Goal: Information Seeking & Learning: Learn about a topic

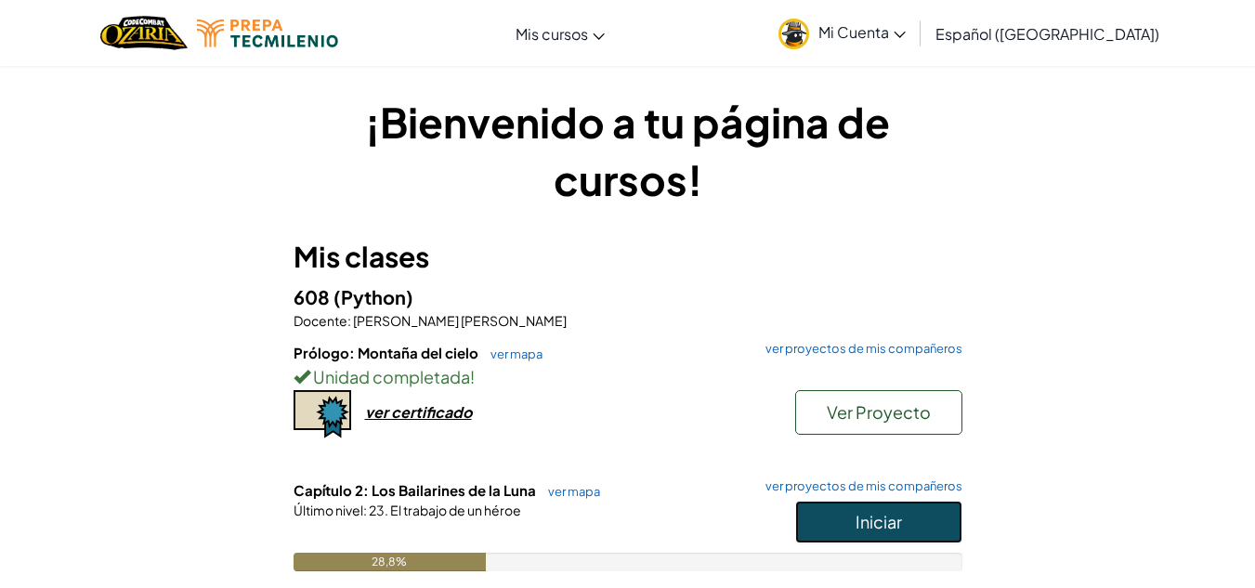
click at [840, 530] on button "Iniciar" at bounding box center [878, 522] width 167 height 43
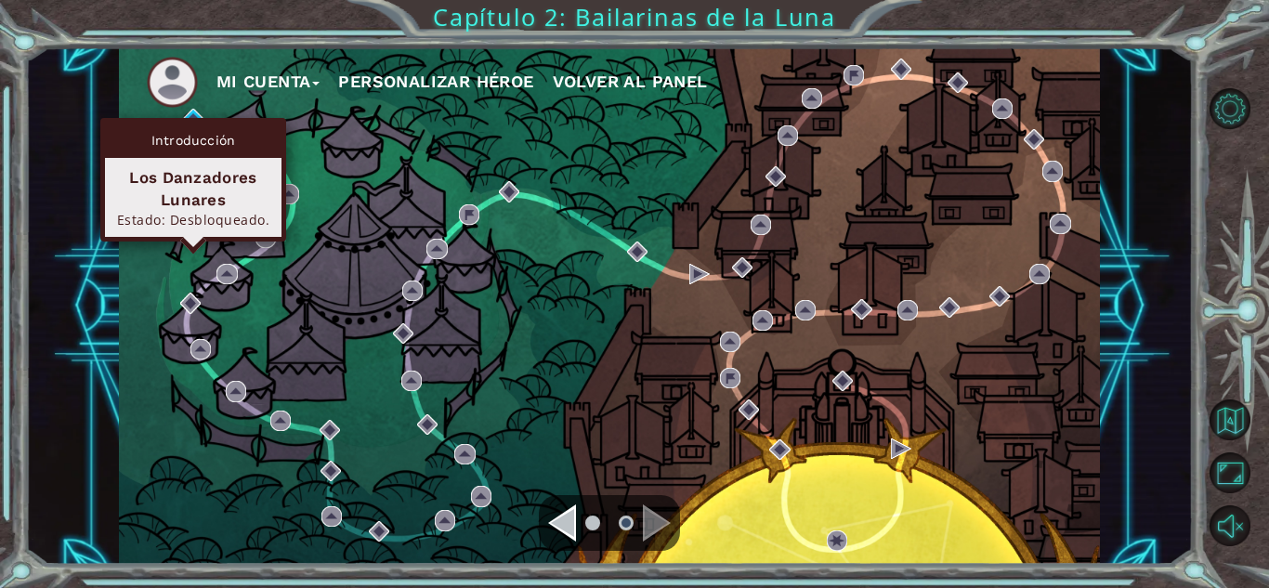
click at [188, 118] on div "Introducción Los Danzadores Lunares Estado: Desbloqueado." at bounding box center [193, 180] width 186 height 124
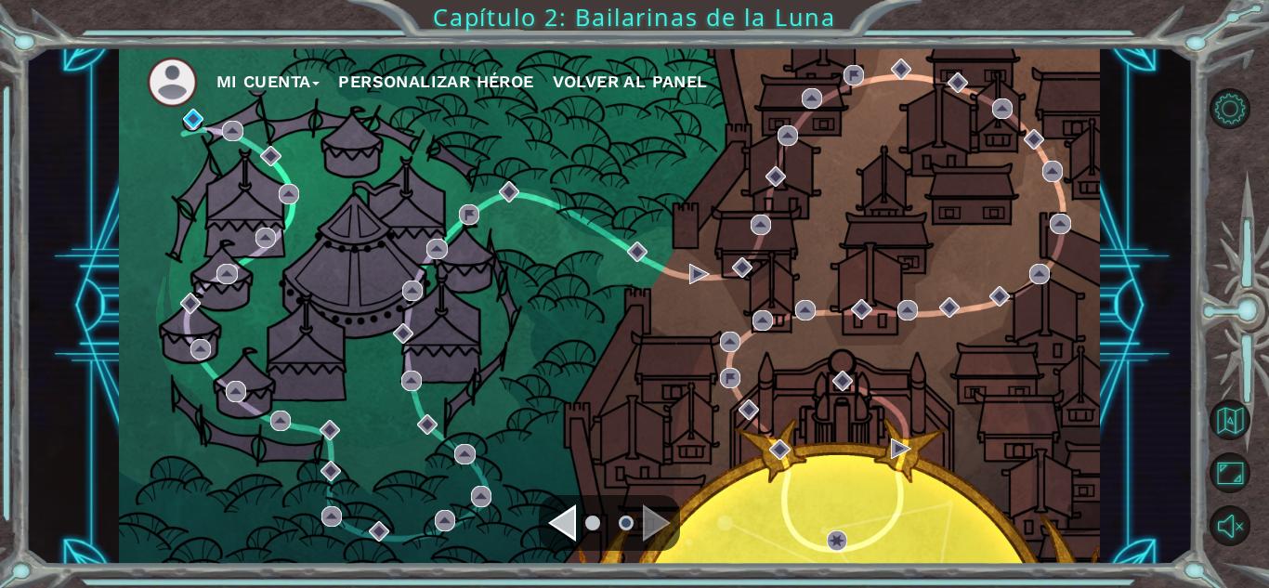
click at [473, 298] on div "Mi Cuenta Personalizar héroe Volver al panel" at bounding box center [609, 305] width 981 height 517
click at [577, 504] on ul at bounding box center [609, 522] width 67 height 37
click at [570, 503] on div at bounding box center [609, 523] width 141 height 56
click at [570, 510] on div "Navegar a la página anterior" at bounding box center [562, 522] width 28 height 37
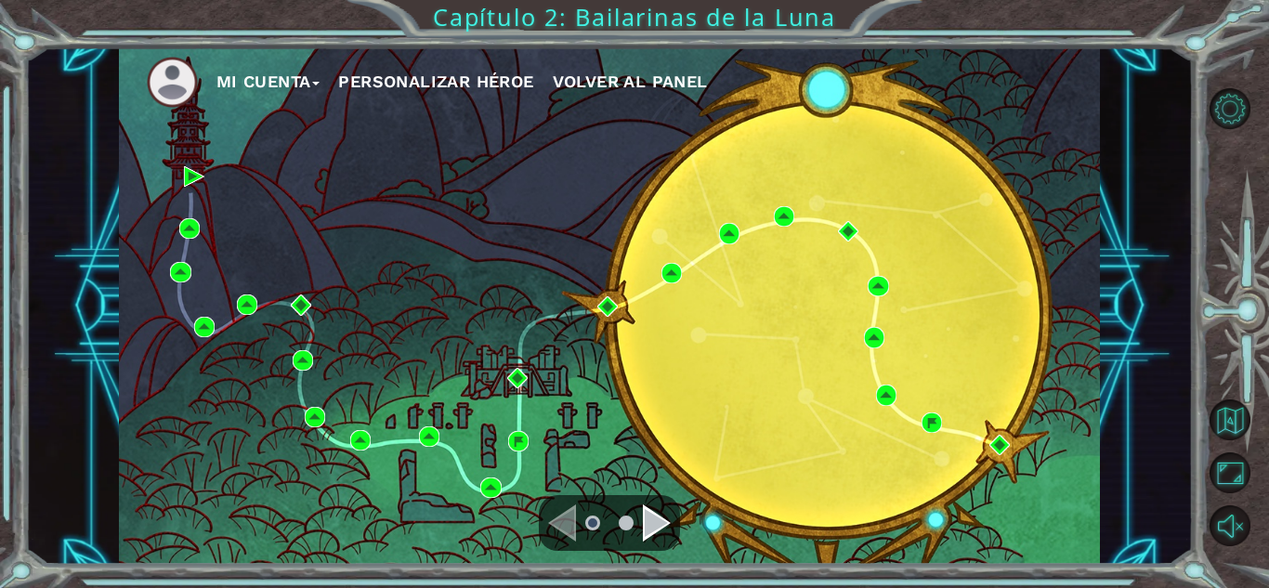
click at [631, 529] on li at bounding box center [626, 523] width 15 height 15
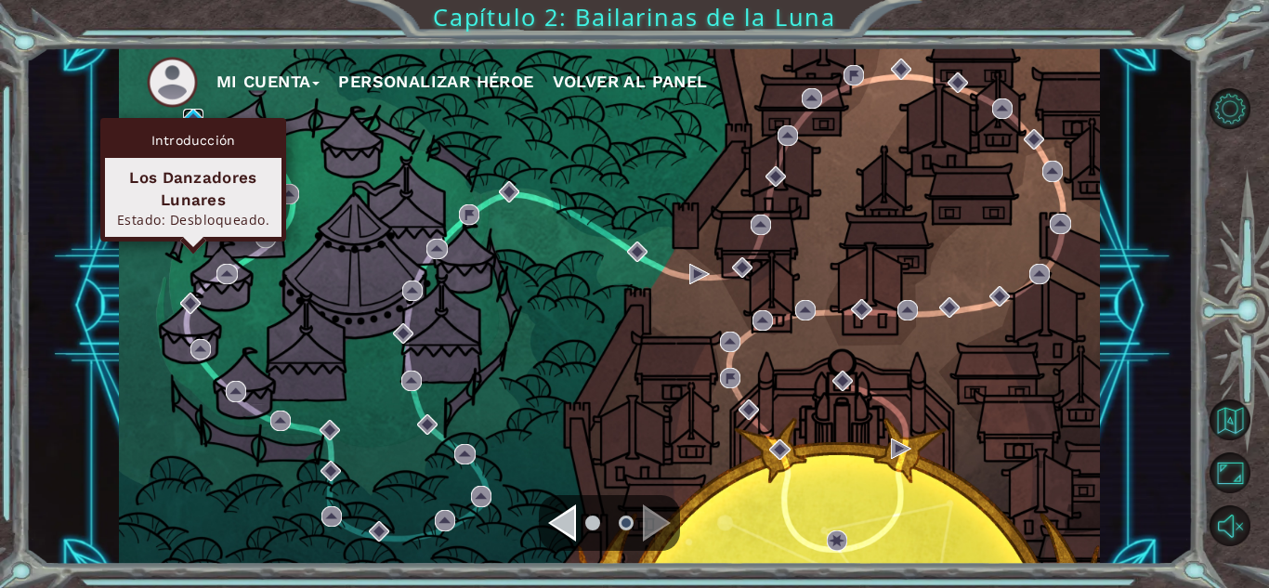
click at [189, 115] on img at bounding box center [193, 119] width 20 height 20
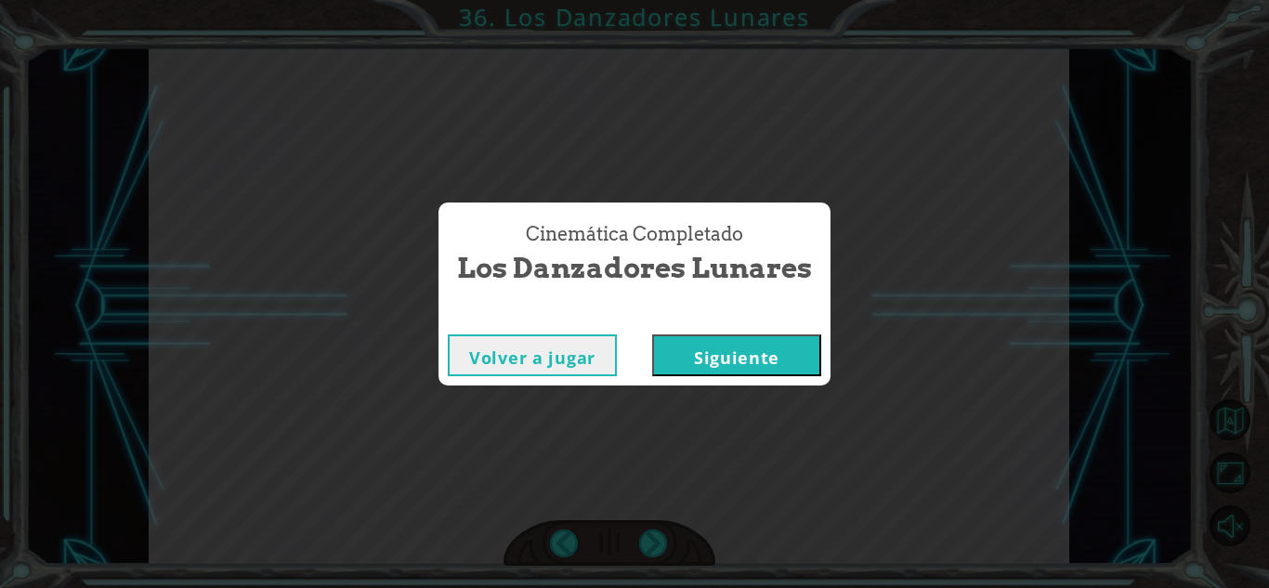
click at [712, 367] on font "Siguiente" at bounding box center [736, 357] width 85 height 22
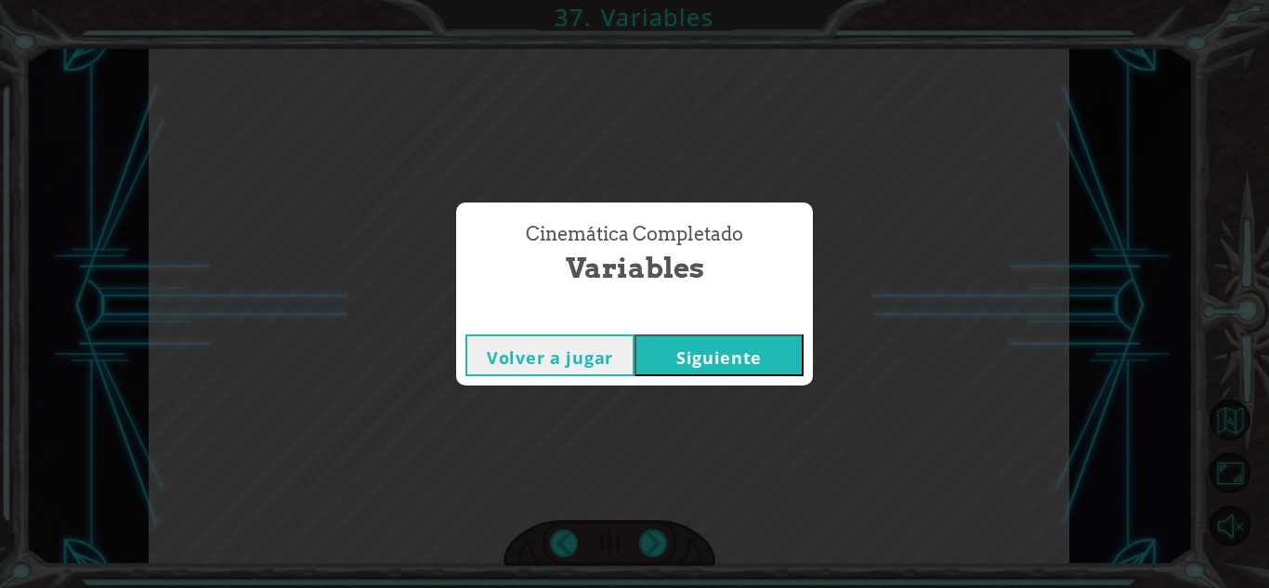
click at [668, 363] on button "Siguiente" at bounding box center [718, 355] width 169 height 42
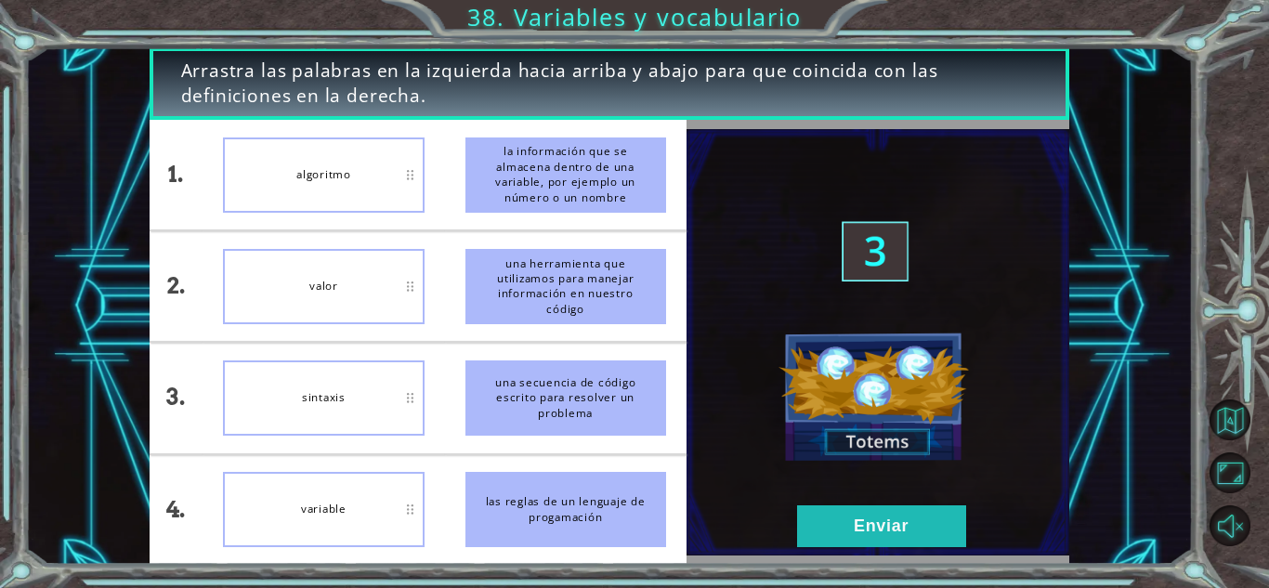
click at [417, 418] on div "sintaxis" at bounding box center [323, 397] width 201 height 75
click at [395, 175] on div "variable" at bounding box center [323, 174] width 201 height 75
click at [410, 274] on div "valor" at bounding box center [323, 286] width 201 height 75
click at [873, 513] on button "Enviar" at bounding box center [881, 526] width 169 height 42
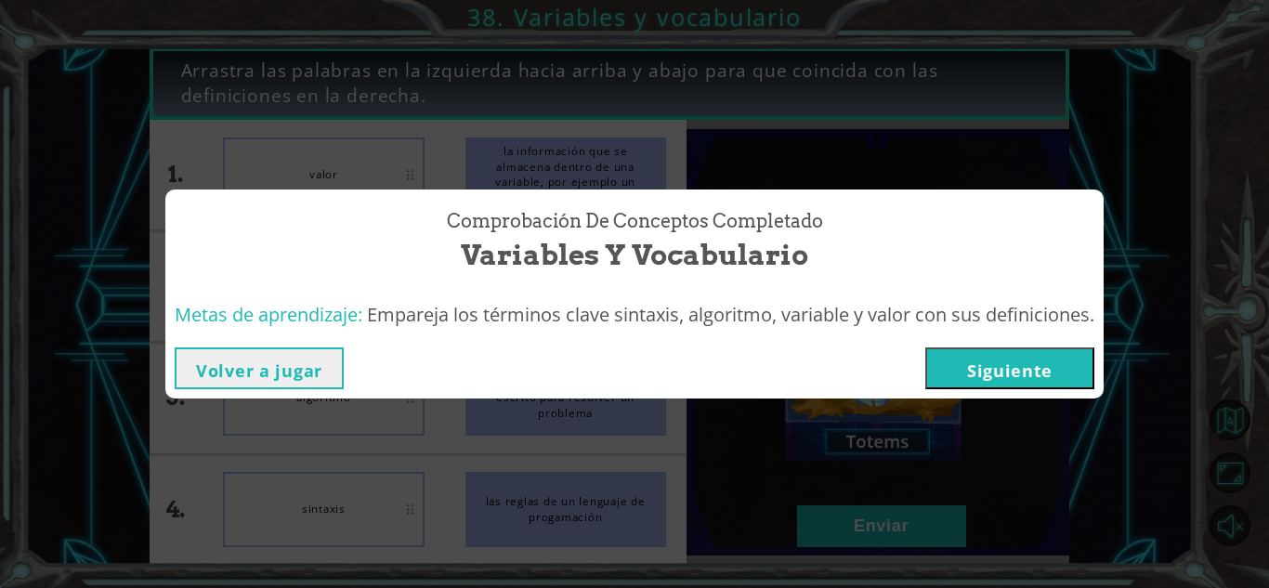
click at [1034, 352] on button "Siguiente" at bounding box center [1009, 368] width 169 height 42
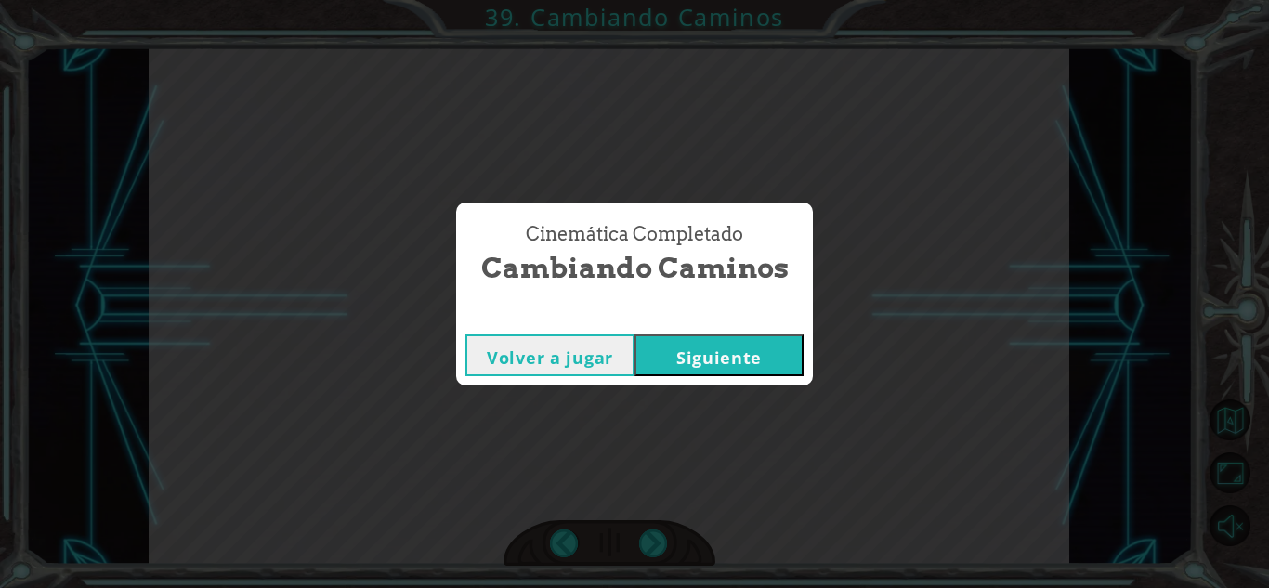
click at [731, 358] on font "Siguiente" at bounding box center [718, 357] width 85 height 22
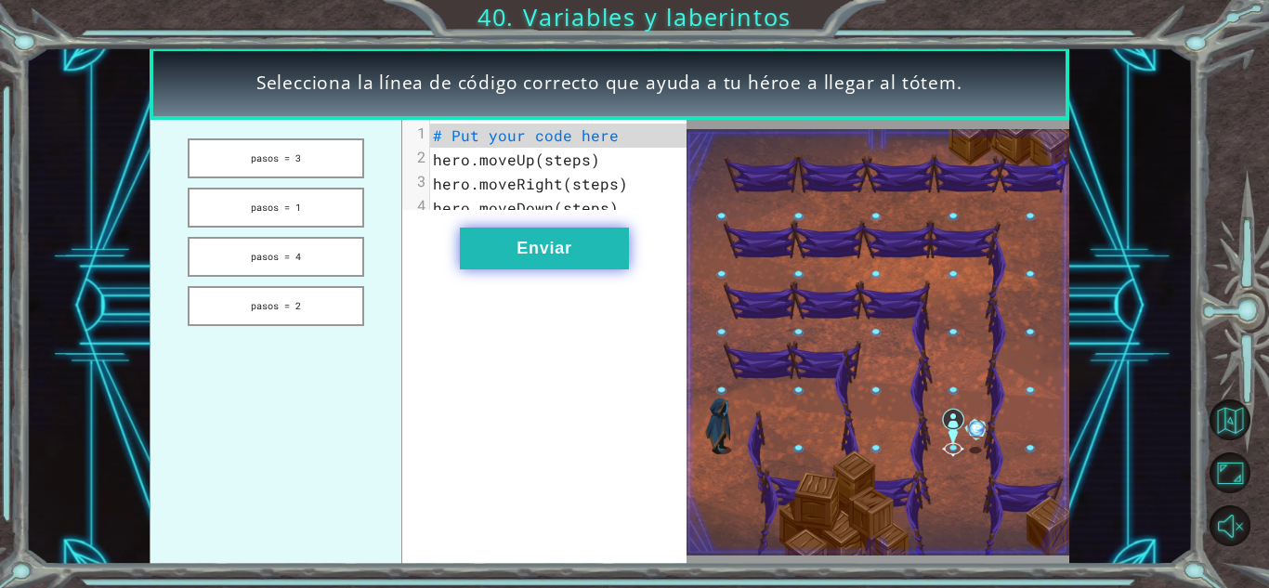
click at [553, 253] on font "Enviar" at bounding box center [543, 248] width 55 height 19
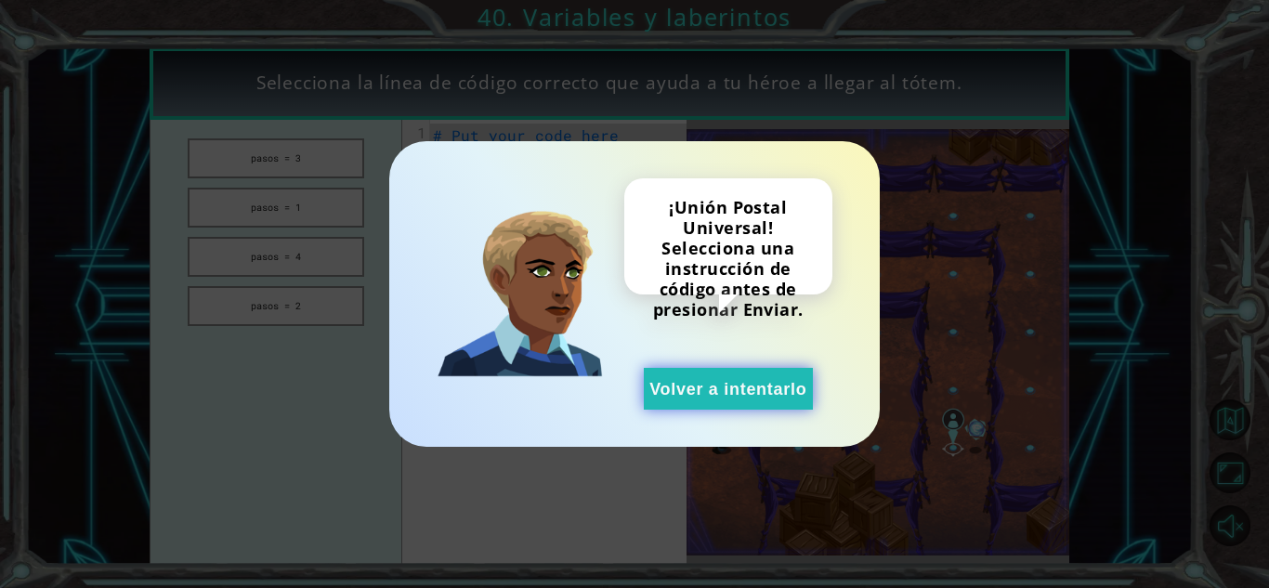
click at [764, 402] on button "Volver a intentarlo" at bounding box center [728, 389] width 169 height 42
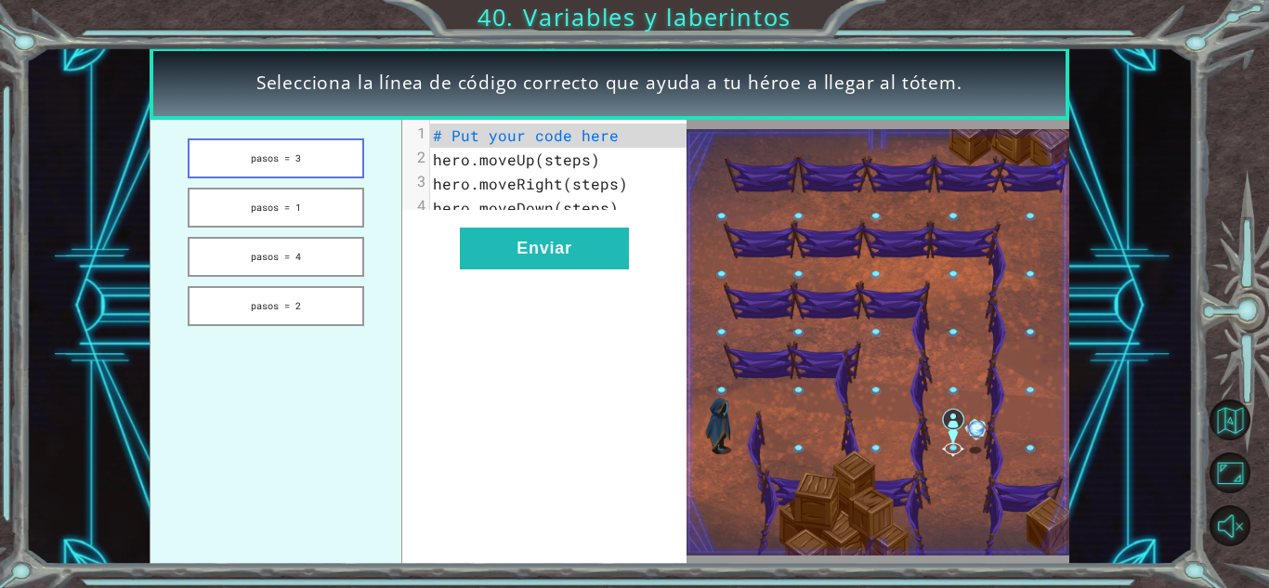
click at [308, 146] on button "pasos = 3" at bounding box center [276, 158] width 176 height 40
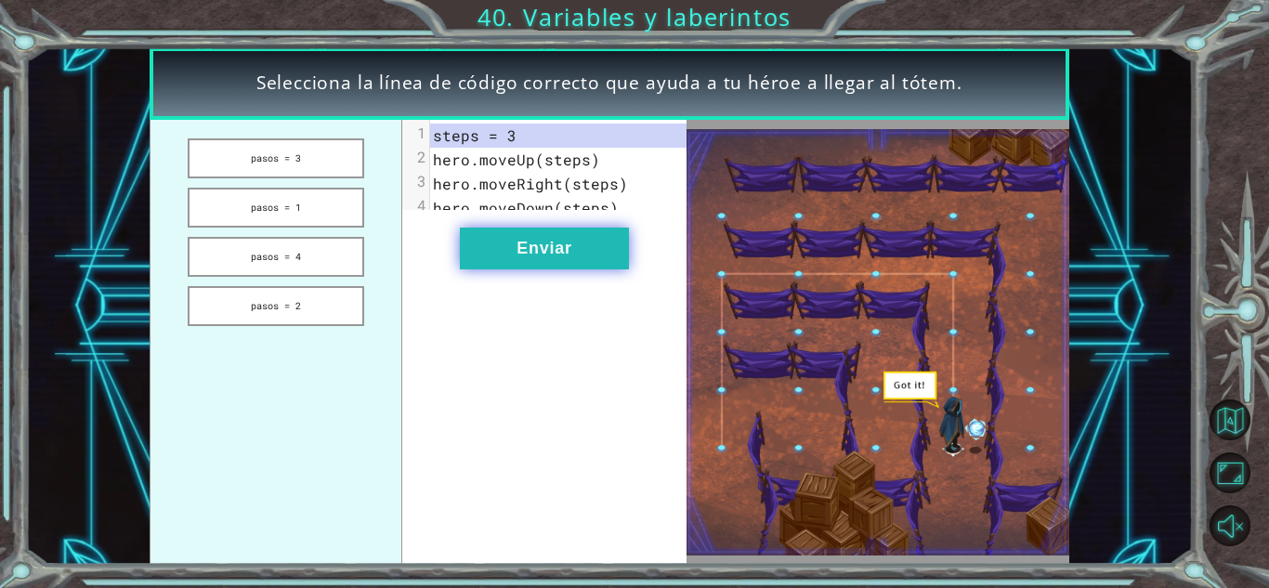
click at [540, 257] on font "Enviar" at bounding box center [543, 248] width 55 height 19
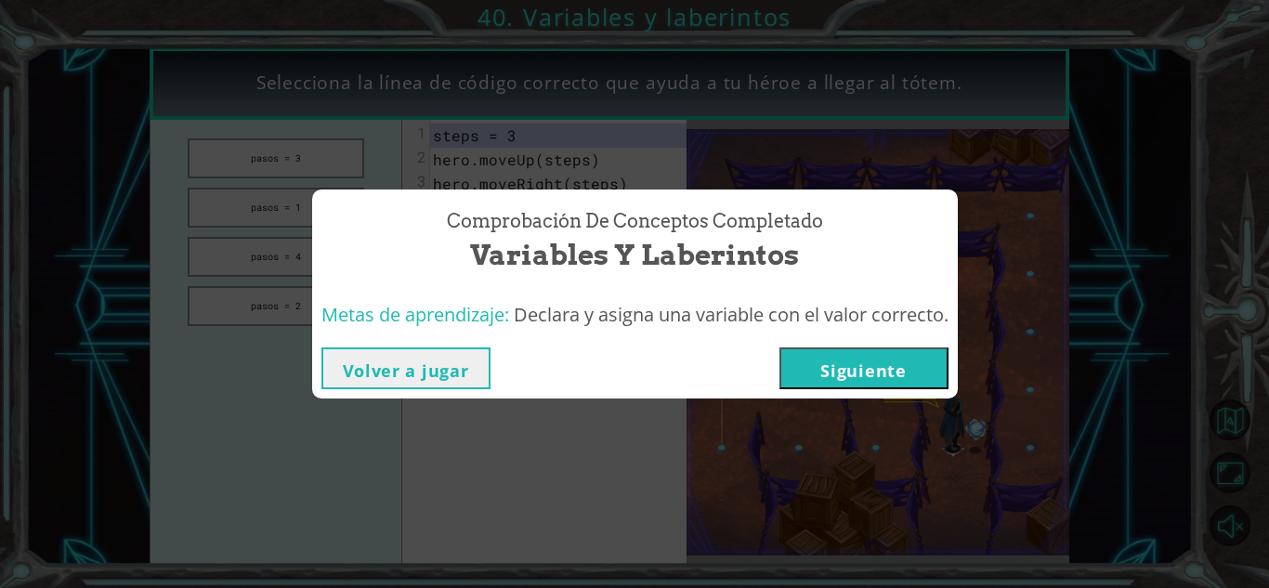
click at [800, 372] on button "Siguiente" at bounding box center [863, 368] width 169 height 42
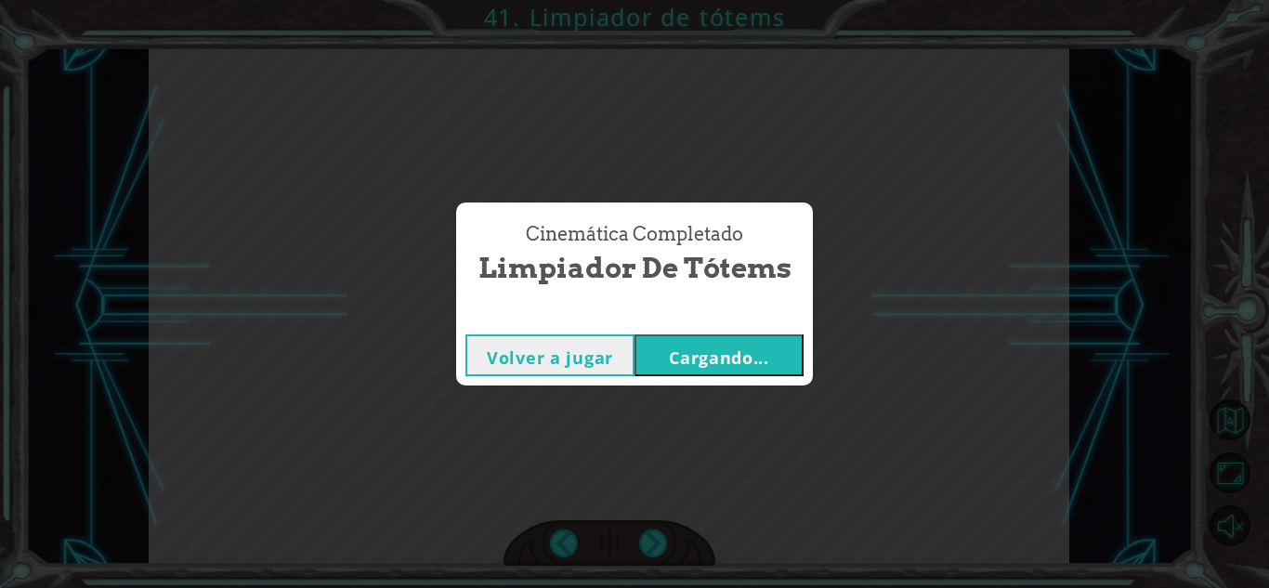
click at [667, 365] on button "Cargando..." at bounding box center [718, 355] width 169 height 42
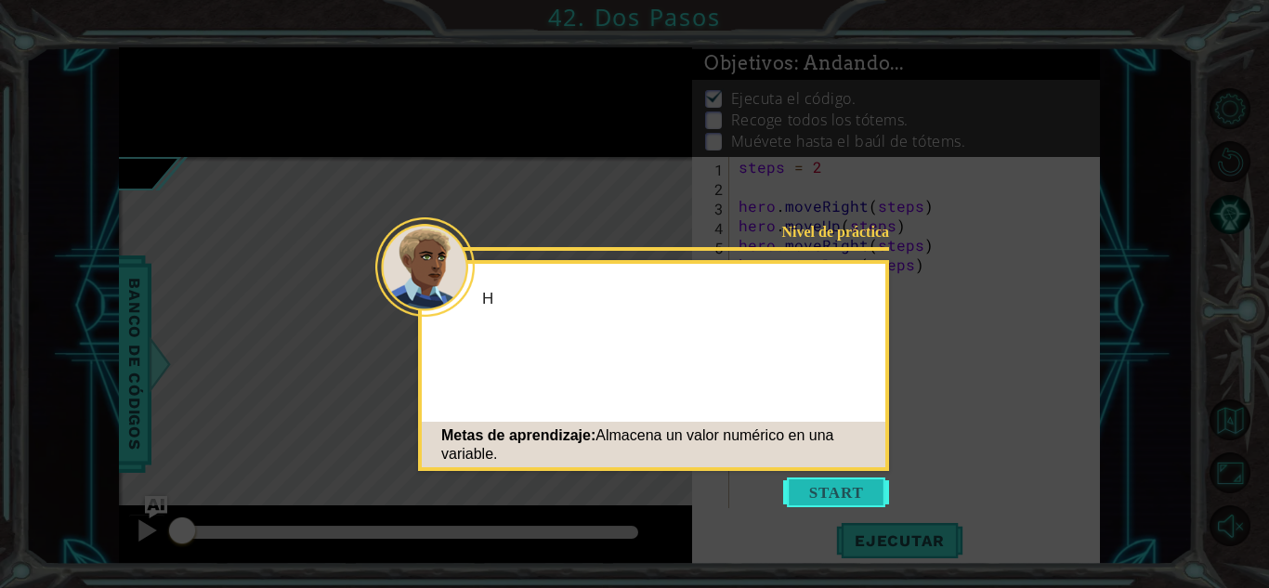
click at [808, 494] on button "Comenzar" at bounding box center [836, 492] width 106 height 30
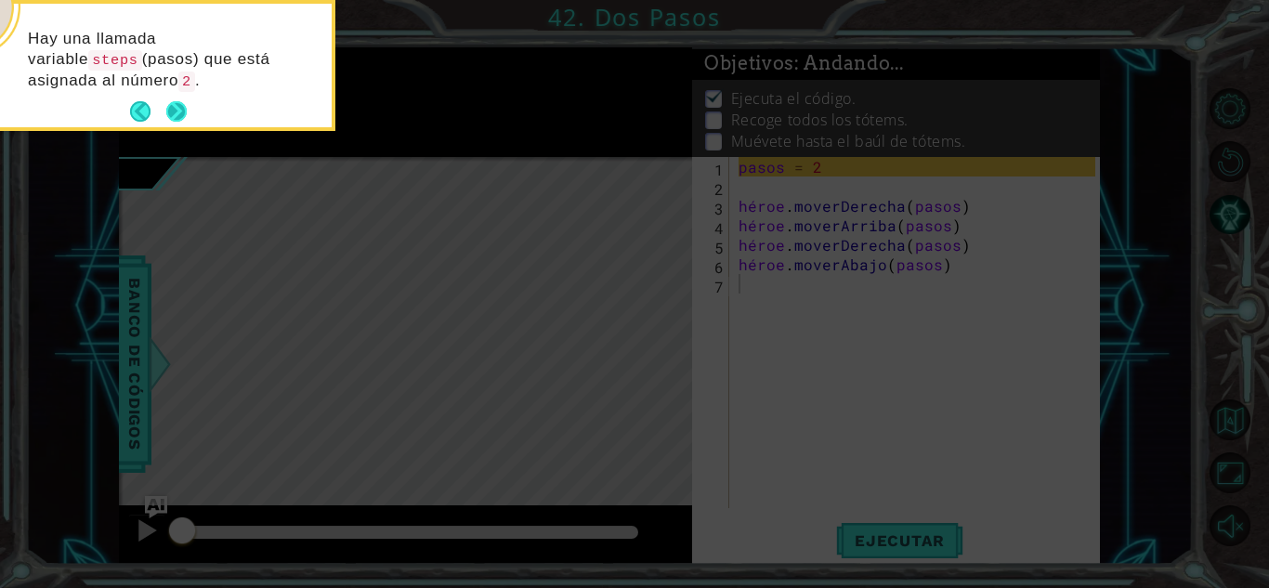
click at [175, 113] on button "Próximo" at bounding box center [176, 112] width 34 height 34
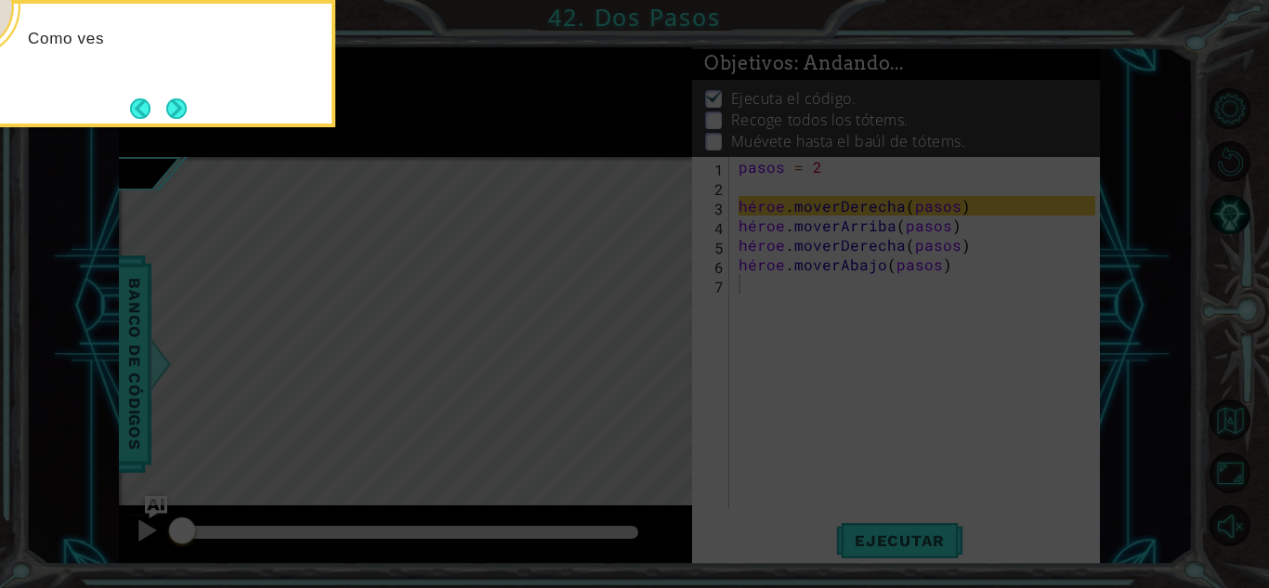
click at [175, 113] on button "Próximo" at bounding box center [176, 108] width 33 height 33
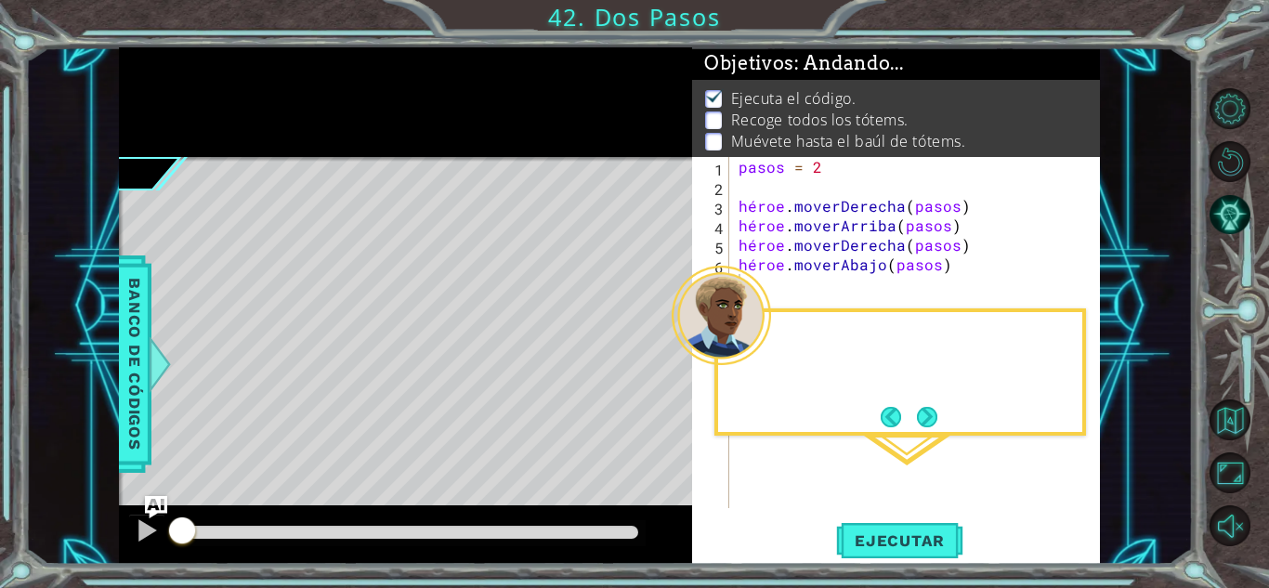
click at [175, 113] on div at bounding box center [405, 102] width 573 height 111
click at [930, 418] on button "Próximo" at bounding box center [927, 417] width 32 height 32
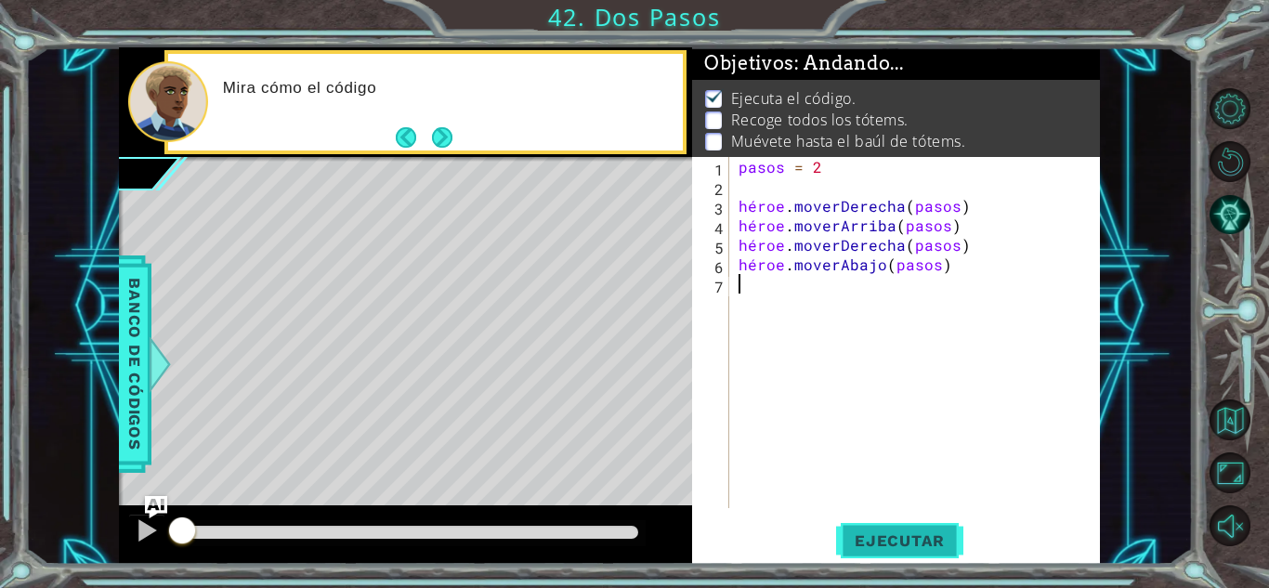
click at [913, 548] on font "Ejecutar" at bounding box center [900, 540] width 90 height 19
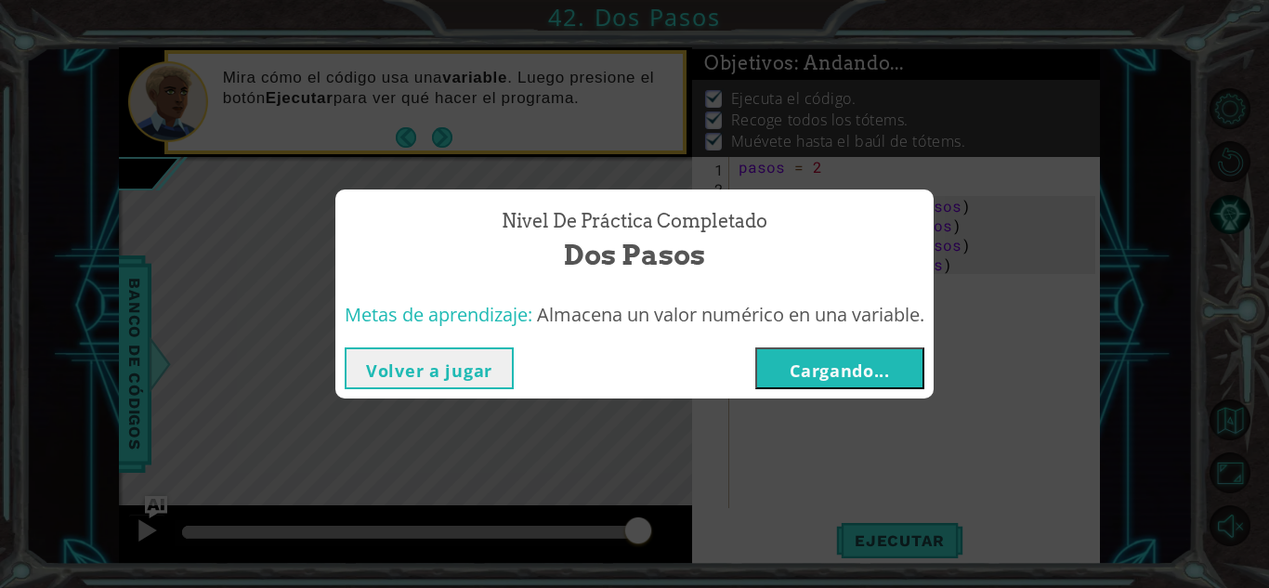
click at [856, 359] on font "Cargando..." at bounding box center [840, 370] width 100 height 22
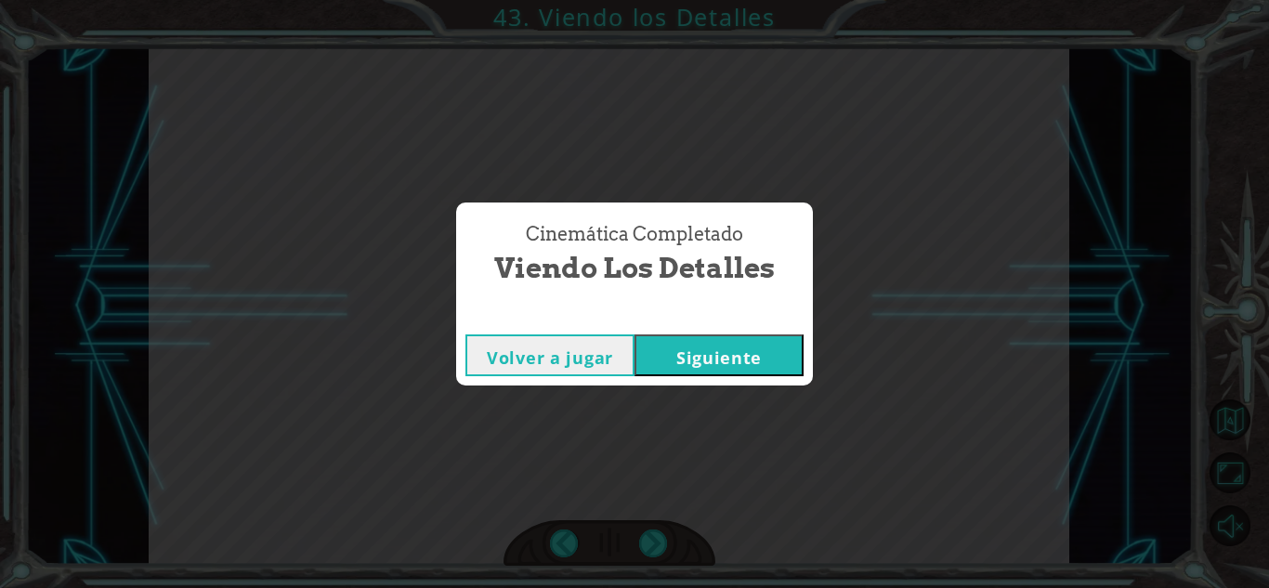
click at [800, 357] on button "Siguiente" at bounding box center [718, 355] width 169 height 42
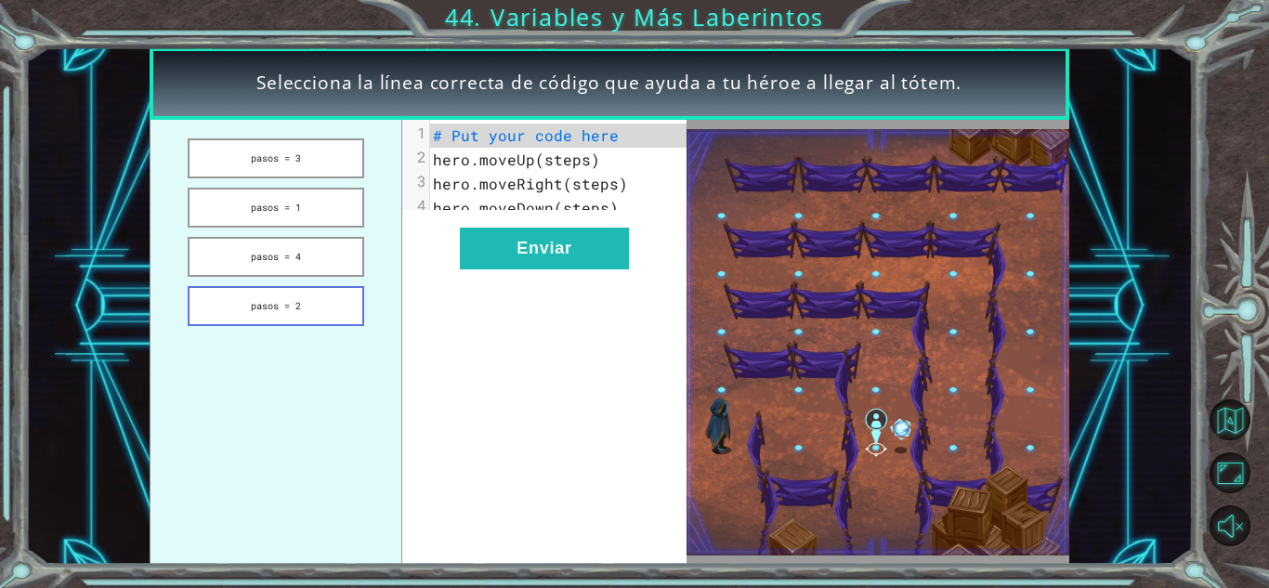
click at [345, 300] on button "pasos = 2" at bounding box center [276, 306] width 176 height 40
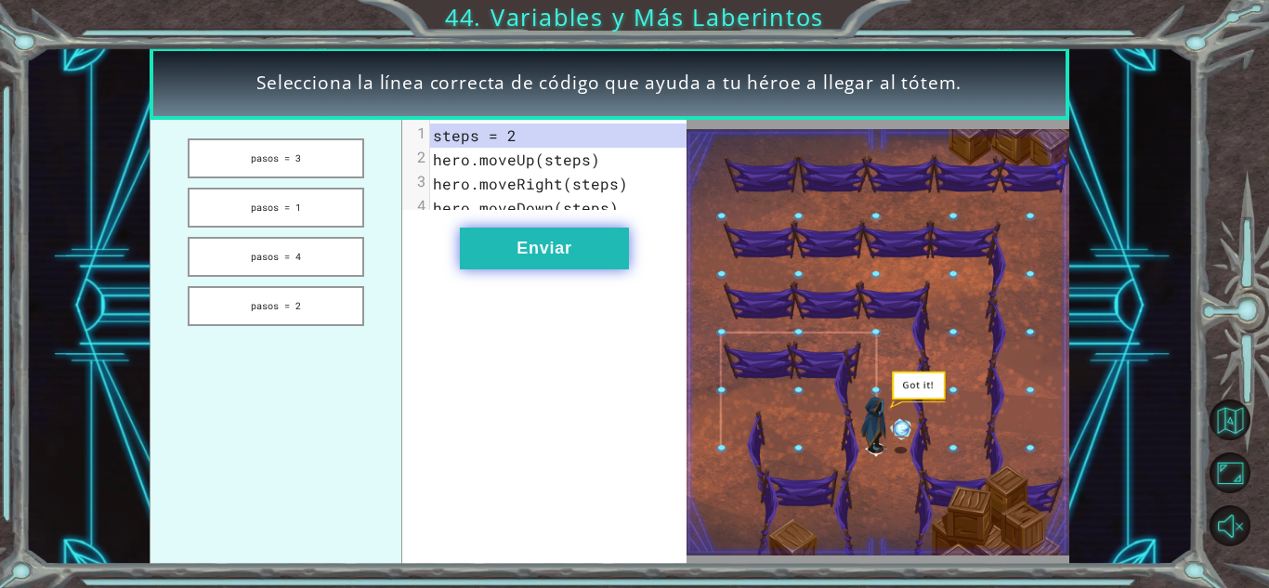
click at [490, 264] on button "Enviar" at bounding box center [544, 249] width 169 height 42
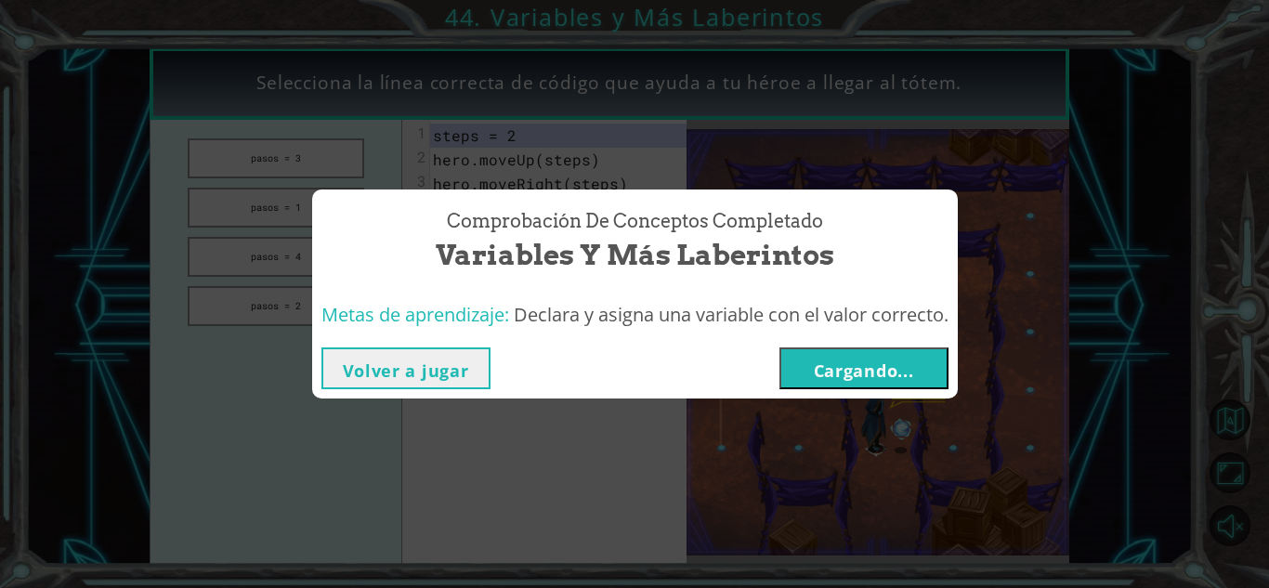
click at [829, 359] on font "Cargando..." at bounding box center [864, 370] width 100 height 22
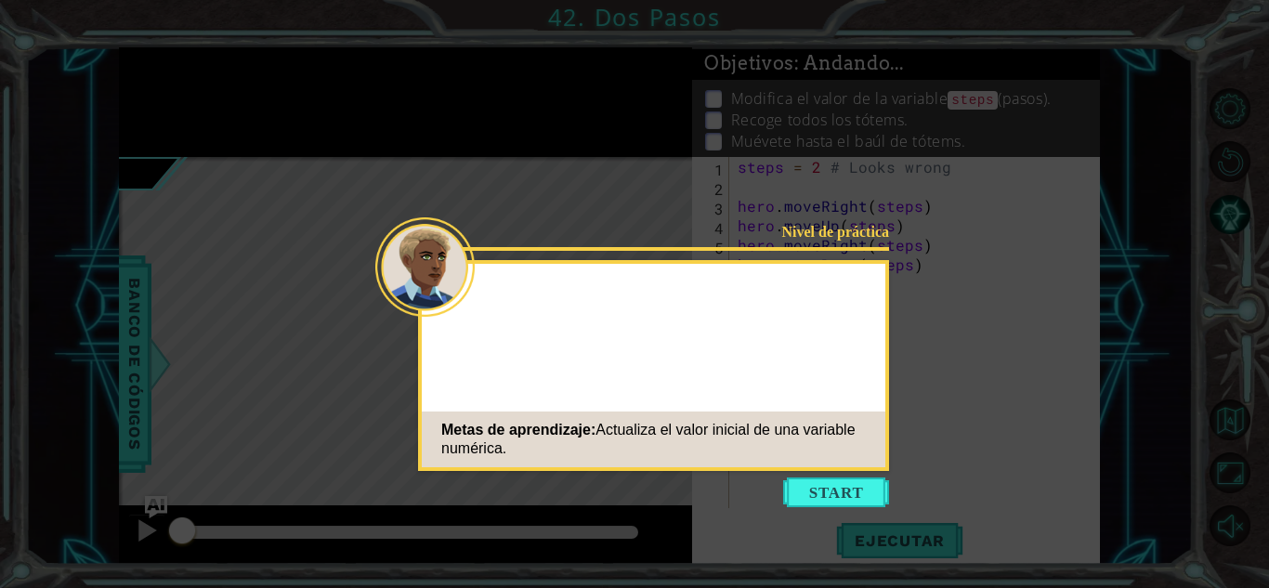
click at [842, 492] on button "Start" at bounding box center [836, 492] width 106 height 30
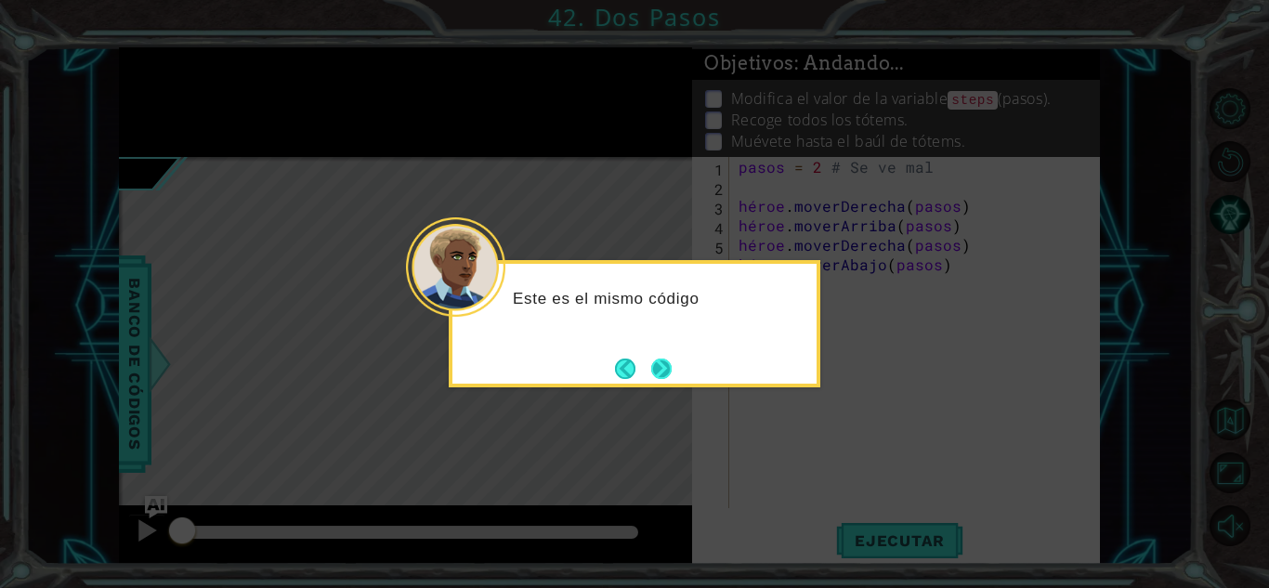
click at [664, 362] on button "Próximo" at bounding box center [661, 368] width 33 height 33
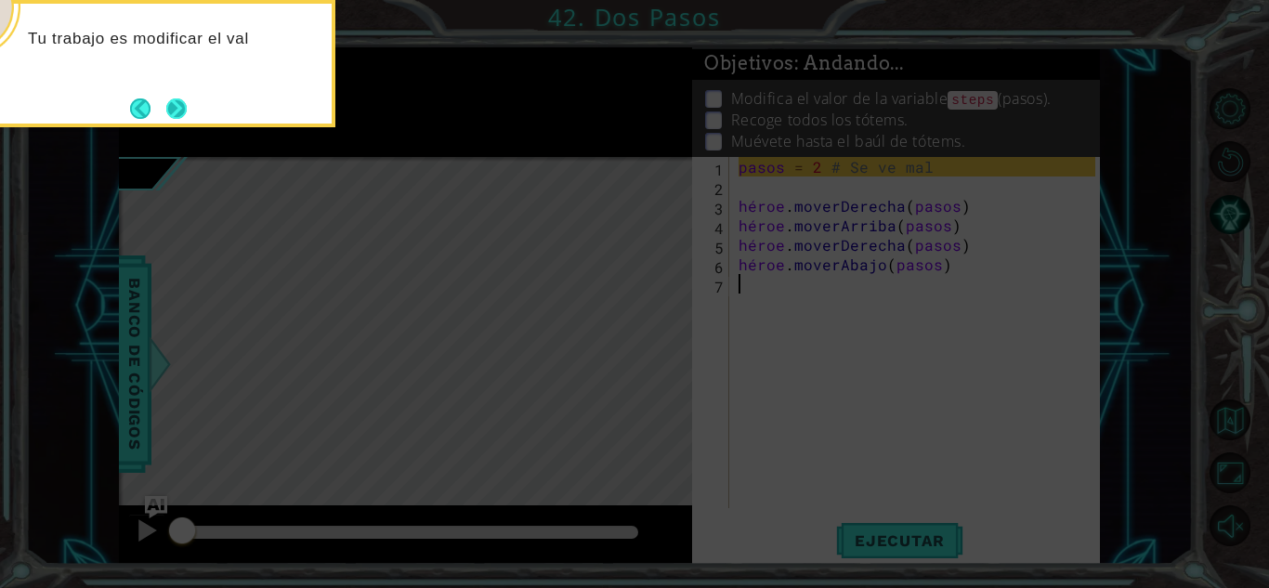
click at [179, 108] on button "Próximo" at bounding box center [176, 108] width 25 height 25
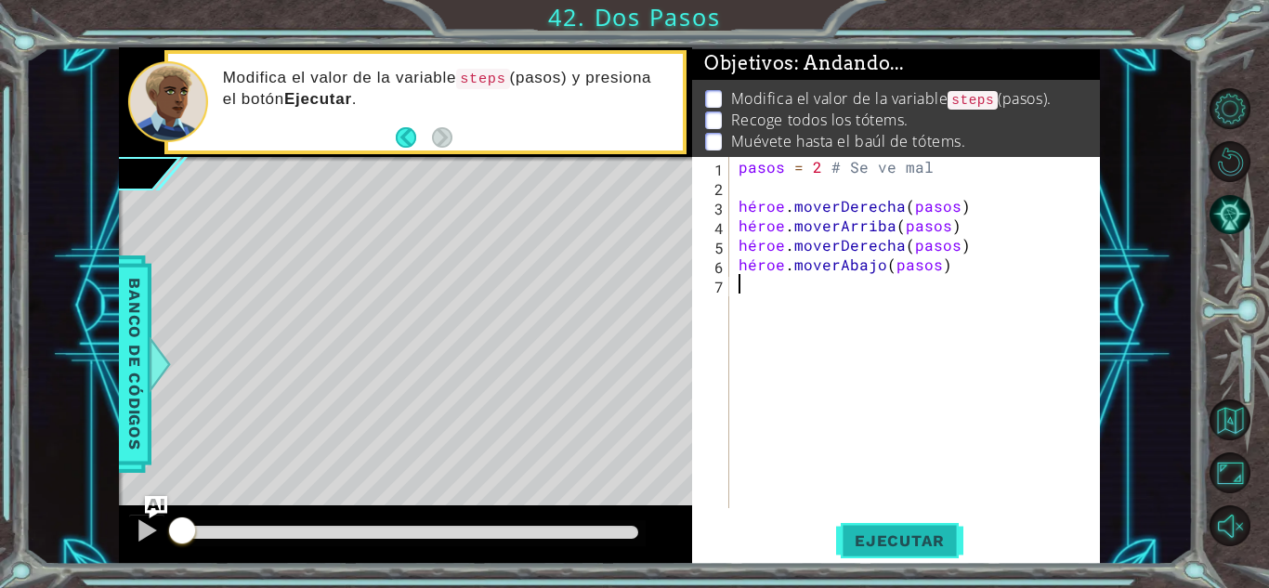
click at [870, 528] on button "Ejecutar" at bounding box center [899, 540] width 127 height 41
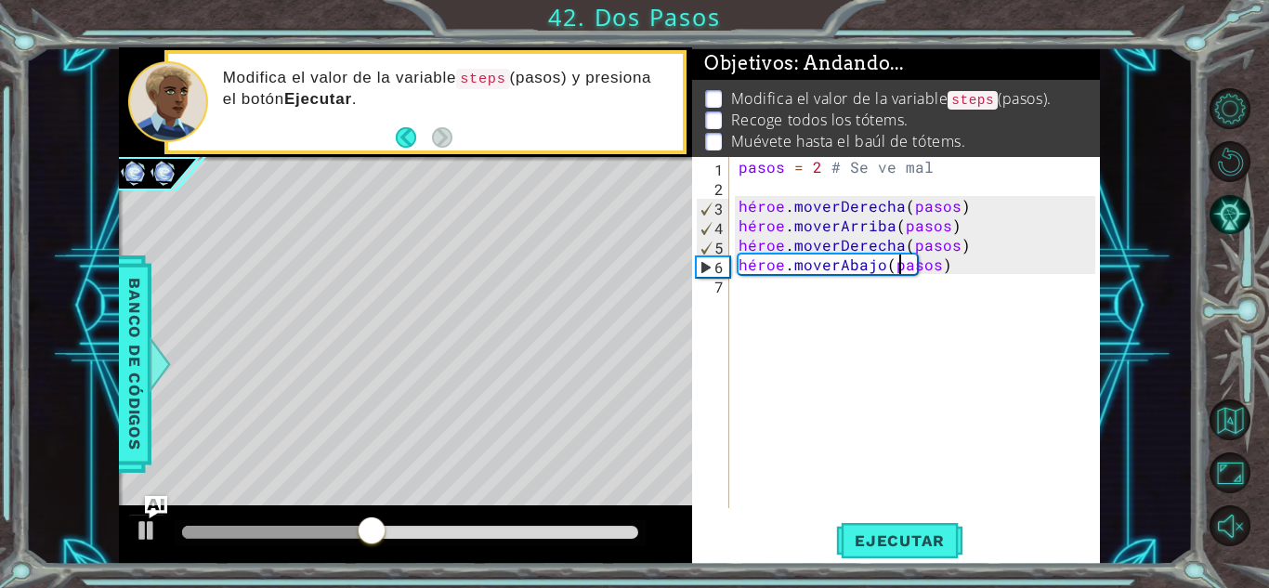
click at [899, 268] on div "pasos = 2 # Se ve mal héroe . moverDerecha ( pasos ) héroe . moverArriba ( paso…" at bounding box center [920, 352] width 370 height 390
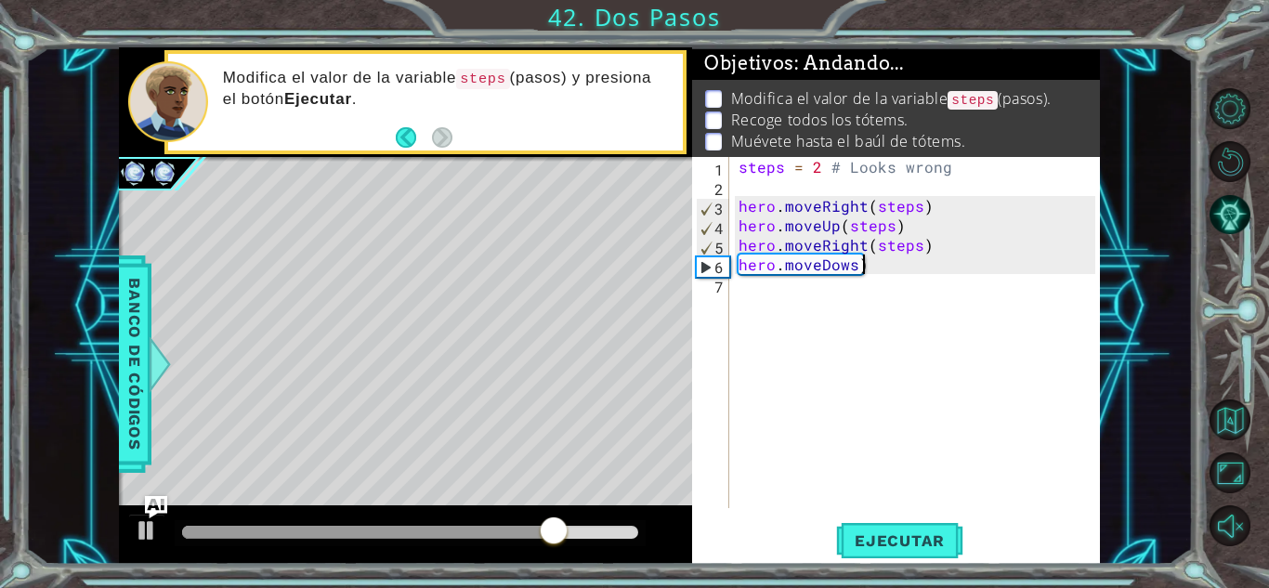
click at [867, 264] on div "steps = 2 # Looks wrong hero . moveRight ( steps ) hero . moveUp ( steps ) hero…" at bounding box center [920, 352] width 370 height 390
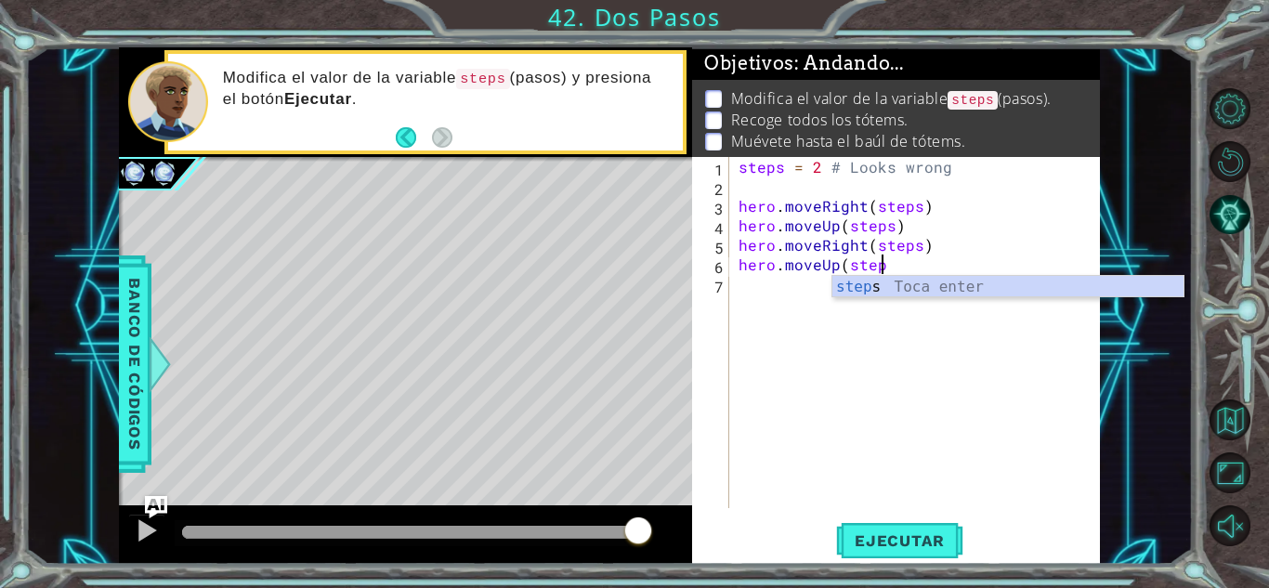
scroll to position [0, 8]
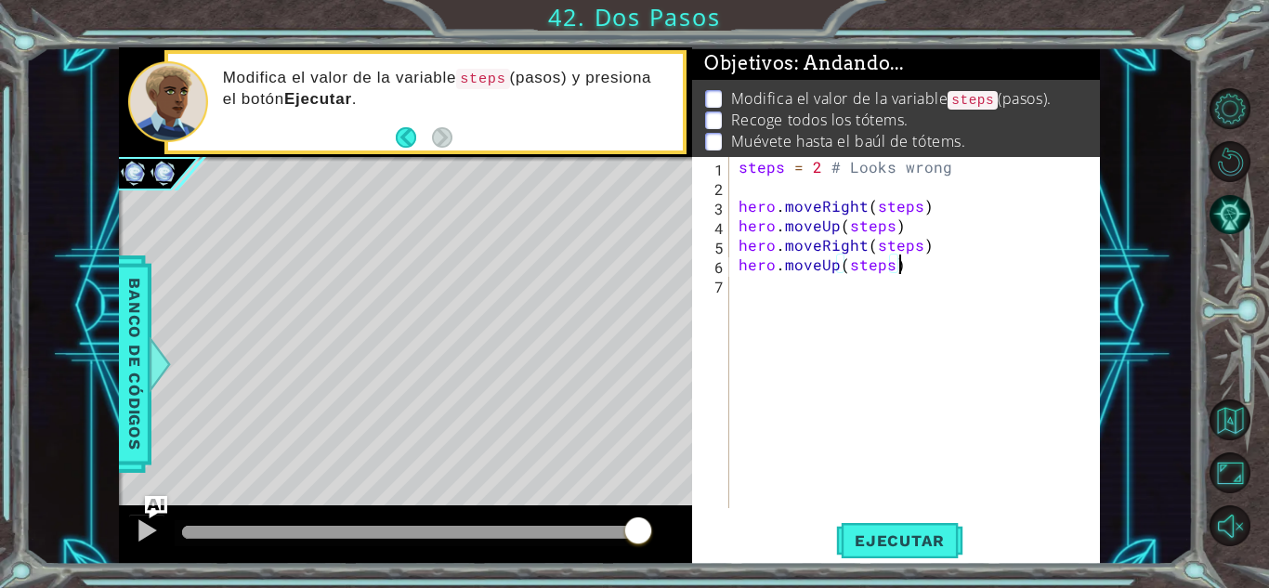
type textarea "hero.moveUp(steps)"
click at [933, 514] on div "hero.moveUp(steps) 1 2 3 4 5 6 7 steps = 2 # Looks wrong hero . moveRight ( ste…" at bounding box center [896, 360] width 408 height 407
click at [936, 538] on span "Ejecutar" at bounding box center [899, 540] width 127 height 19
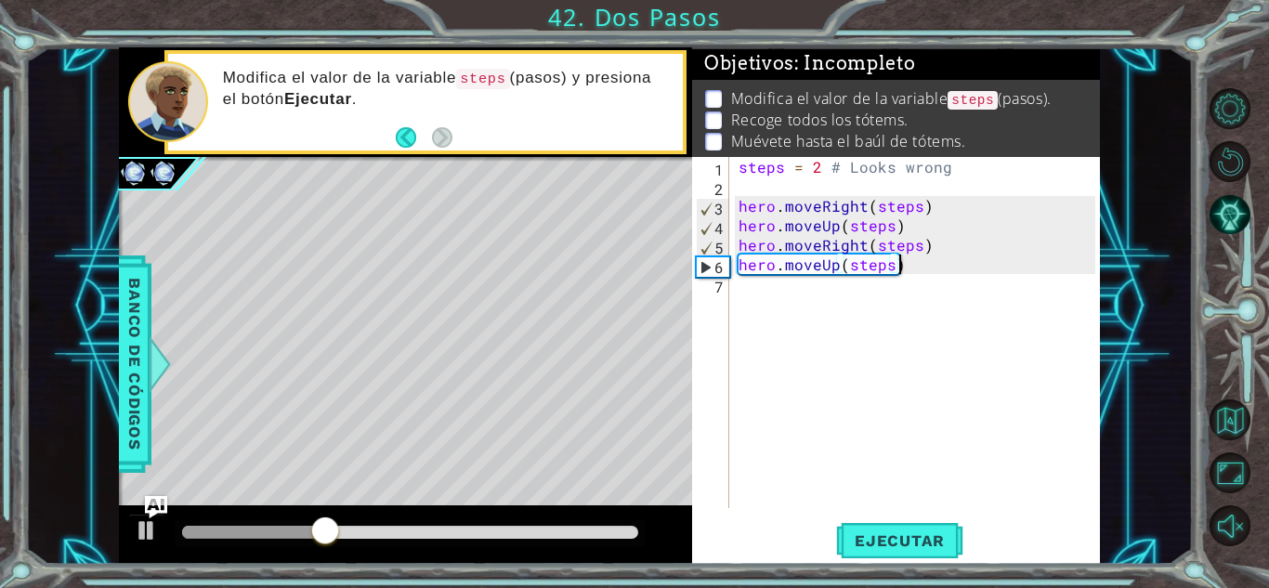
click at [847, 282] on div "steps = 2 # Looks wrong hero . moveRight ( steps ) hero . moveUp ( steps ) hero…" at bounding box center [920, 352] width 370 height 390
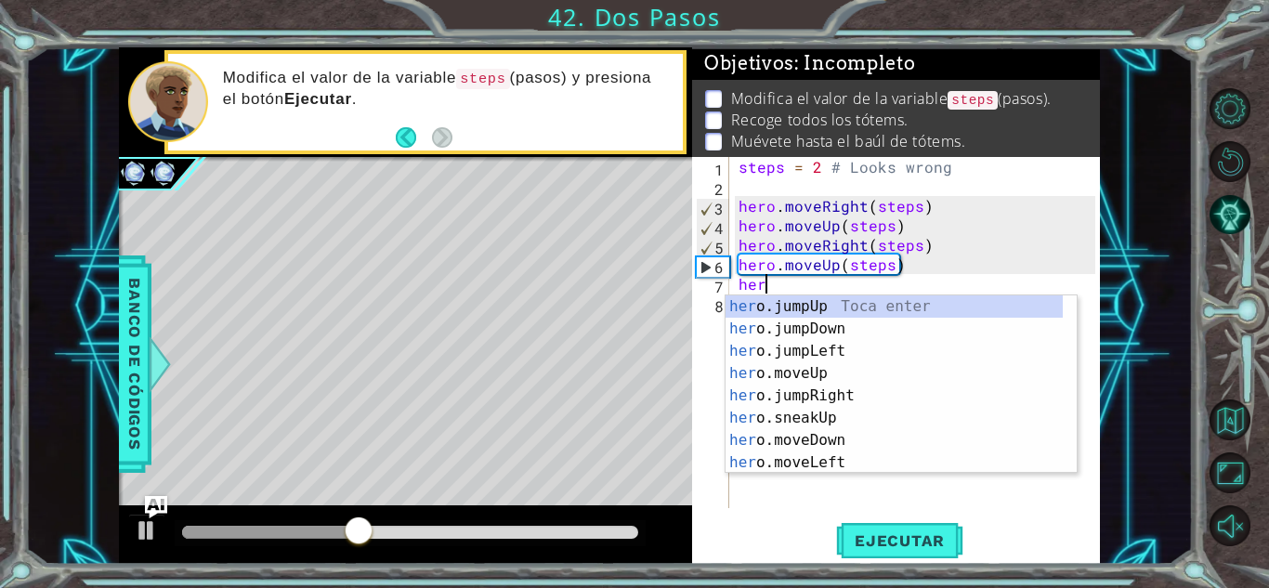
scroll to position [0, 1]
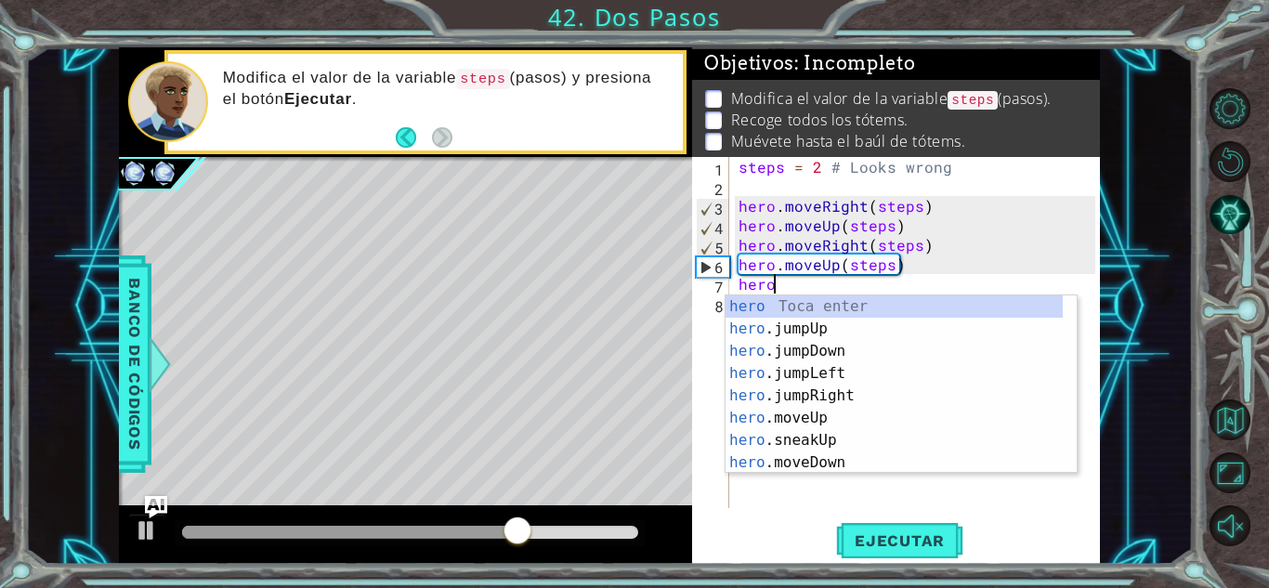
click at [828, 469] on div "hero Toca enter hero .jumpUp Toca enter hero .jumpDown Toca enter hero .jumpLef…" at bounding box center [893, 406] width 337 height 223
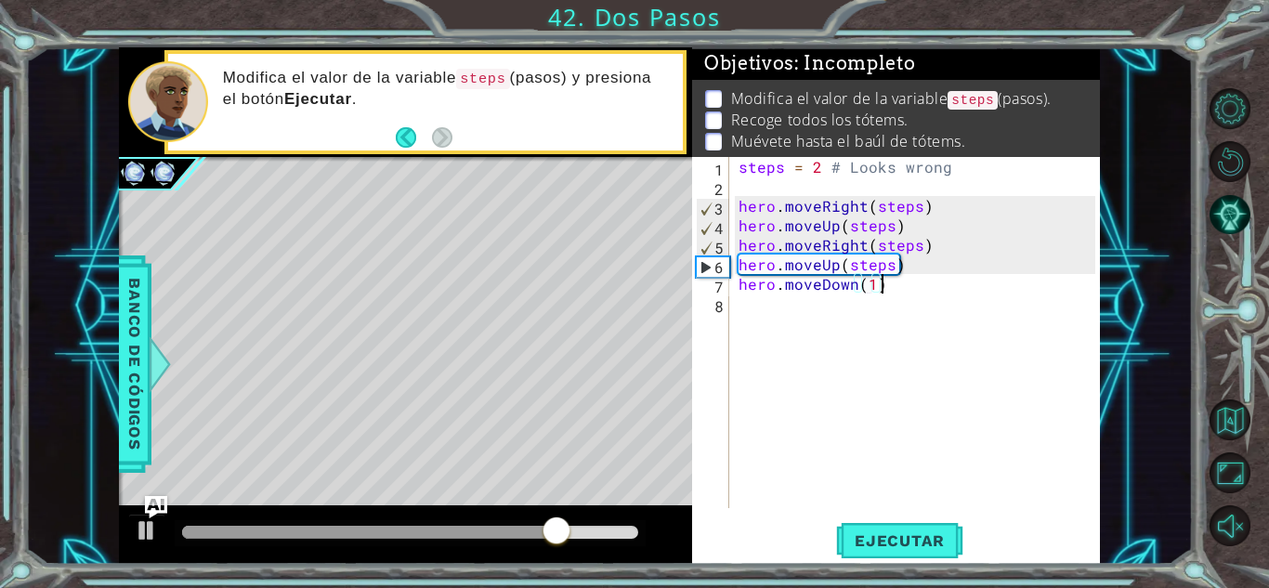
click at [887, 283] on div "steps = 2 # Looks wrong hero . moveRight ( steps ) hero . moveUp ( steps ) hero…" at bounding box center [920, 352] width 370 height 390
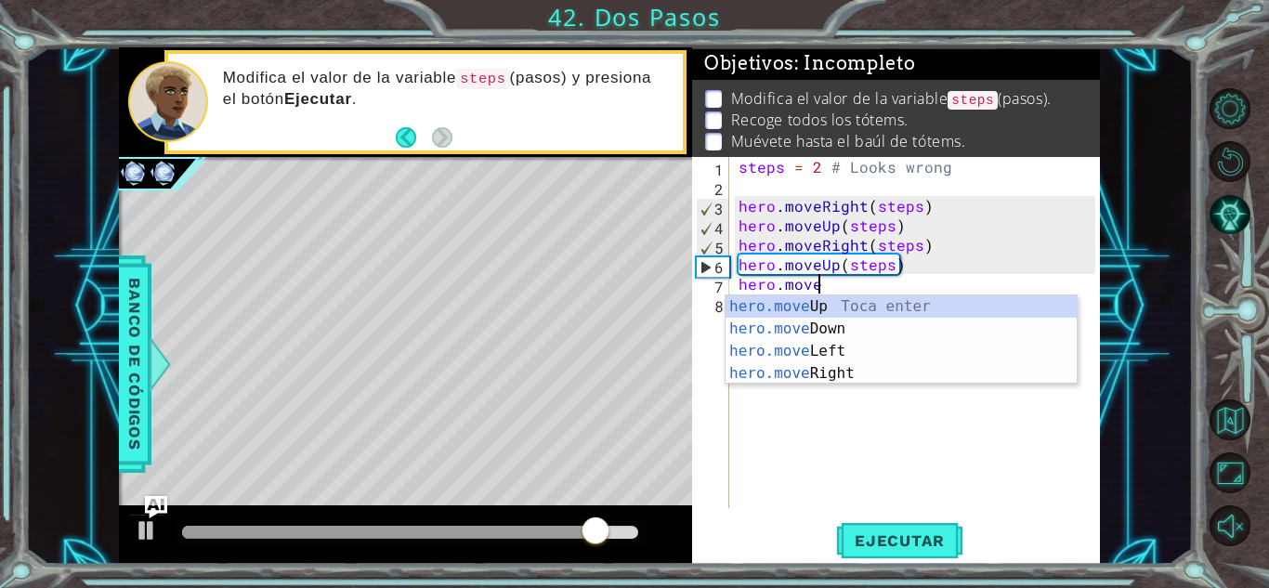
click at [800, 382] on div "hero.move Up Toca enter hero.move Down Toca enter hero.move Left Toca enter her…" at bounding box center [900, 362] width 351 height 134
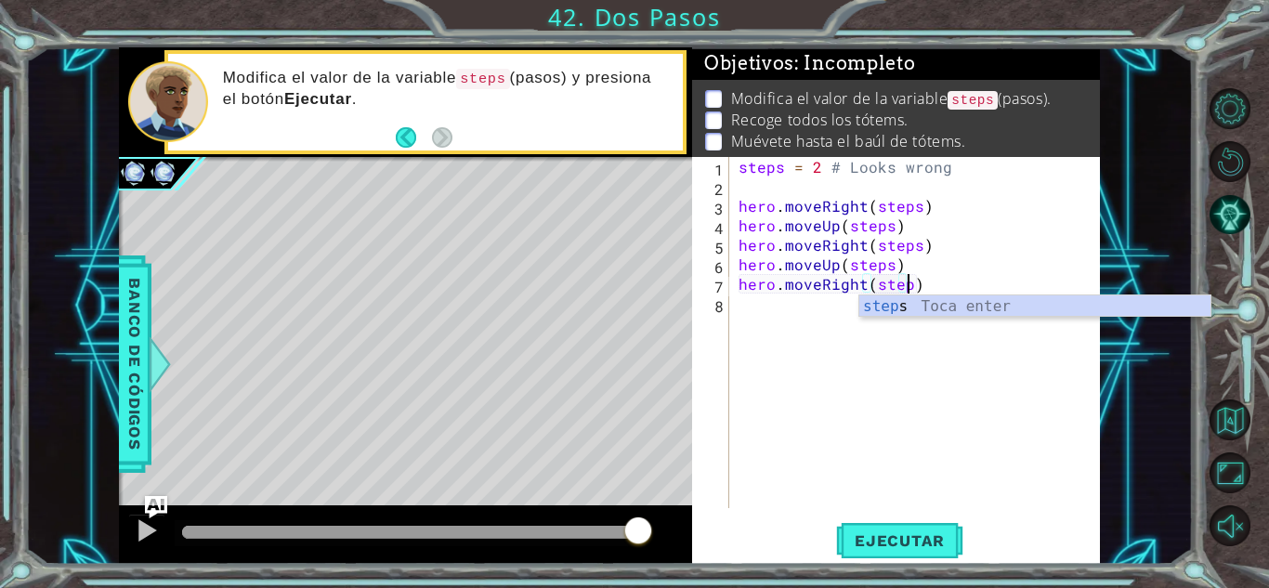
scroll to position [0, 10]
type textarea "hero.moveRight(steps)"
click at [882, 551] on button "Ejecutar" at bounding box center [899, 540] width 127 height 41
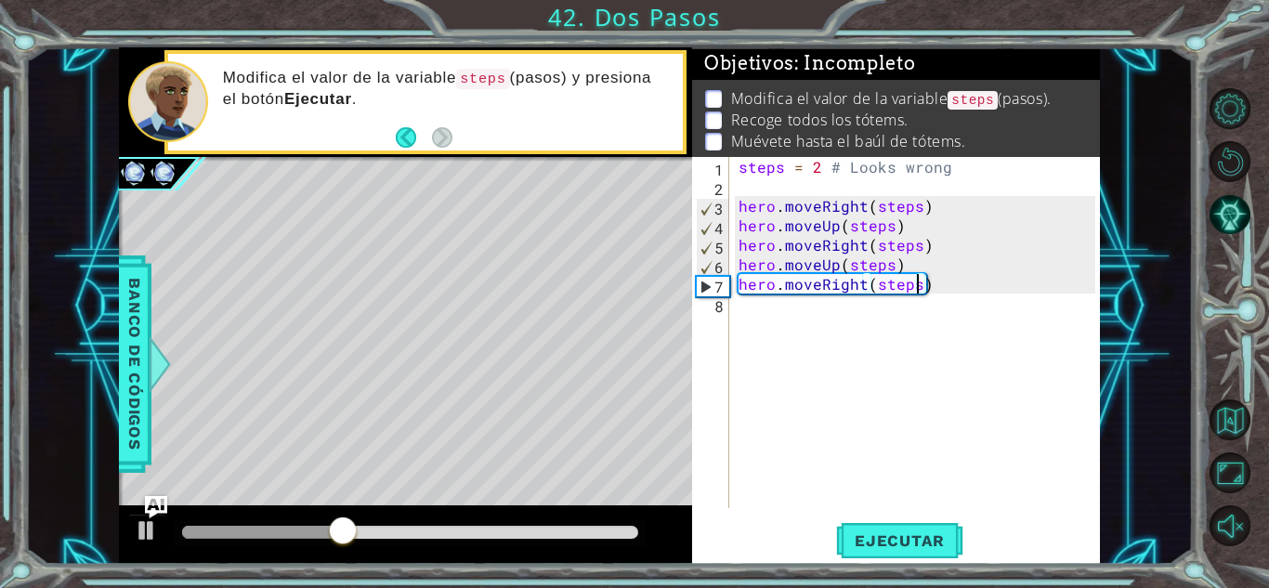
click at [872, 307] on div "steps = 2 # Looks wrong hero . moveRight ( steps ) hero . moveUp ( steps ) hero…" at bounding box center [920, 352] width 370 height 390
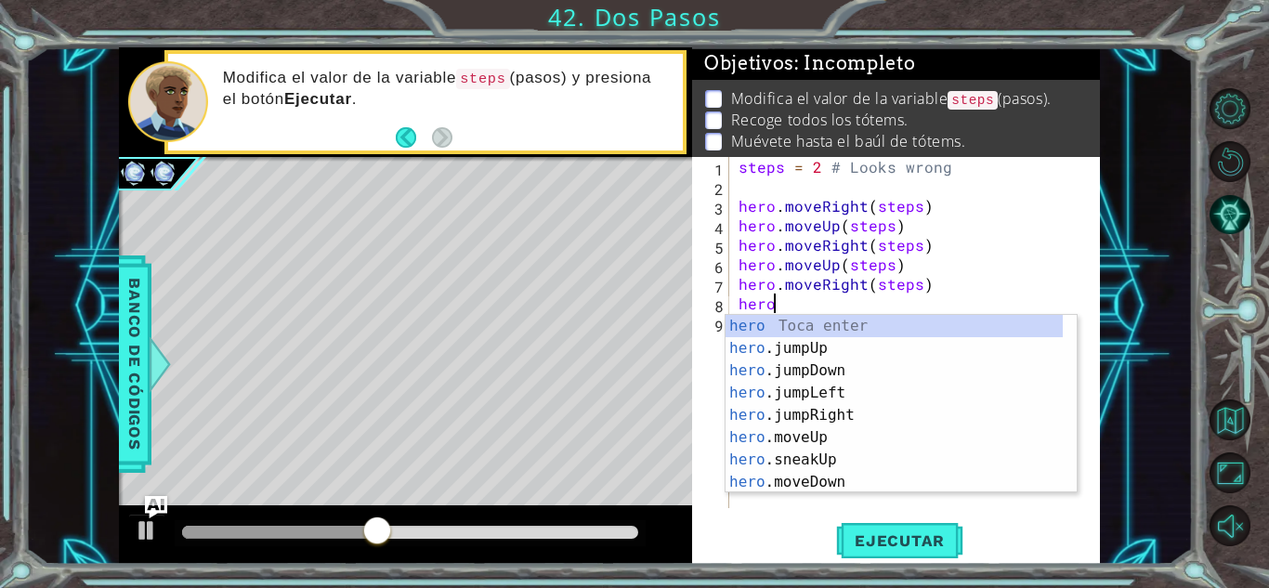
scroll to position [0, 1]
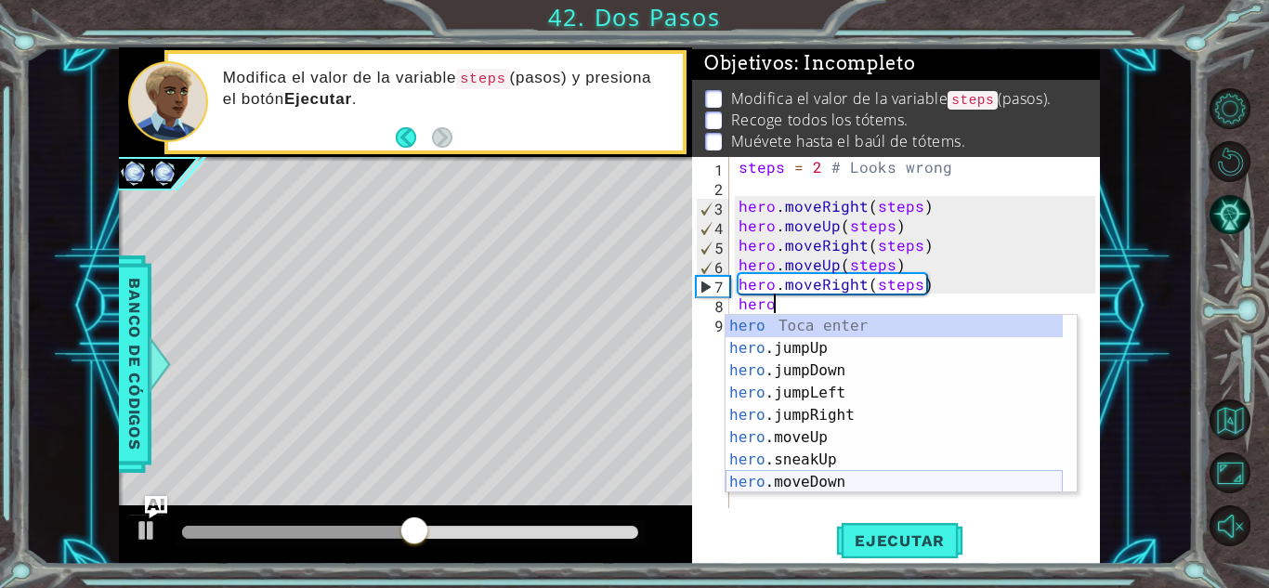
click at [821, 478] on div "hero Toca enter hero .jumpUp Toca enter hero .jumpDown Toca enter hero .jumpLef…" at bounding box center [893, 426] width 337 height 223
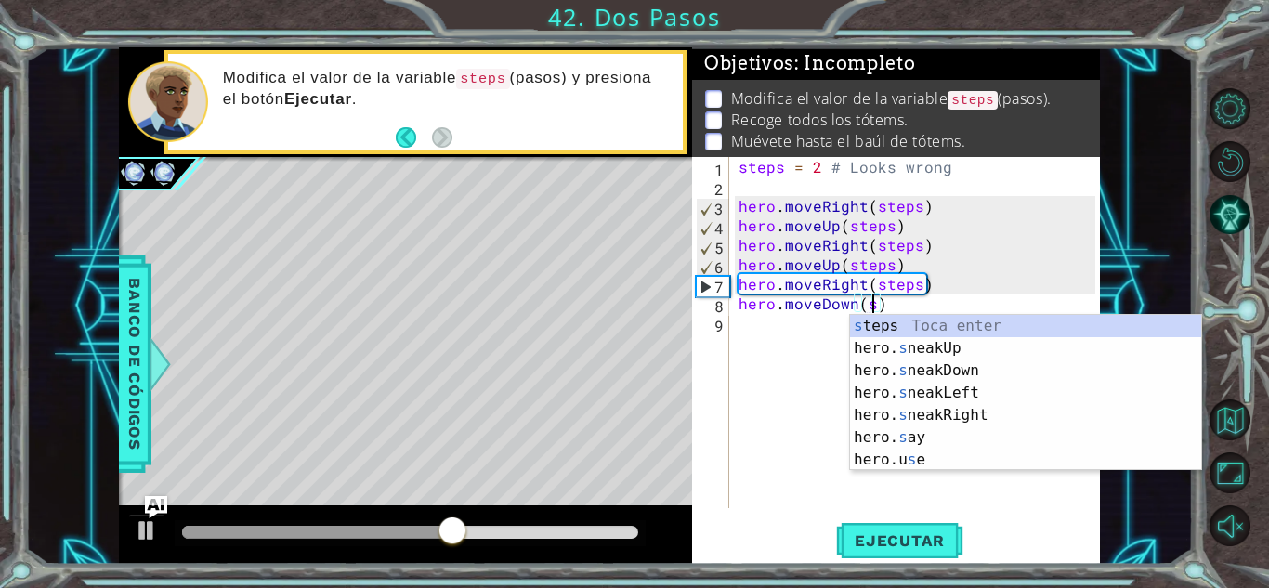
scroll to position [0, 8]
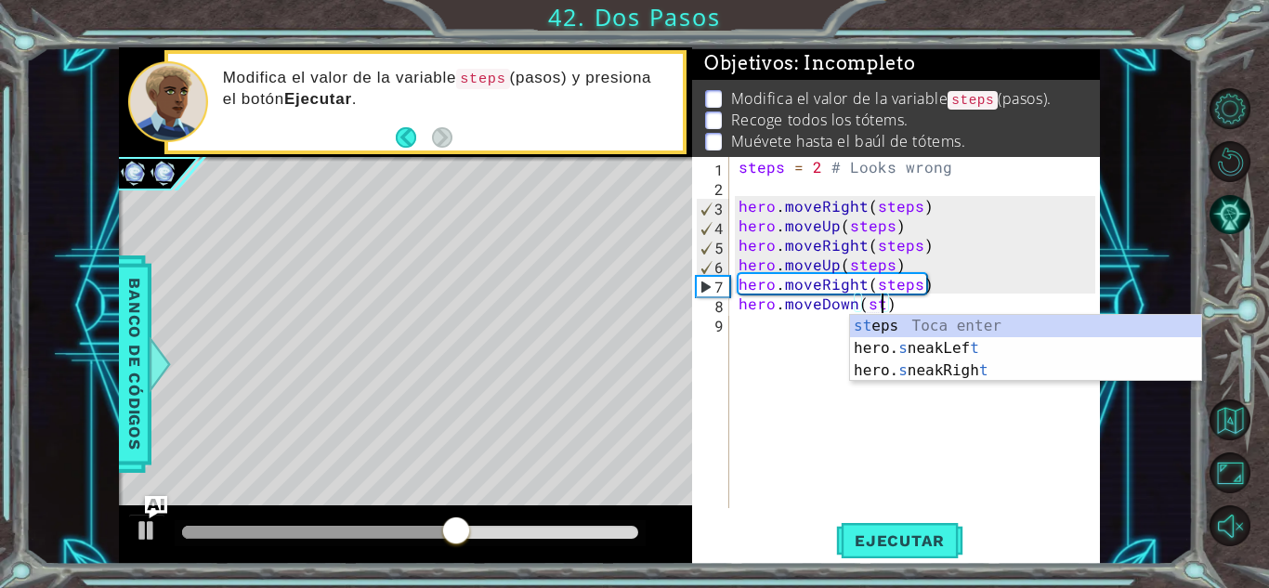
type textarea "hero.moveDown([GEOGRAPHIC_DATA])"
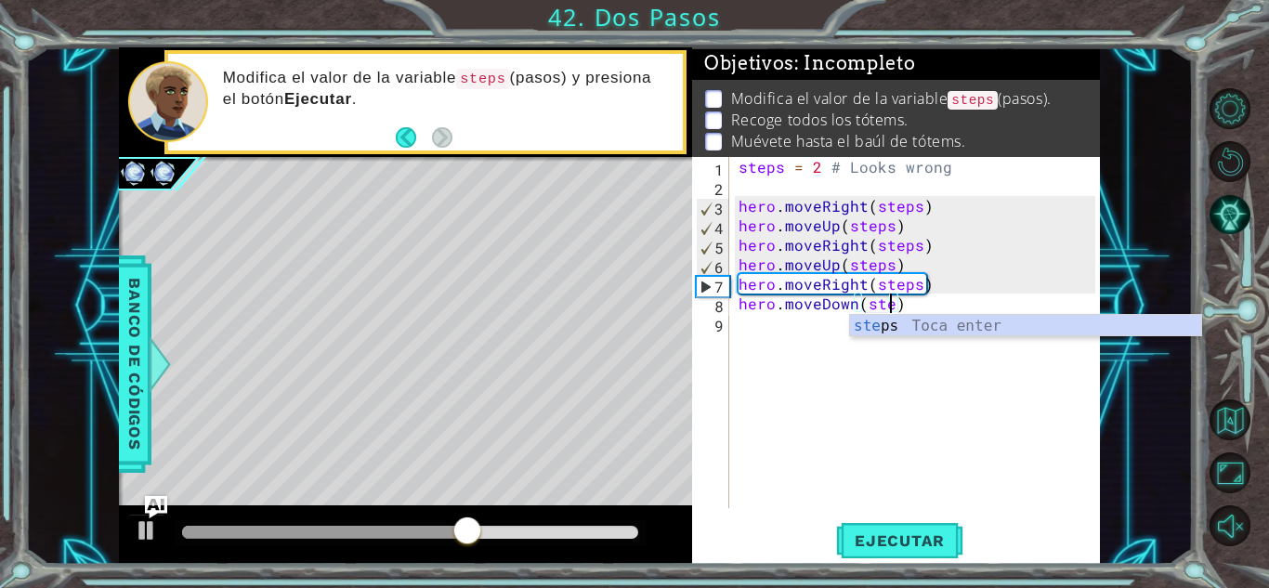
click at [950, 340] on div "steps = 2 # Looks wrong hero . moveRight ( steps ) hero . moveUp ( steps ) hero…" at bounding box center [920, 352] width 370 height 390
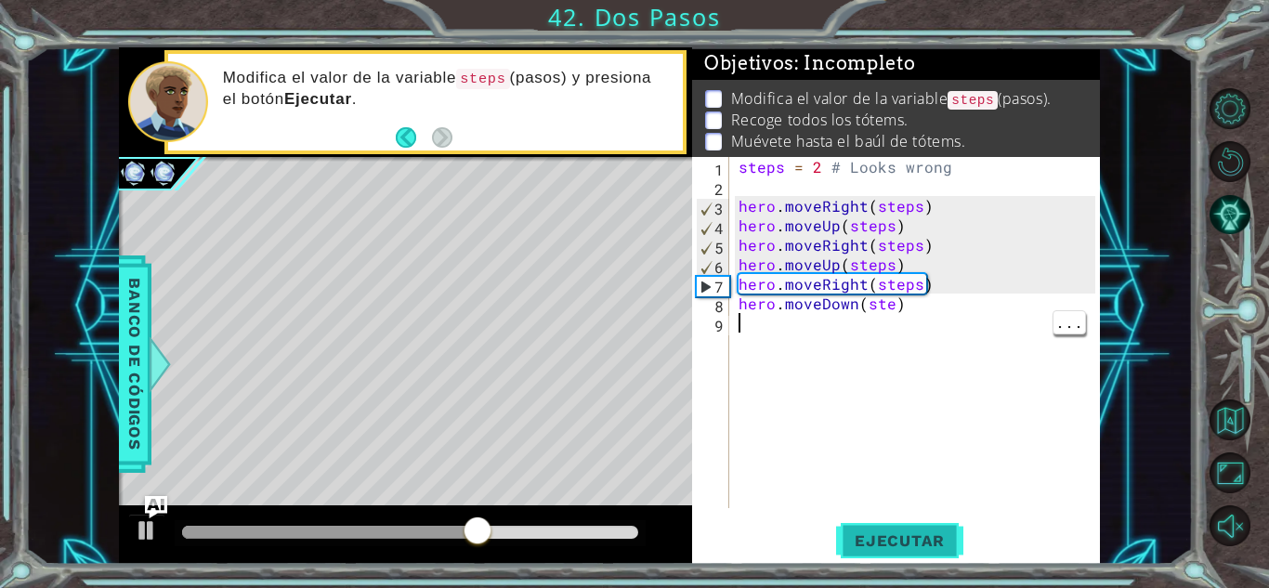
click at [914, 550] on button "Ejecutar" at bounding box center [899, 540] width 127 height 41
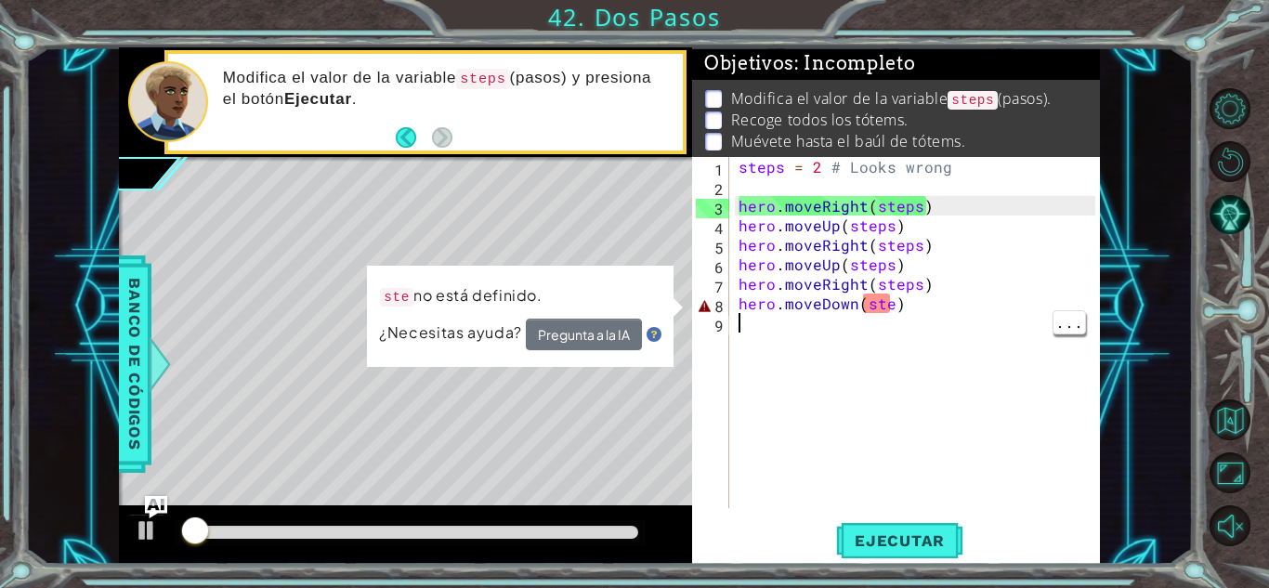
click at [872, 296] on div "steps = 2 # Looks wrong hero . moveRight ( steps ) hero . moveUp ( steps ) hero…" at bounding box center [920, 352] width 370 height 390
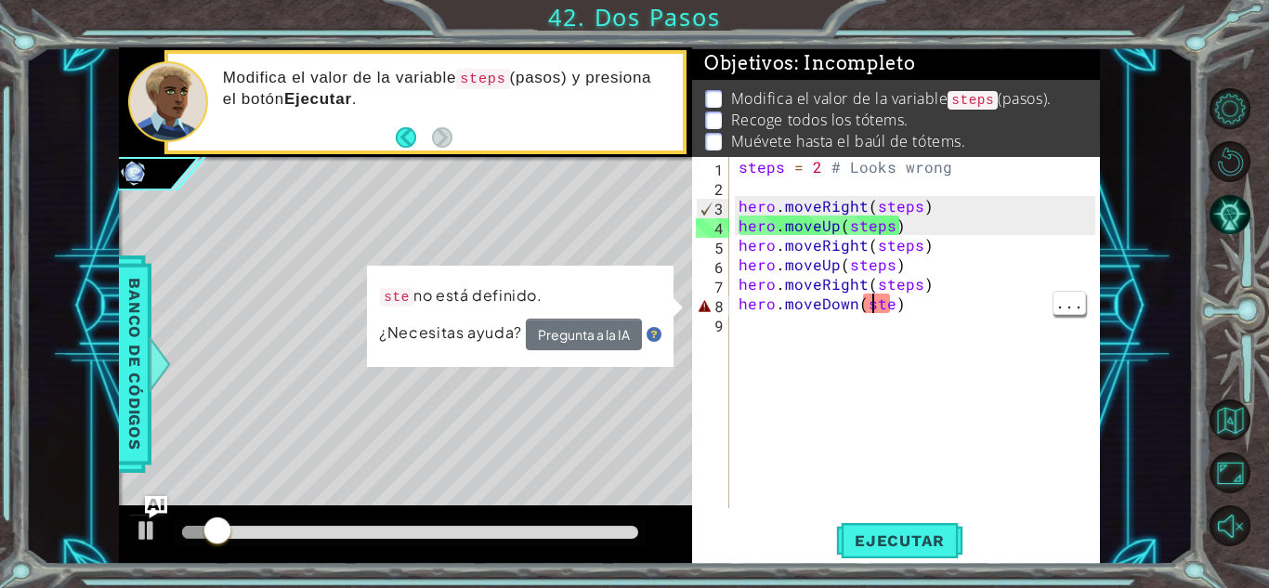
click at [891, 307] on div "steps = 2 # Looks wrong hero . moveRight ( steps ) hero . moveUp ( steps ) hero…" at bounding box center [920, 352] width 370 height 390
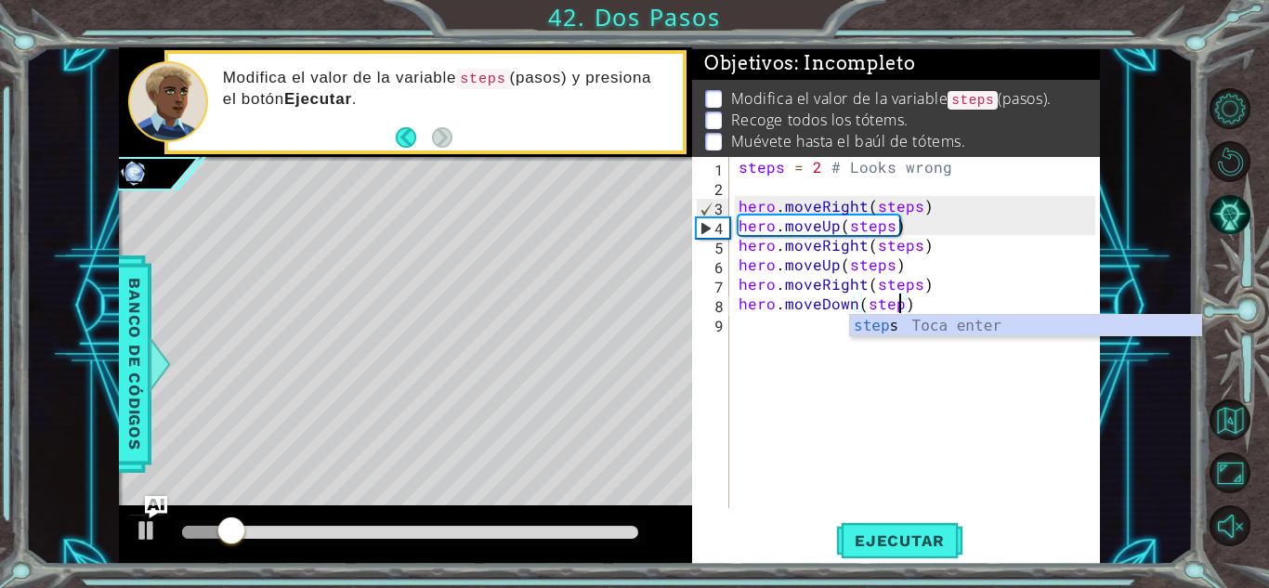
scroll to position [0, 10]
type textarea "hero.moveDown(steps)"
click at [895, 521] on button "Ejecutar" at bounding box center [899, 540] width 127 height 41
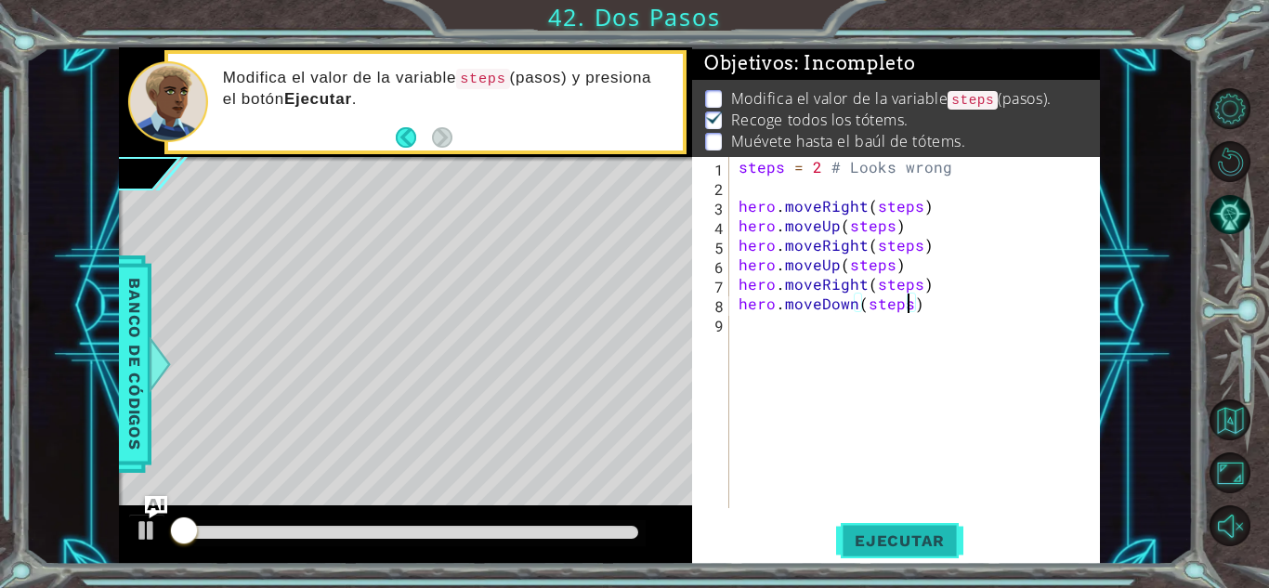
click at [879, 543] on span "Ejecutar" at bounding box center [899, 540] width 127 height 19
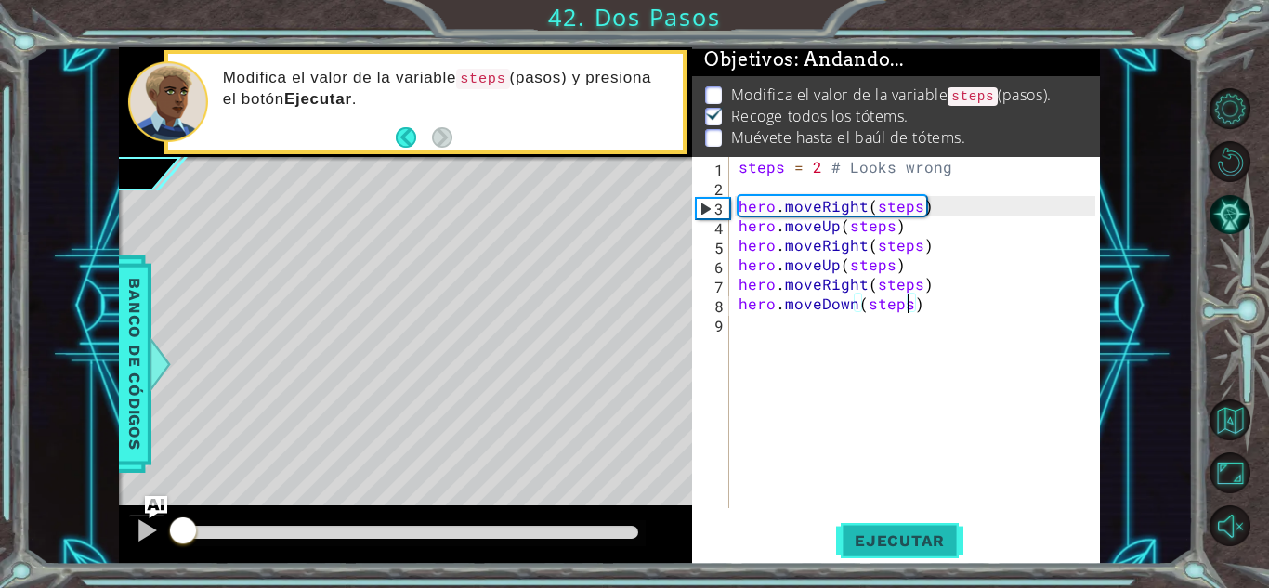
scroll to position [14, 0]
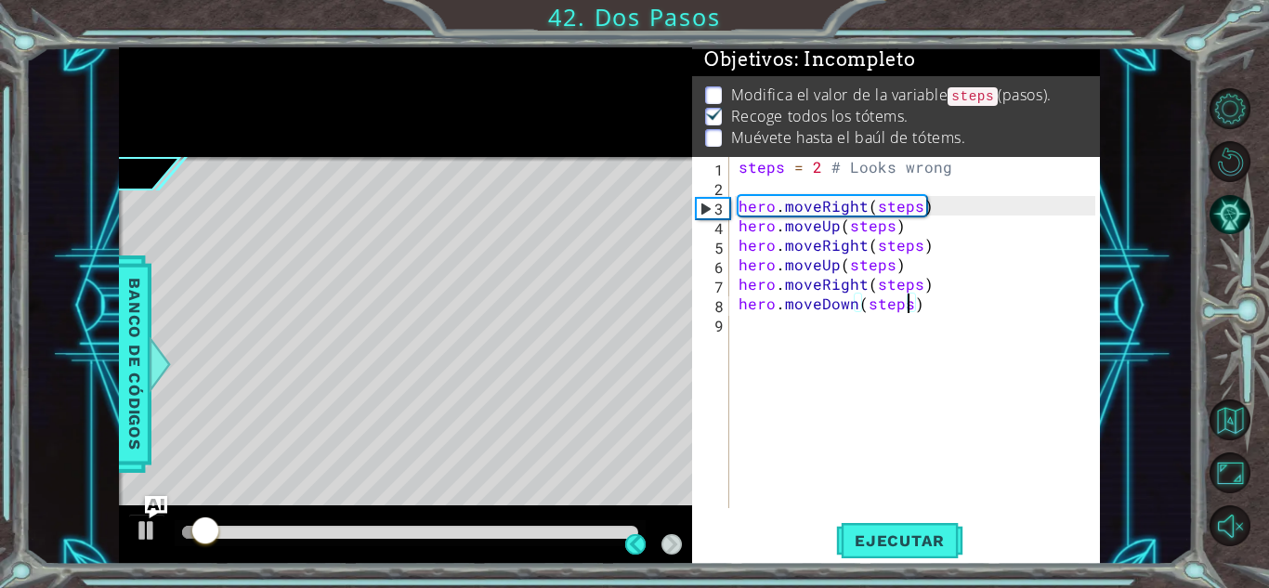
click at [375, 559] on div at bounding box center [405, 534] width 573 height 59
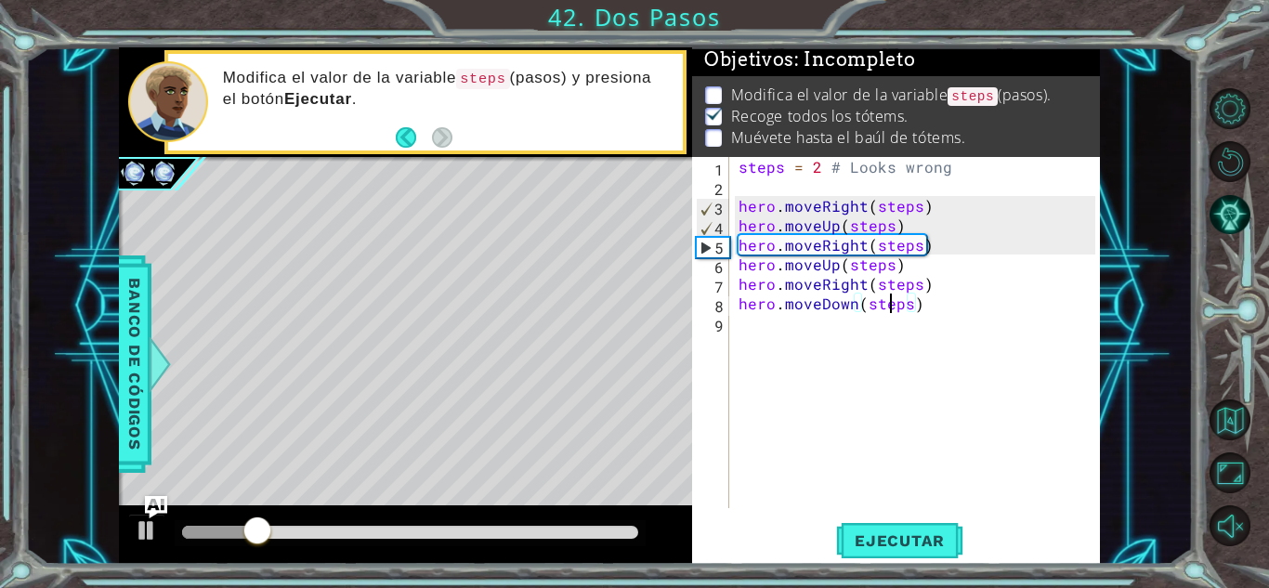
click at [891, 307] on div "steps = 2 # Looks wrong hero . moveRight ( steps ) hero . moveUp ( steps ) hero…" at bounding box center [920, 352] width 370 height 390
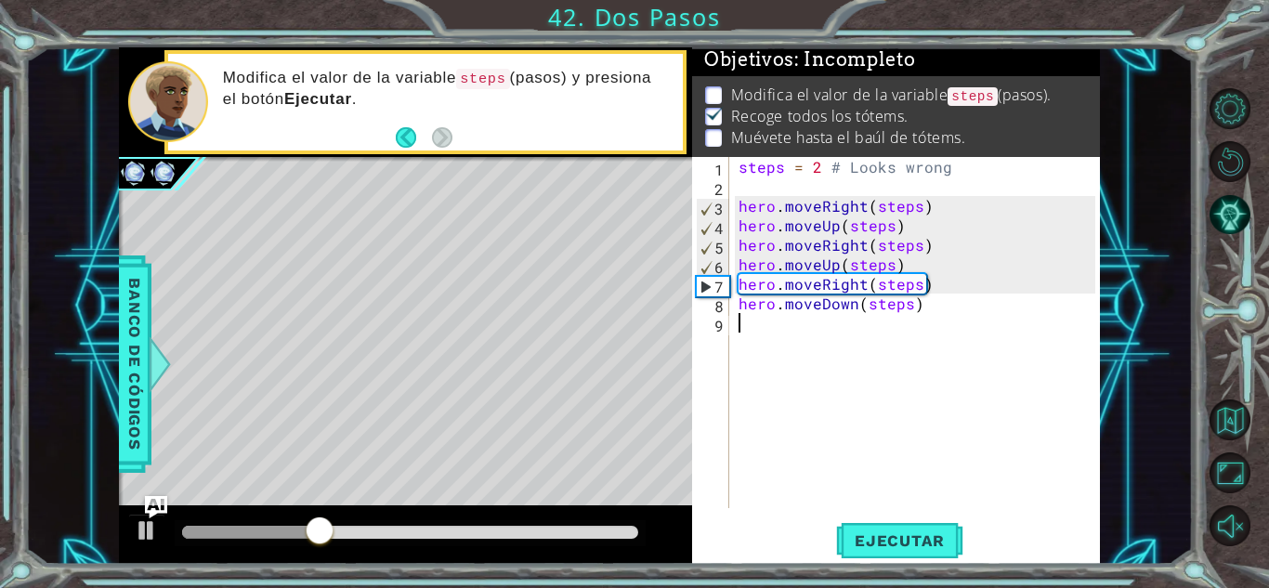
click at [778, 331] on div "steps = 2 # Looks wrong hero . moveRight ( steps ) hero . moveUp ( steps ) hero…" at bounding box center [920, 352] width 370 height 390
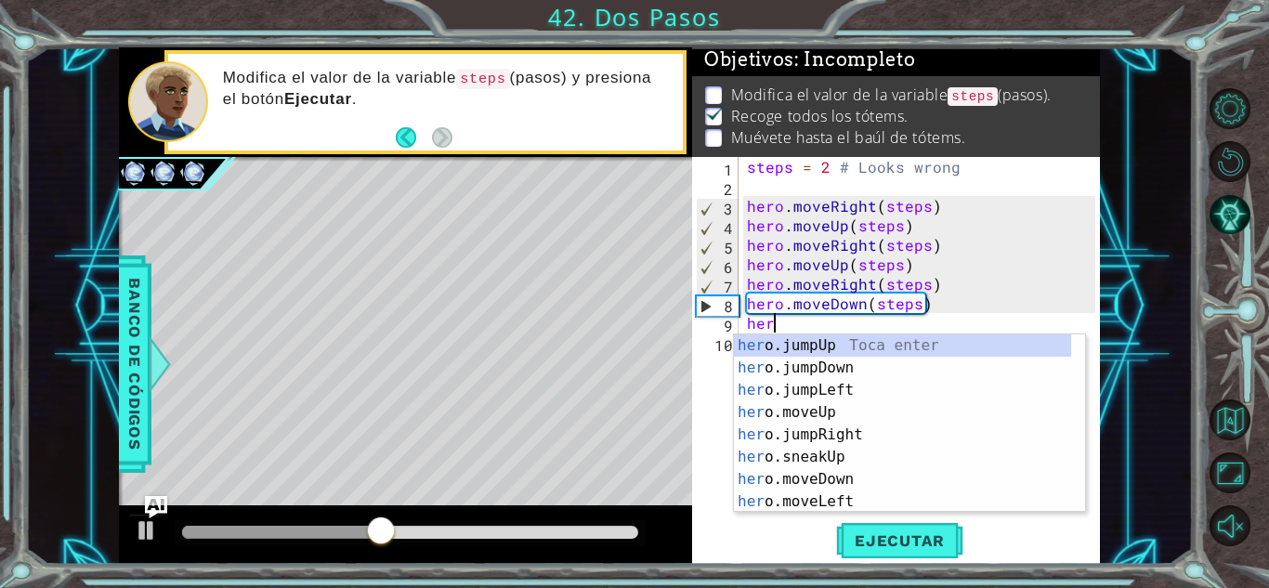
scroll to position [0, 1]
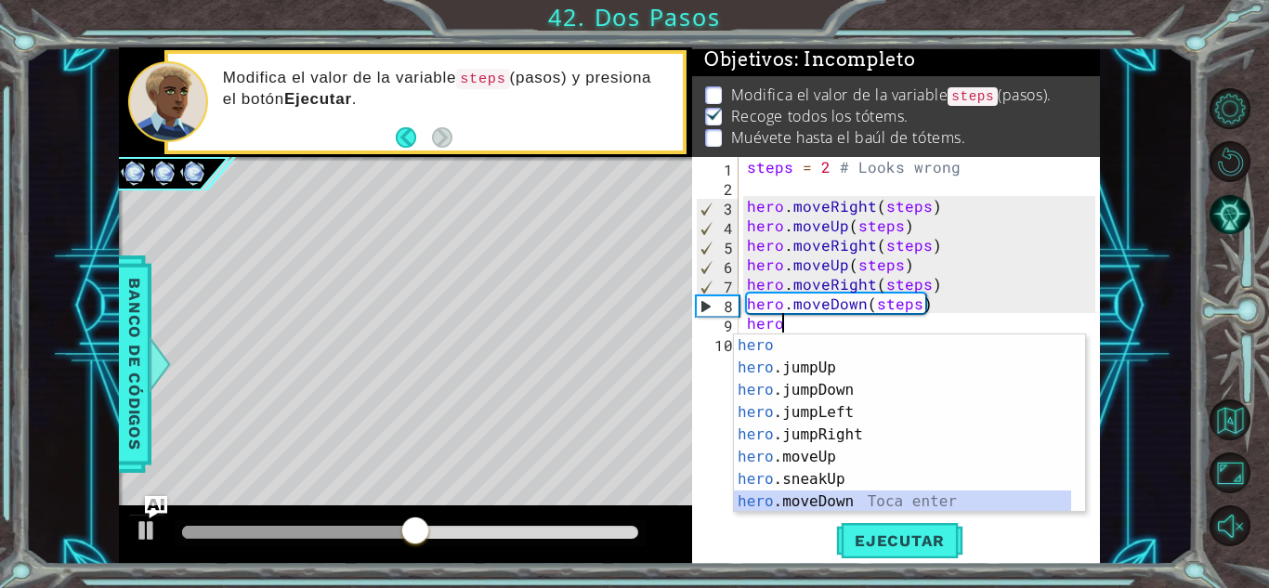
click at [835, 498] on div "hero Toca enter hero .jumpUp Toca enter hero .jumpDown Toca enter hero .jumpLef…" at bounding box center [902, 445] width 337 height 223
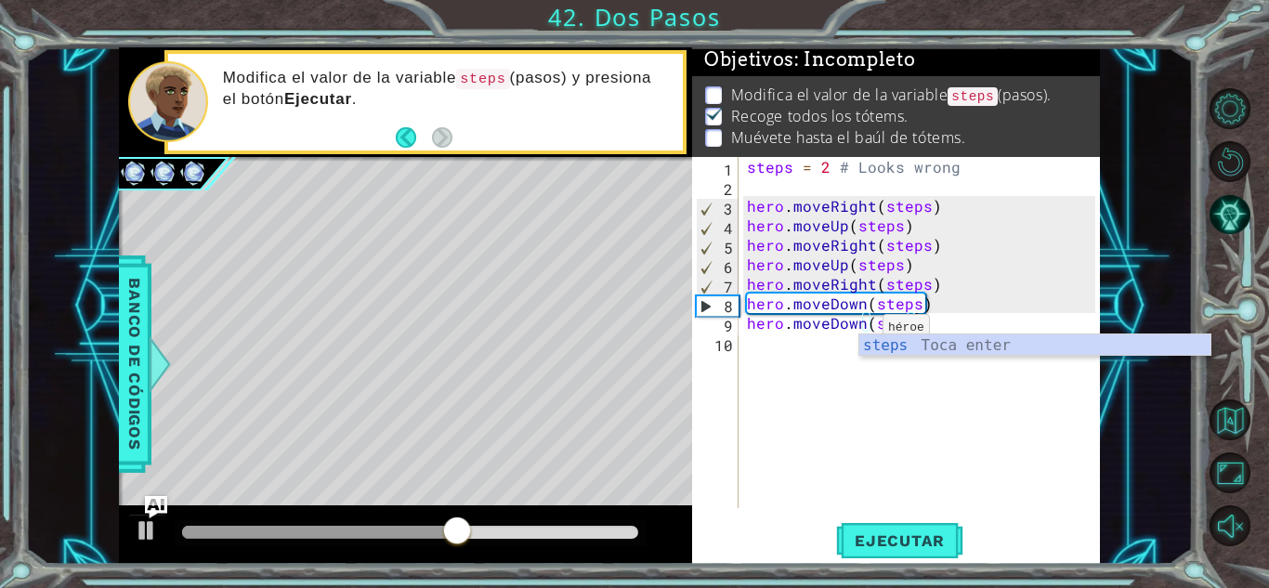
scroll to position [0, 10]
click at [950, 351] on div "steps Toca enter" at bounding box center [1034, 367] width 351 height 67
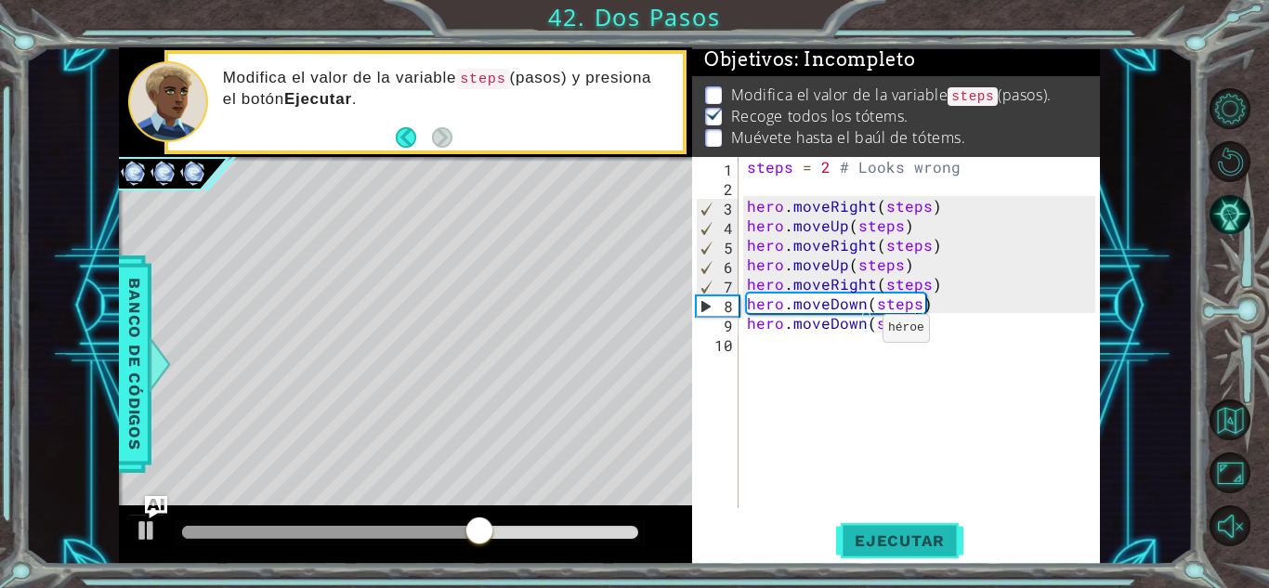
type textarea "hero.moveDown(steps)"
click at [930, 527] on button "Ejecutar" at bounding box center [899, 540] width 127 height 41
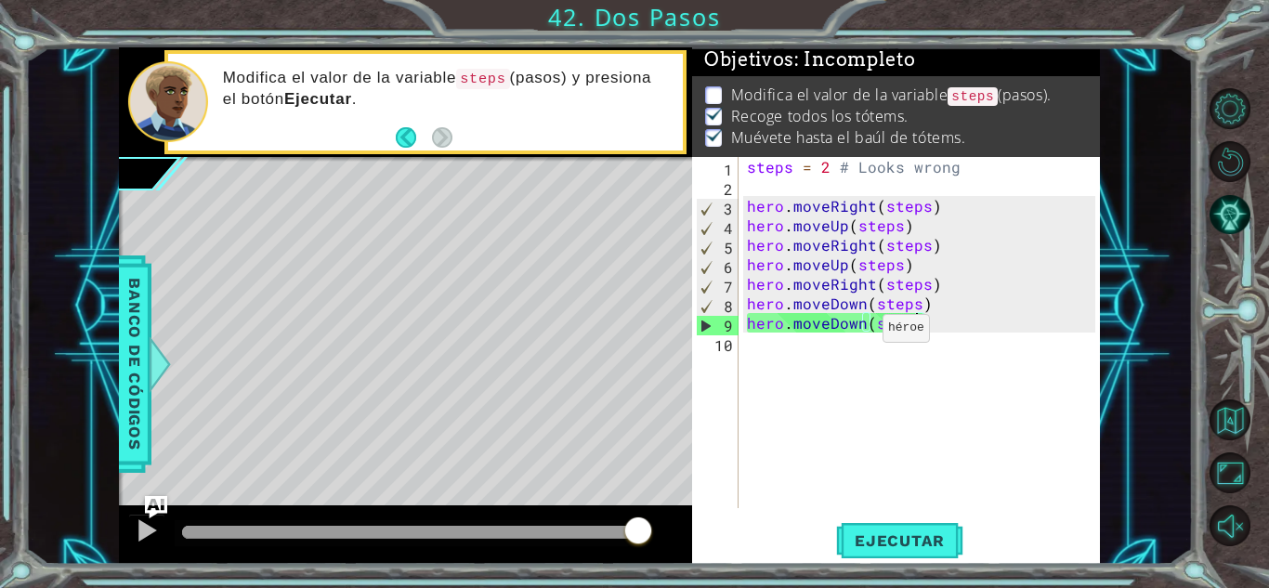
click at [1027, 428] on div "steps = 2 # Looks wrong hero . moveRight ( steps ) hero . moveUp ( steps ) hero…" at bounding box center [923, 352] width 361 height 390
click at [910, 550] on button "Ejecutar" at bounding box center [899, 540] width 127 height 41
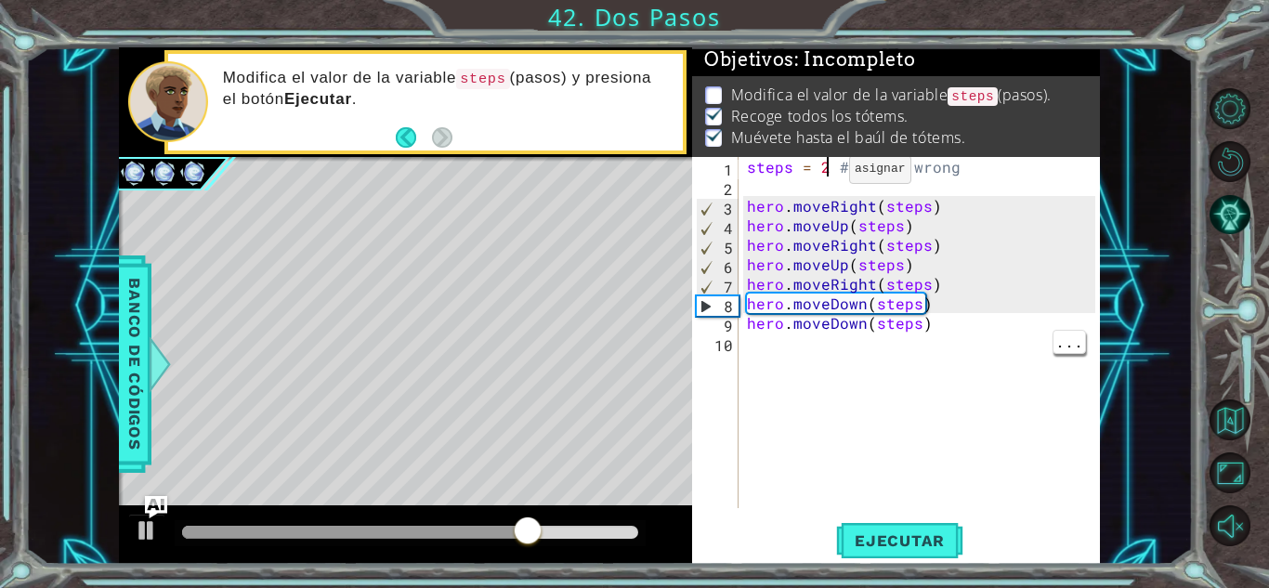
click at [826, 174] on div "steps = 2 # Looks wrong hero . moveRight ( steps ) hero . moveUp ( steps ) hero…" at bounding box center [923, 352] width 361 height 390
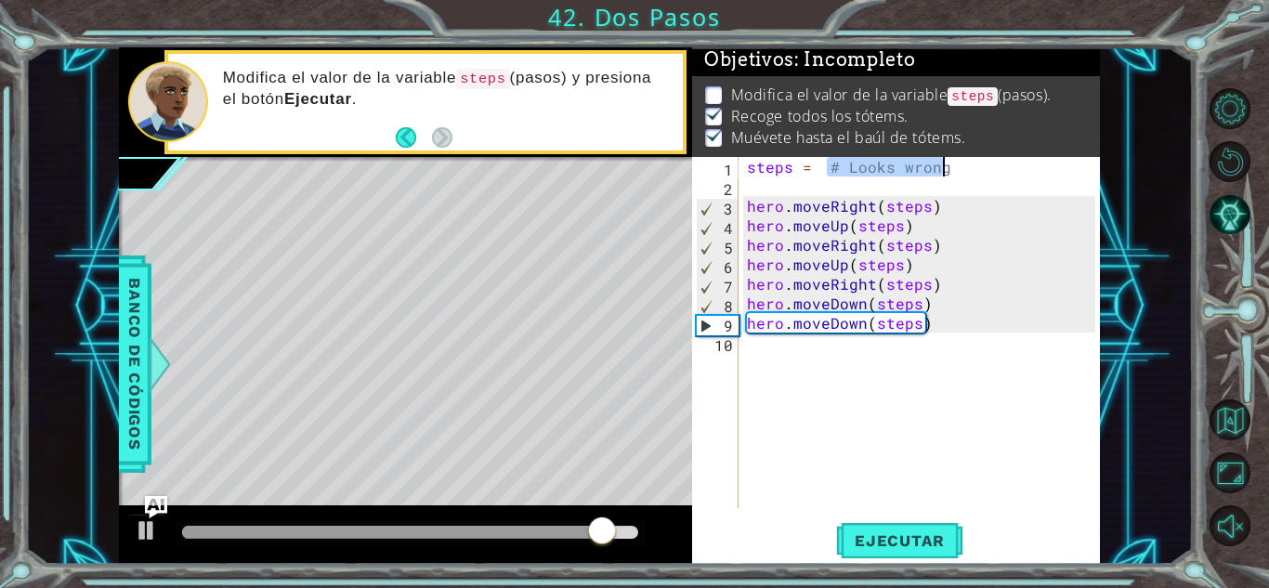
drag, startPoint x: 829, startPoint y: 173, endPoint x: 983, endPoint y: 161, distance: 154.7
click at [983, 161] on div "steps = # Looks wrong hero . moveRight ( steps ) hero . moveUp ( steps ) hero .…" at bounding box center [923, 352] width 361 height 390
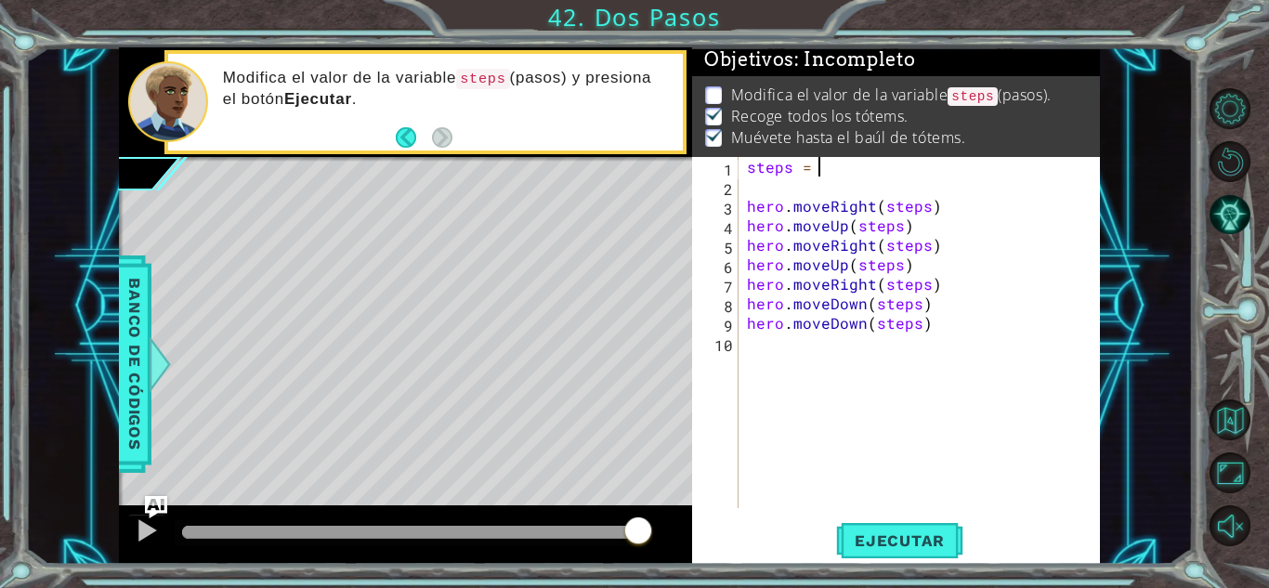
scroll to position [0, 4]
click at [909, 544] on span "Ejecutar" at bounding box center [899, 540] width 127 height 19
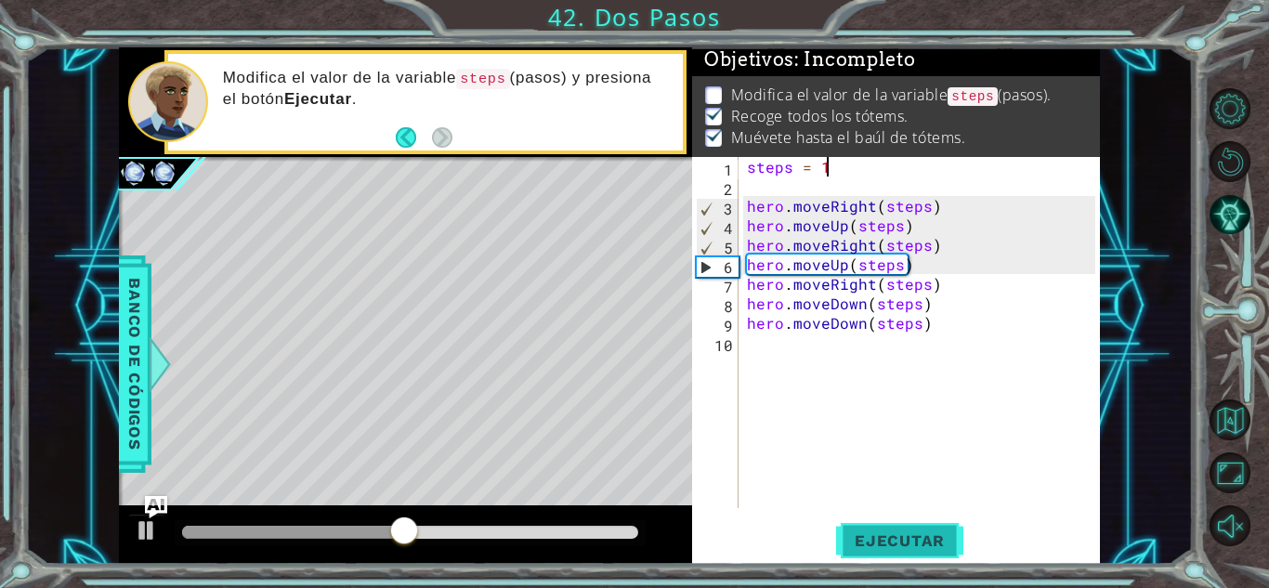
type textarea "steps = 1"
click at [939, 545] on span "Ejecutar" at bounding box center [899, 540] width 127 height 19
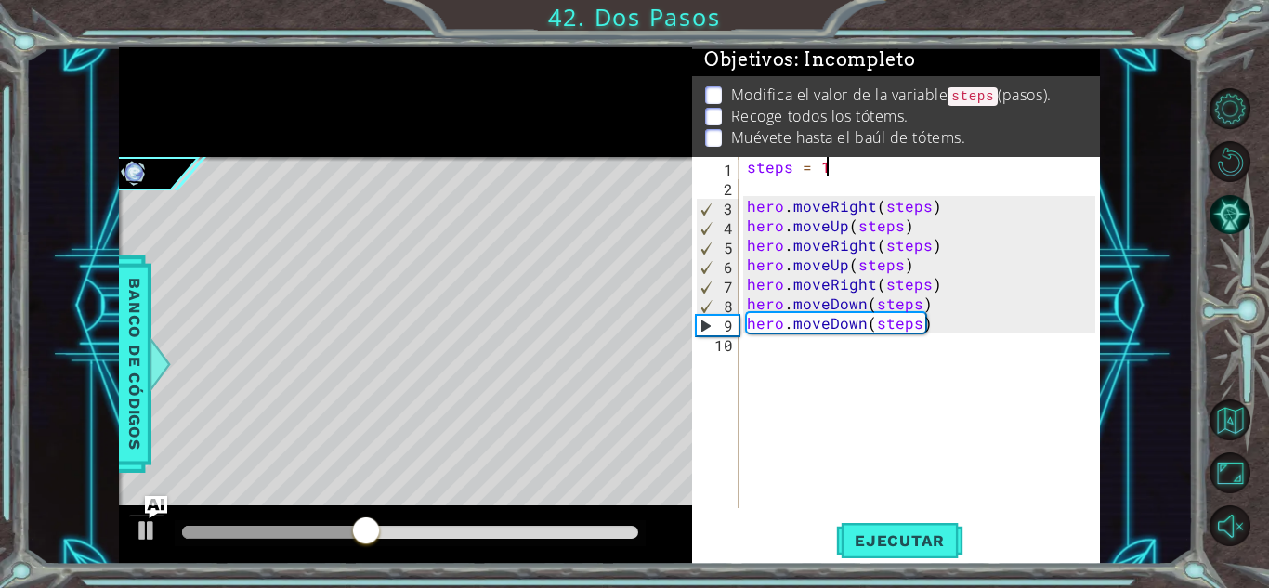
click at [829, 191] on div "steps = 1 hero . moveRight ( steps ) hero . moveUp ( steps ) hero . moveRight (…" at bounding box center [923, 352] width 361 height 390
click at [866, 204] on div "steps = 1 hero . moveRight ( steps ) hero . moveUp ( steps ) hero . moveRight (…" at bounding box center [923, 352] width 361 height 390
click at [872, 206] on div "steps = 1 hero . moveRight ( steps ) hero . moveUp ( steps ) hero . moveRight (…" at bounding box center [923, 352] width 361 height 390
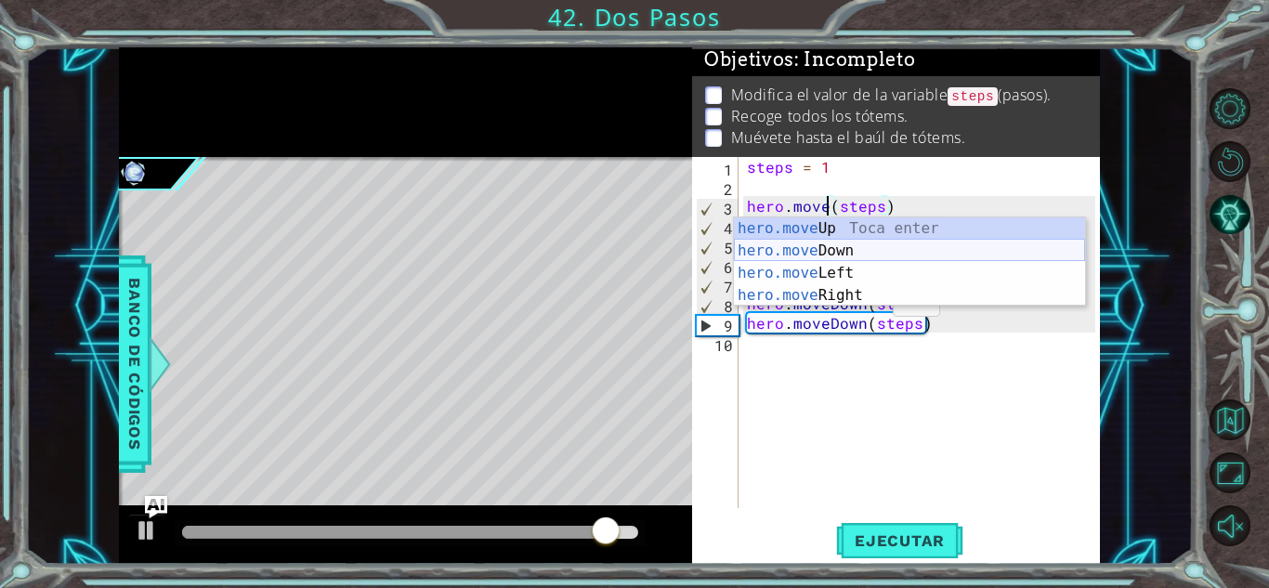
click at [843, 262] on div "hero.move Up Toca enter hero.move Down Toca enter hero.move Left Toca enter her…" at bounding box center [909, 284] width 351 height 134
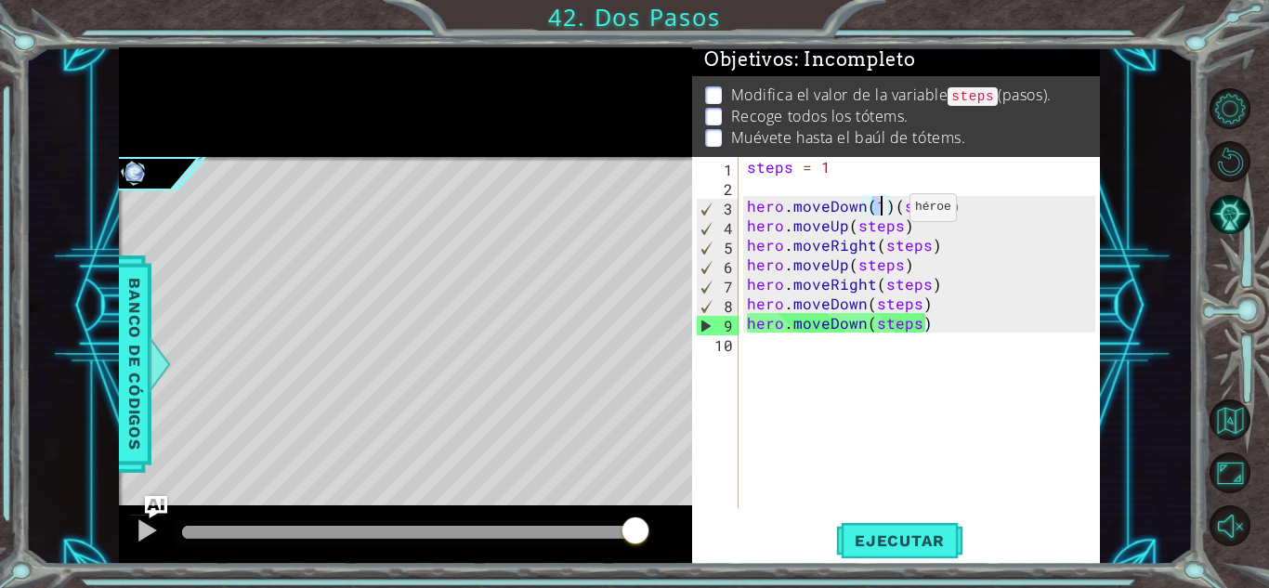
click at [888, 215] on div "steps = 1 hero . moveDown ( 1 ) ( steps ) hero . moveUp ( steps ) hero . moveRi…" at bounding box center [923, 352] width 361 height 390
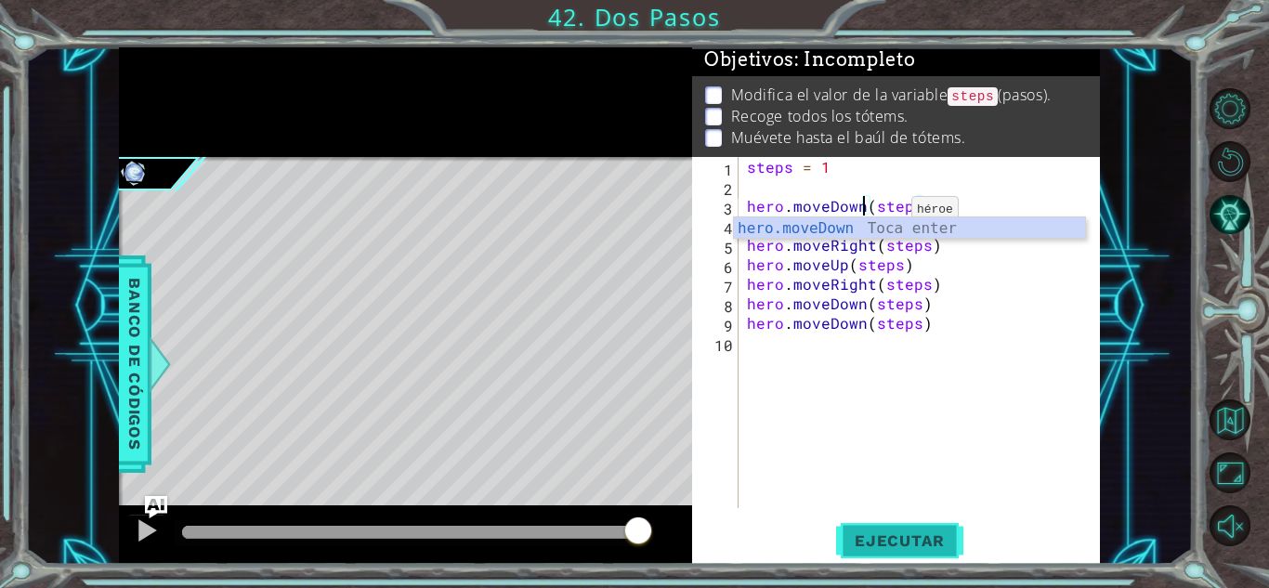
click at [900, 534] on span "Ejecutar" at bounding box center [899, 540] width 127 height 19
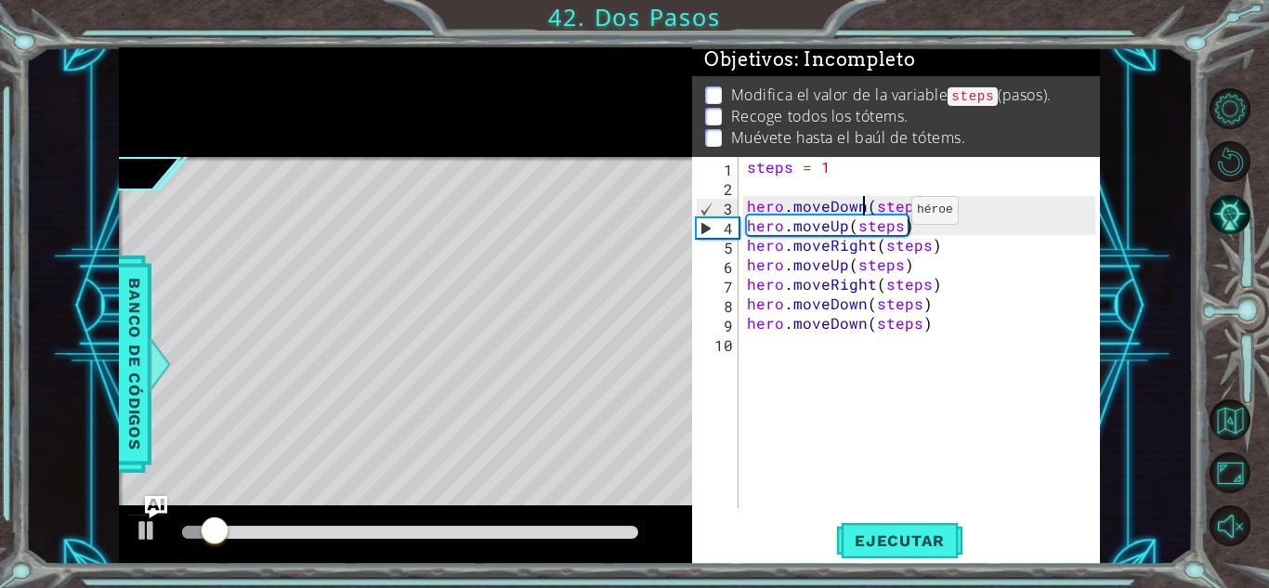
click at [851, 199] on div "steps = 1 hero . moveDown ( steps ) hero . moveUp ( steps ) hero . moveRight ( …" at bounding box center [923, 352] width 361 height 390
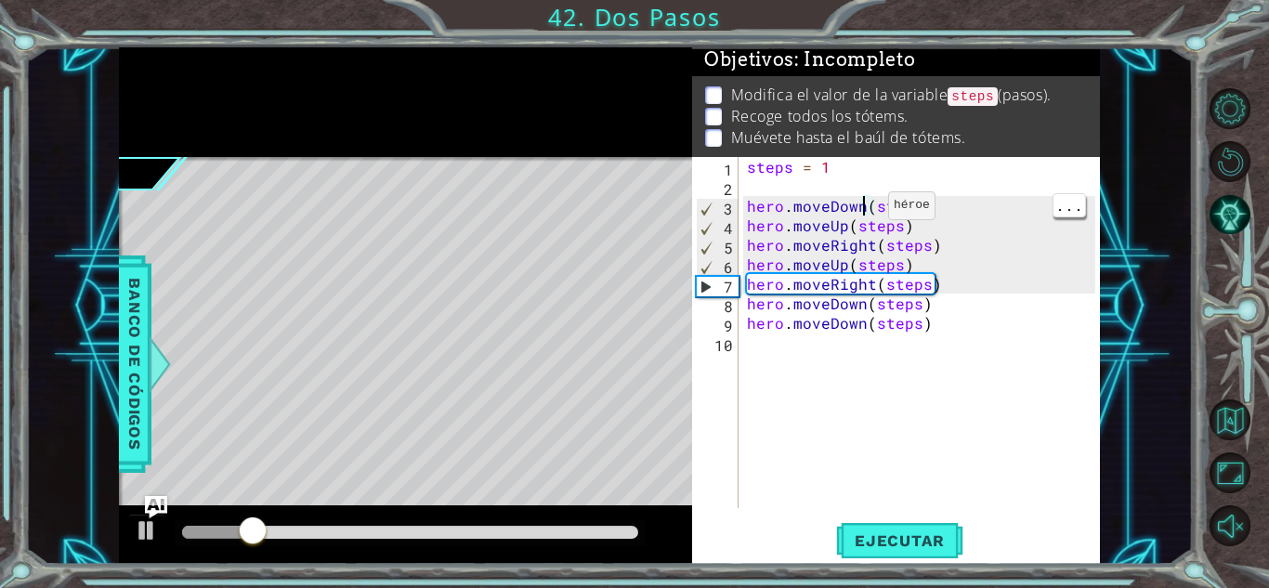
click at [865, 210] on div "steps = 1 hero . moveDown ( steps ) hero . moveUp ( steps ) hero . moveRight ( …" at bounding box center [923, 352] width 361 height 390
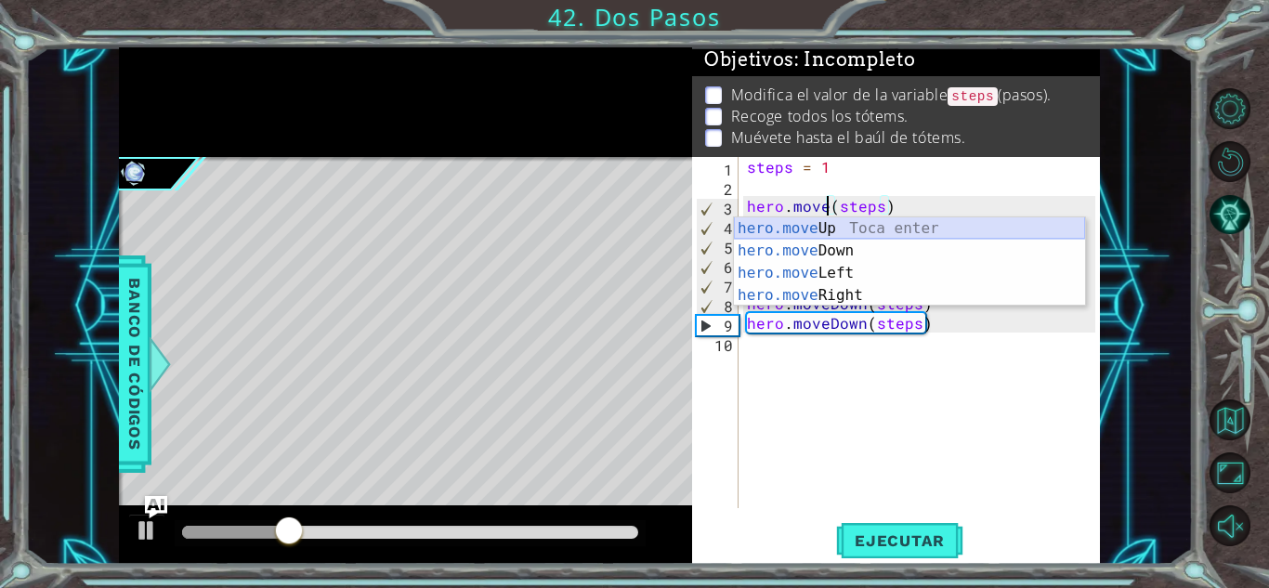
click at [832, 224] on div "hero.move Up Toca enter hero.move Down Toca enter hero.move Left Toca enter her…" at bounding box center [909, 284] width 351 height 134
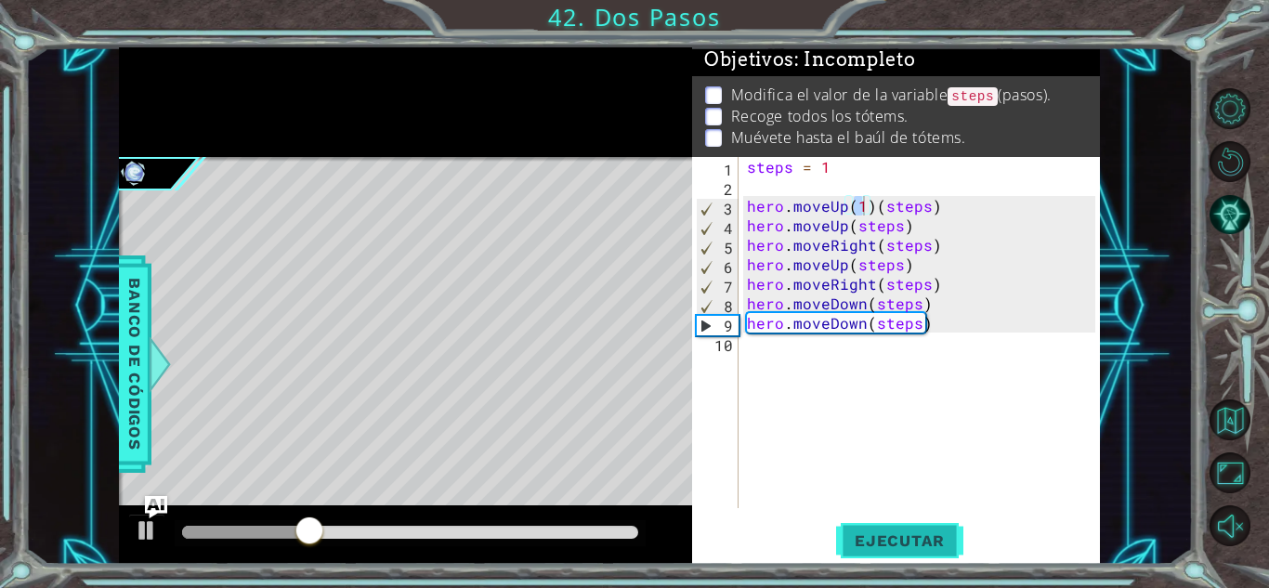
click at [906, 555] on button "Ejecutar" at bounding box center [899, 540] width 127 height 41
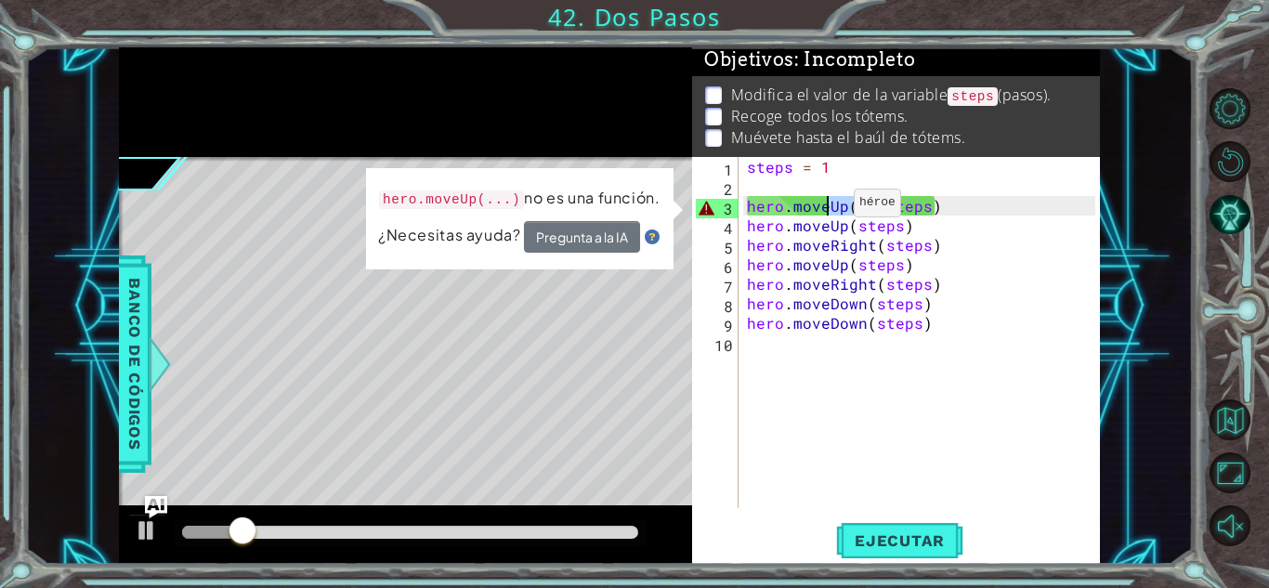
drag, startPoint x: 871, startPoint y: 202, endPoint x: 829, endPoint y: 205, distance: 41.9
click at [829, 205] on div "steps = 1 hero . moveUp ( 1 ) ( steps ) hero . moveUp ( steps ) hero . moveRigh…" at bounding box center [923, 352] width 361 height 390
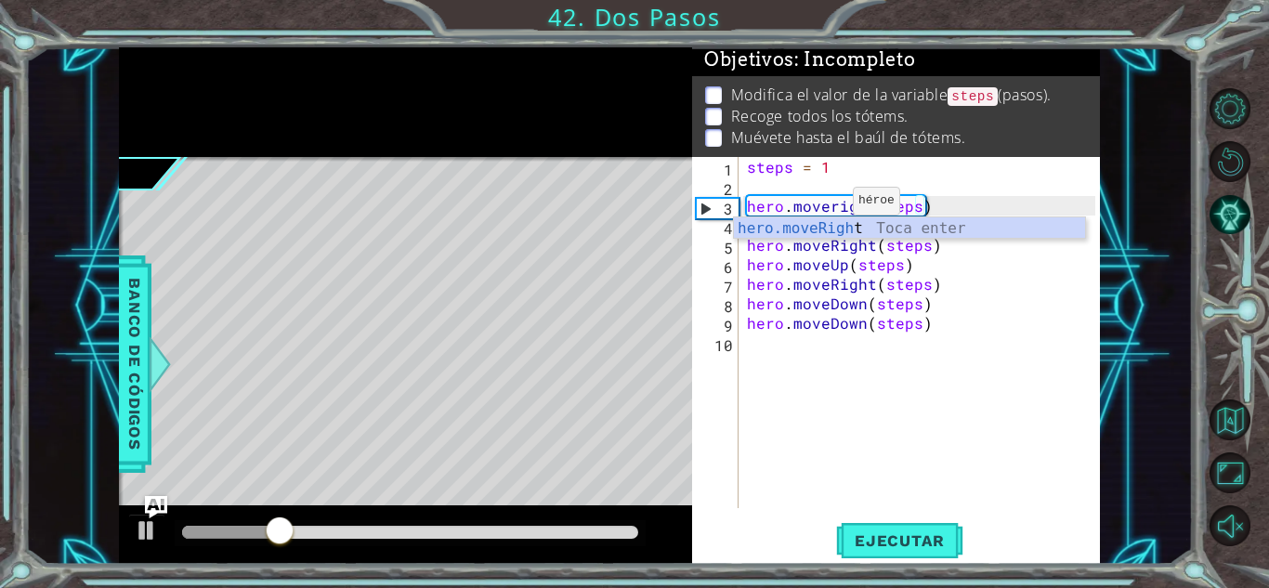
scroll to position [0, 7]
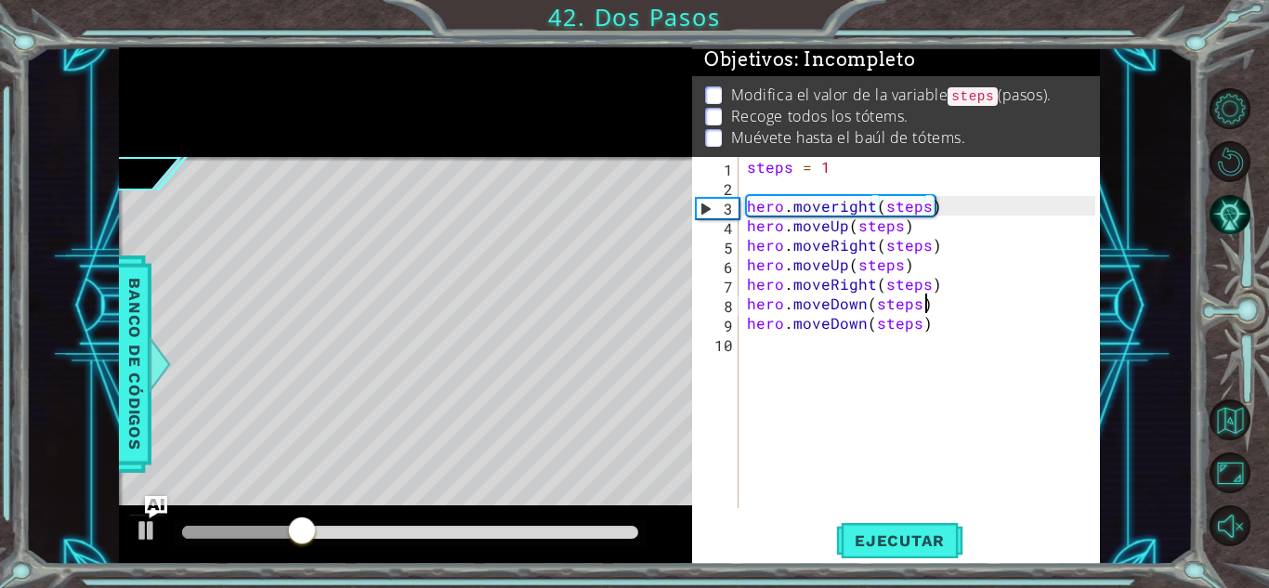
click at [962, 298] on div "steps = 1 hero . moveright ( steps ) hero . moveUp ( steps ) hero . moveRight (…" at bounding box center [923, 352] width 361 height 390
click at [836, 164] on div "steps = 1 hero . moveright ( steps ) hero . moveUp ( steps ) hero . moveRight (…" at bounding box center [923, 352] width 361 height 390
click at [898, 543] on span "Ejecutar" at bounding box center [899, 540] width 127 height 19
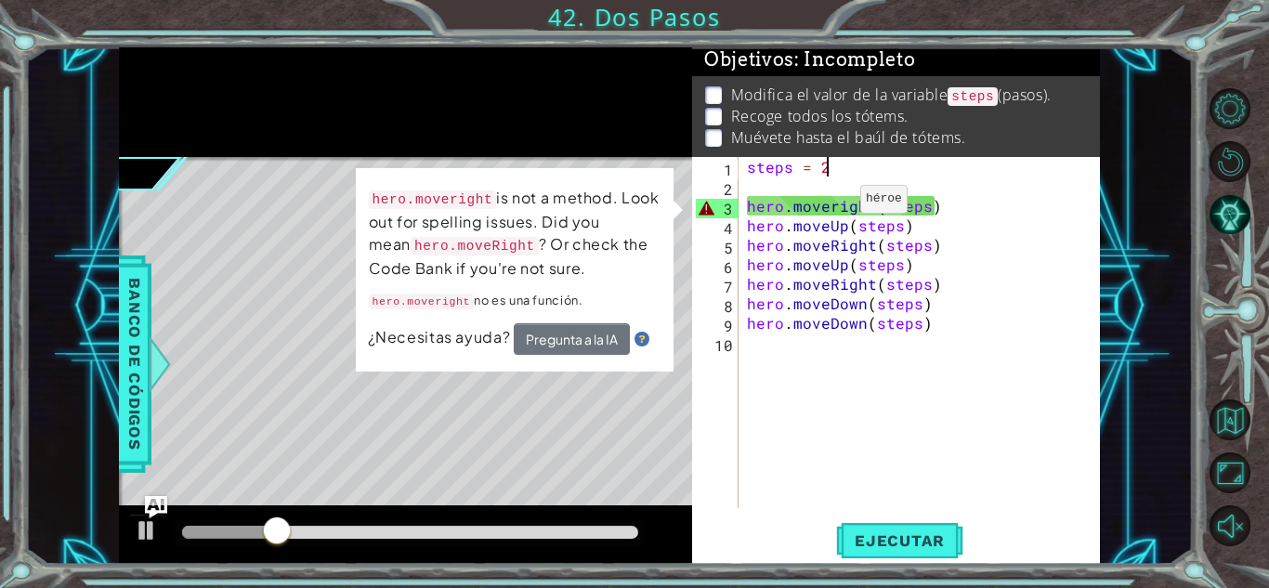
click at [837, 204] on div "steps = 2 hero . moveright ( steps ) hero . moveUp ( steps ) hero . moveRight (…" at bounding box center [923, 352] width 361 height 390
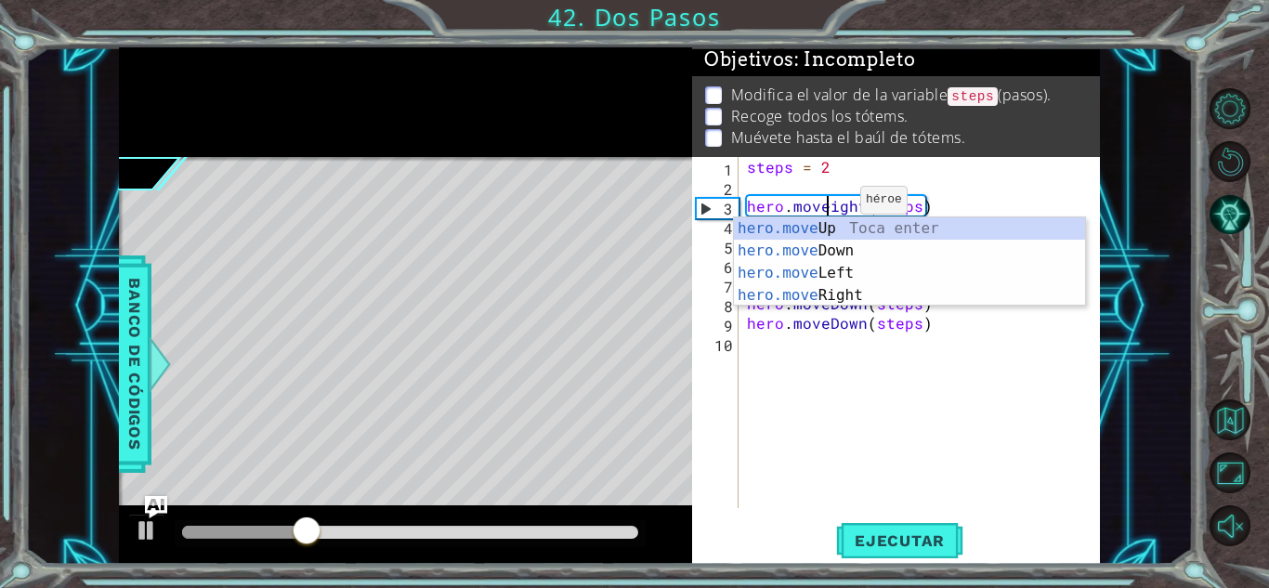
scroll to position [0, 6]
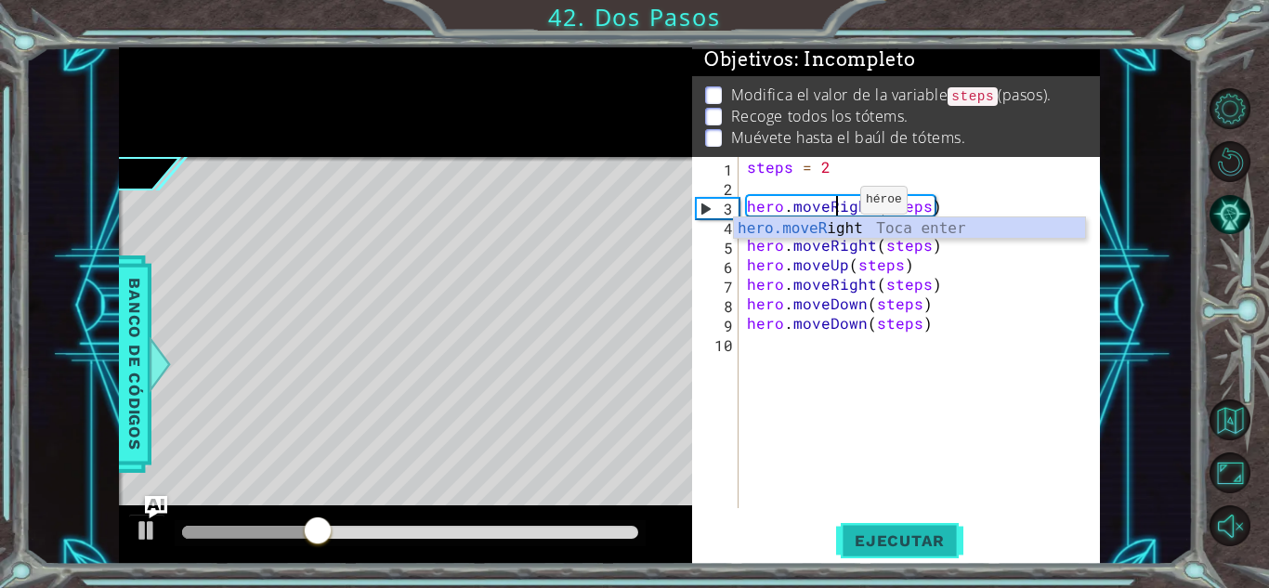
click at [899, 531] on span "Ejecutar" at bounding box center [899, 540] width 127 height 19
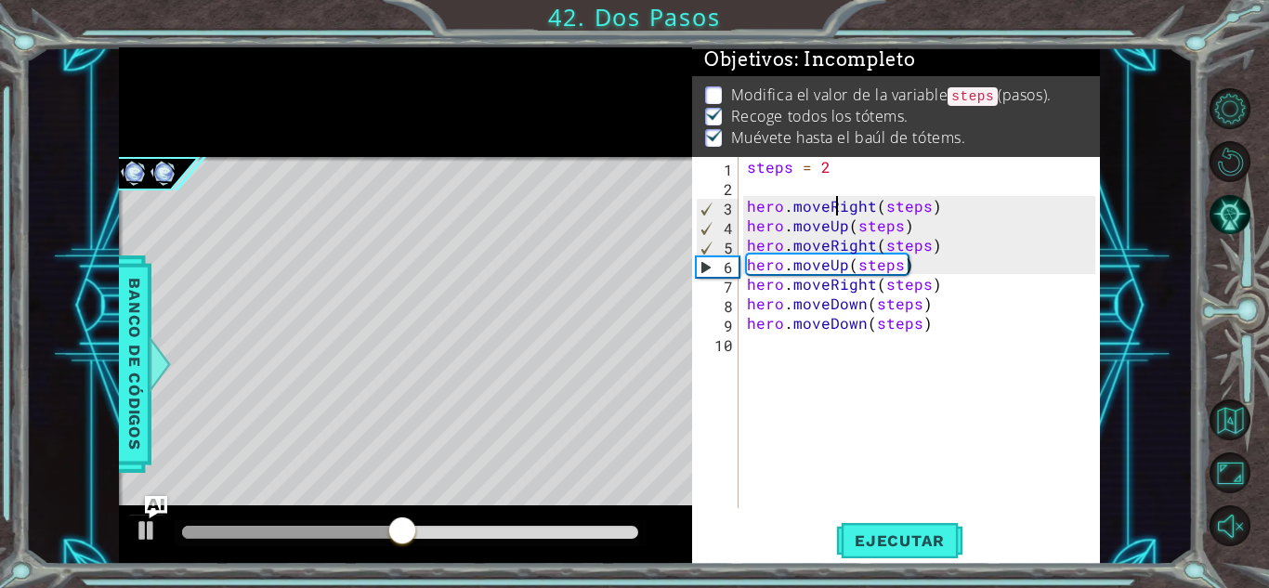
click at [924, 202] on div "steps = 2 hero . moveRight ( steps ) hero . moveUp ( steps ) hero . moveRight (…" at bounding box center [923, 352] width 361 height 390
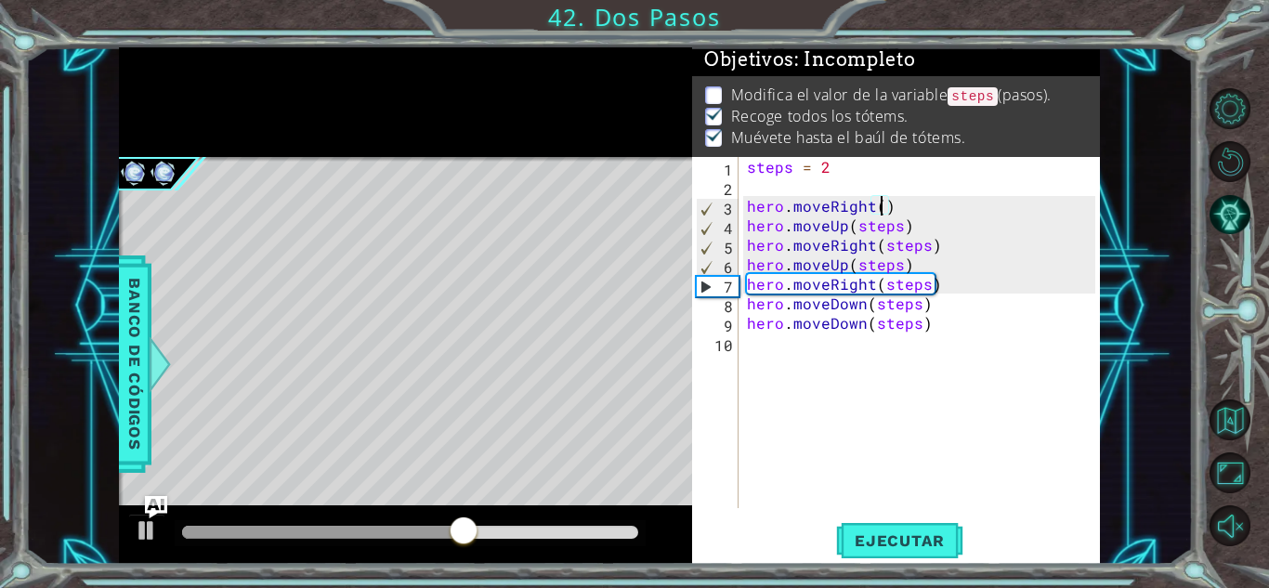
scroll to position [0, 8]
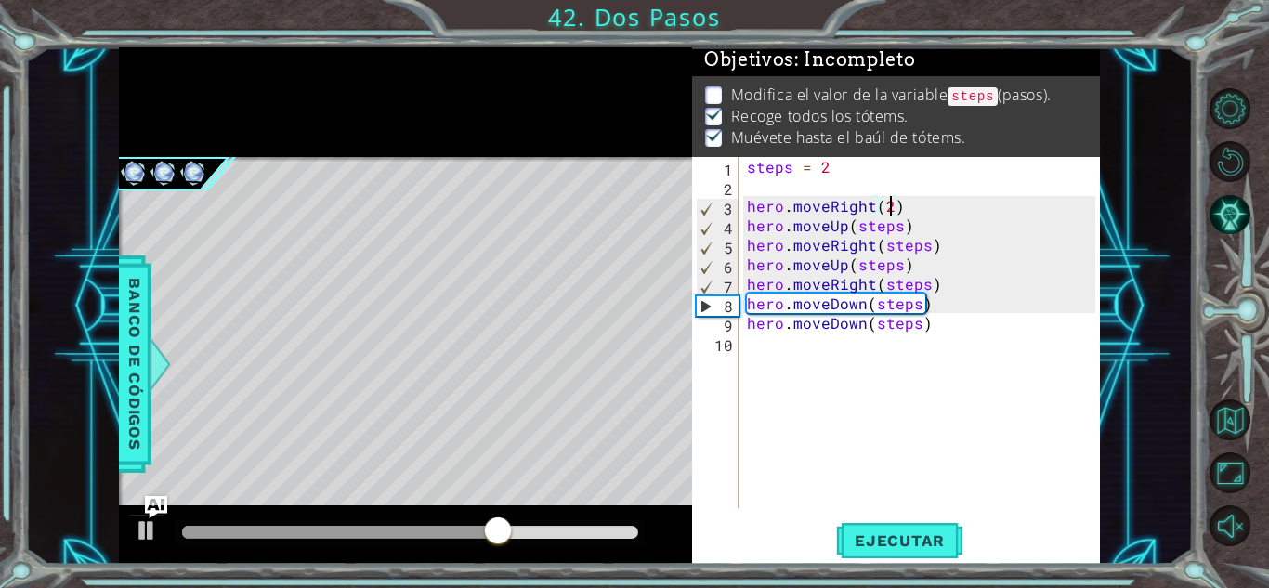
click at [895, 223] on div "steps = 2 hero . moveRight ( 2 ) hero . moveUp ( steps ) hero . moveRight ( ste…" at bounding box center [923, 352] width 361 height 390
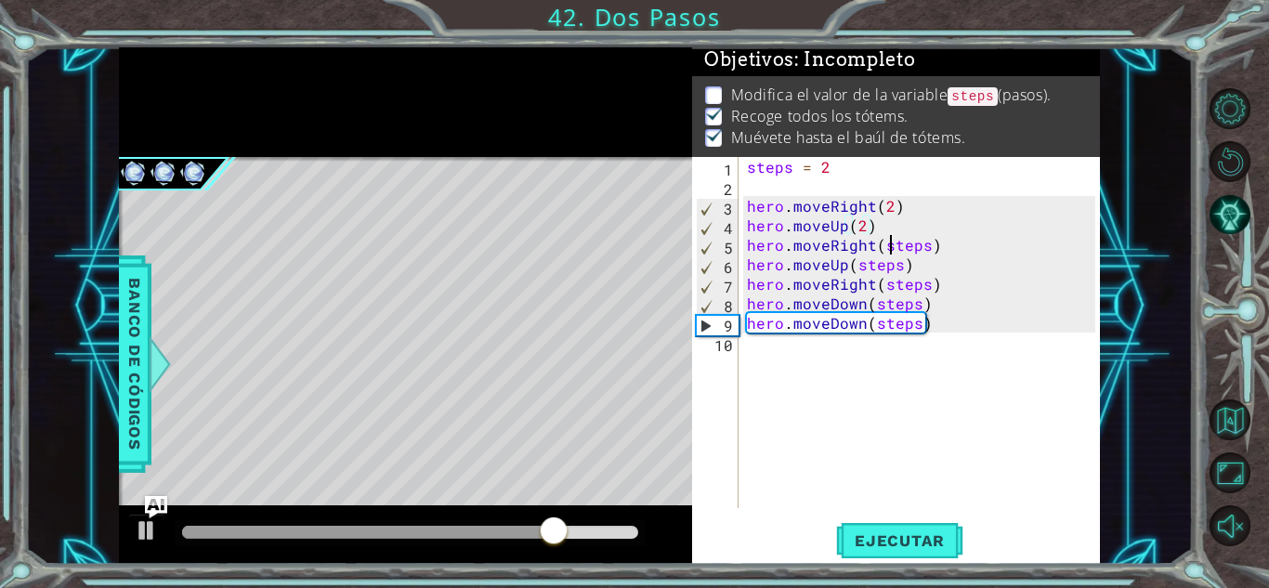
click at [894, 245] on div "steps = 2 hero . moveRight ( 2 ) hero . moveUp ( 2 ) hero . moveRight ( steps )…" at bounding box center [923, 352] width 361 height 390
click at [893, 272] on div "steps = 2 hero . moveRight ( 2 ) hero . moveUp ( 2 ) hero . moveRight ( 2 ) her…" at bounding box center [923, 352] width 361 height 390
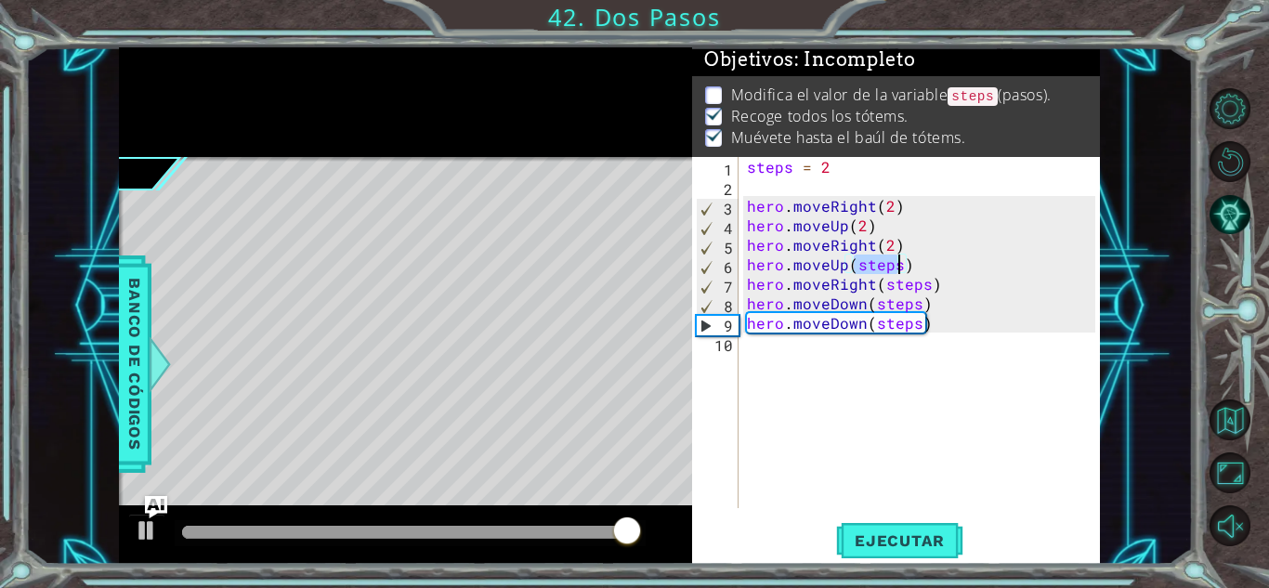
scroll to position [0, 7]
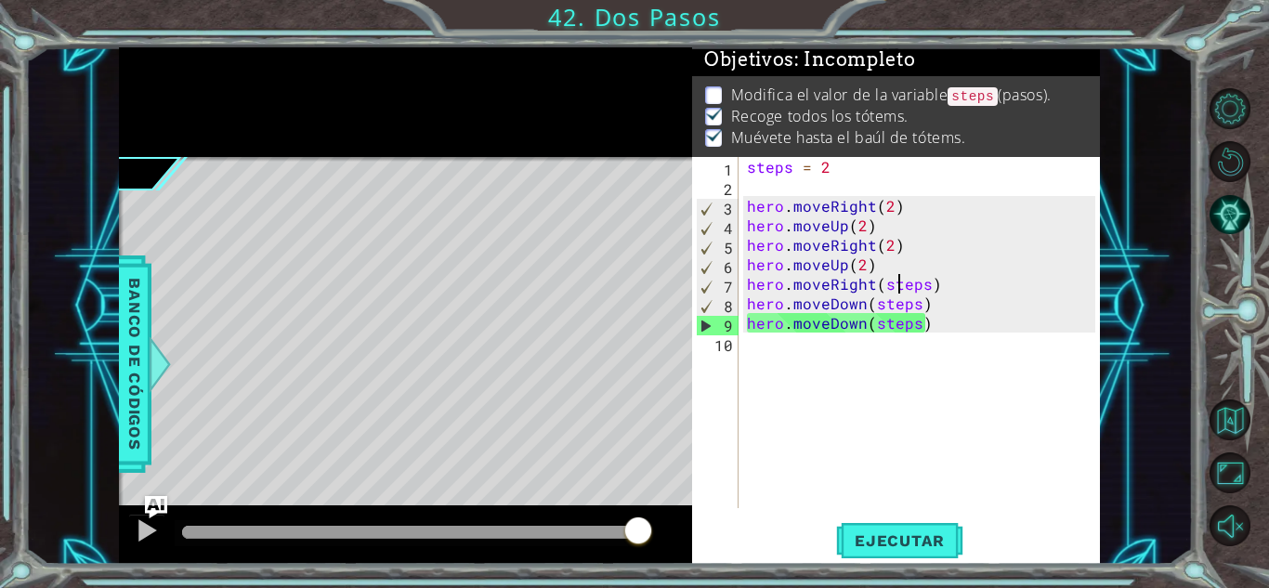
click at [897, 287] on div "steps = 2 hero . moveRight ( 2 ) hero . moveUp ( 2 ) hero . moveRight ( 2 ) her…" at bounding box center [923, 352] width 361 height 390
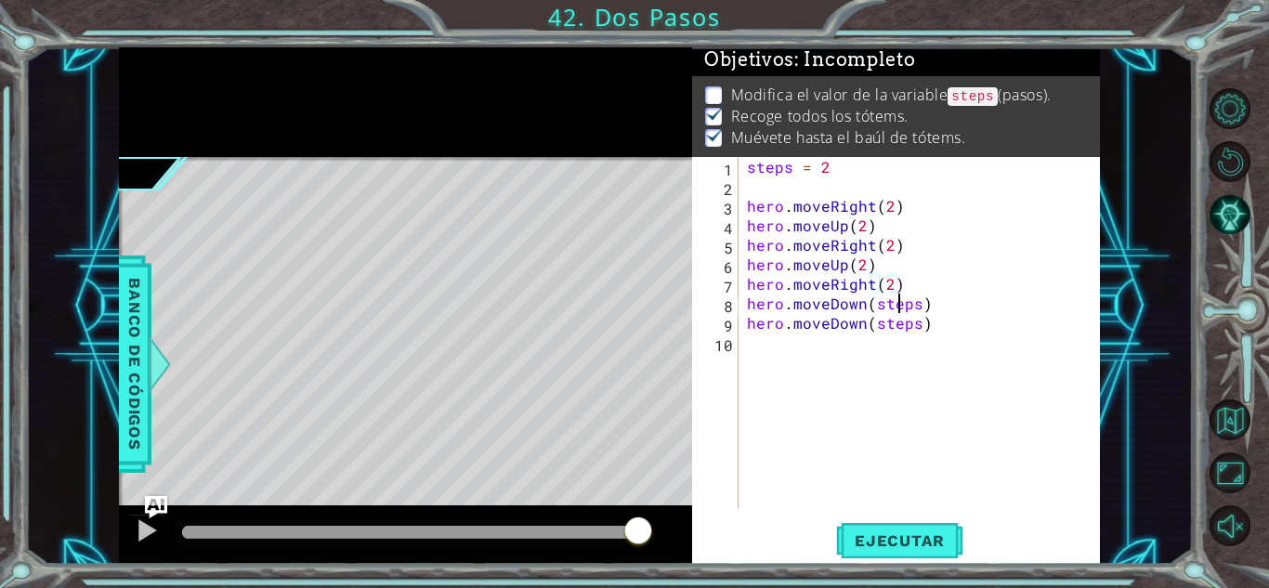
click at [899, 309] on div "steps = 2 hero . moveRight ( 2 ) hero . moveUp ( 2 ) hero . moveRight ( 2 ) her…" at bounding box center [923, 352] width 361 height 390
drag, startPoint x: 927, startPoint y: 324, endPoint x: 745, endPoint y: 326, distance: 182.1
click at [745, 326] on div "steps = 2 hero . moveRight ( 2 ) hero . moveUp ( 2 ) hero . moveRight ( 2 ) her…" at bounding box center [923, 352] width 361 height 390
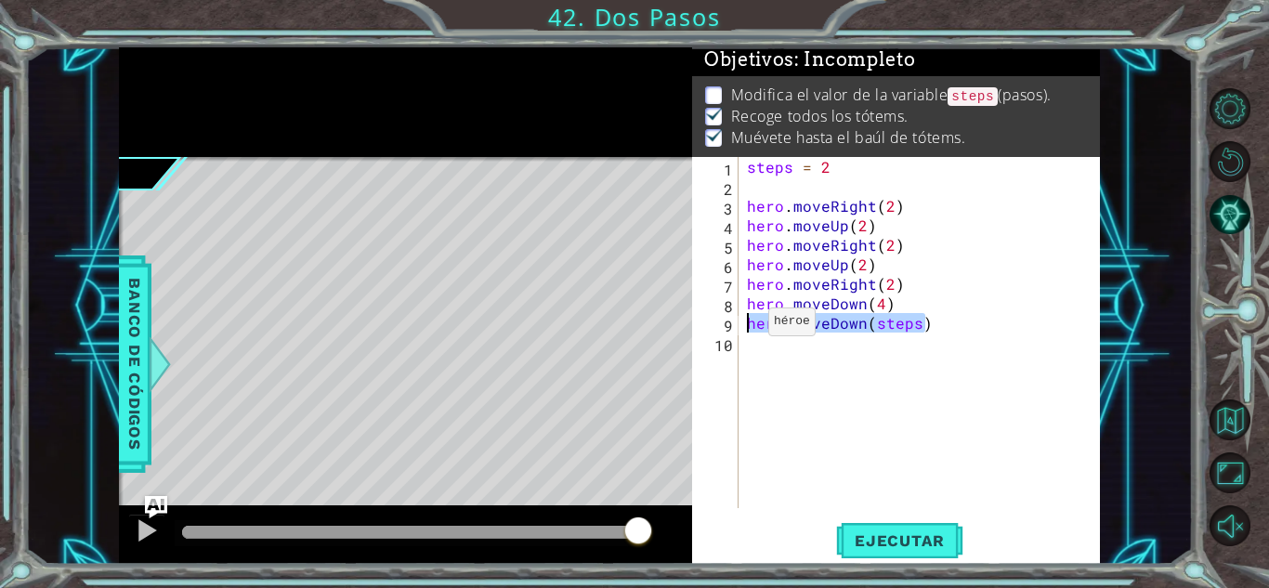
type textarea "hero.moveDown(steps)"
click at [944, 520] on button "Ejecutar" at bounding box center [899, 540] width 127 height 41
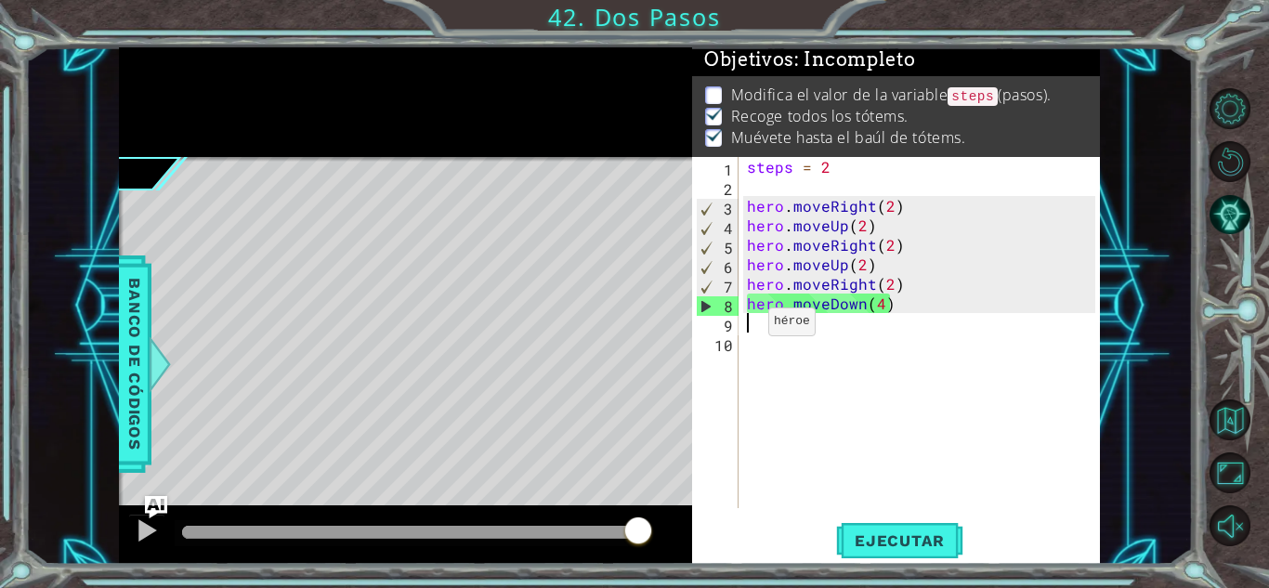
click at [884, 176] on div "steps = 2 hero . moveRight ( 2 ) hero . moveUp ( 2 ) hero . moveRight ( 2 ) her…" at bounding box center [923, 352] width 361 height 390
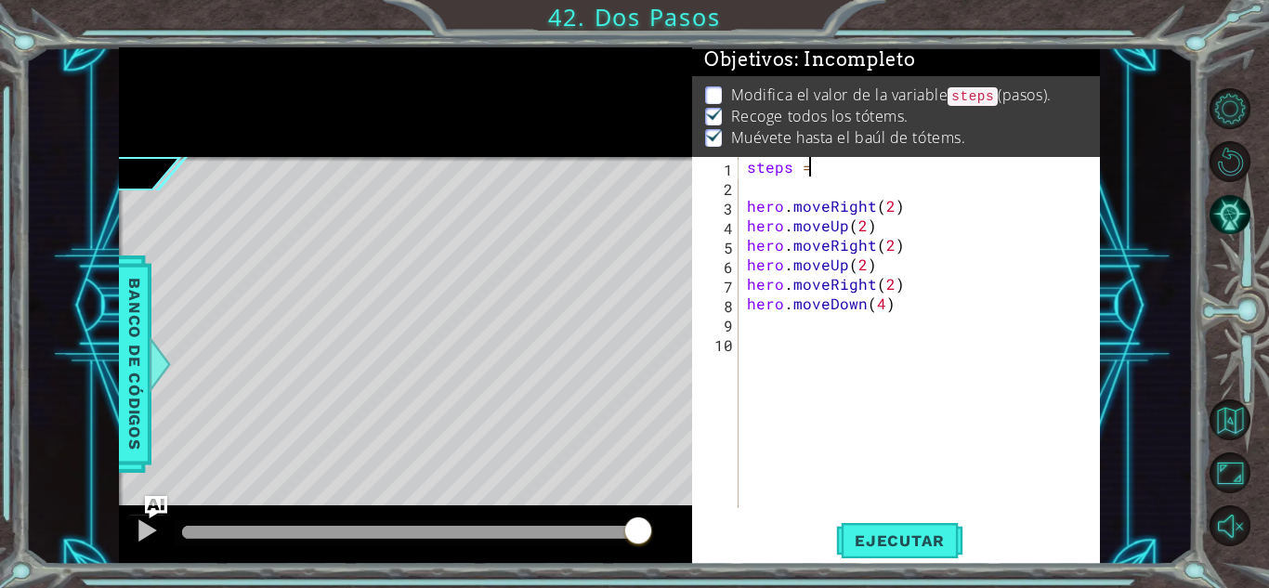
scroll to position [0, 3]
click at [935, 557] on button "Ejecutar" at bounding box center [899, 540] width 127 height 41
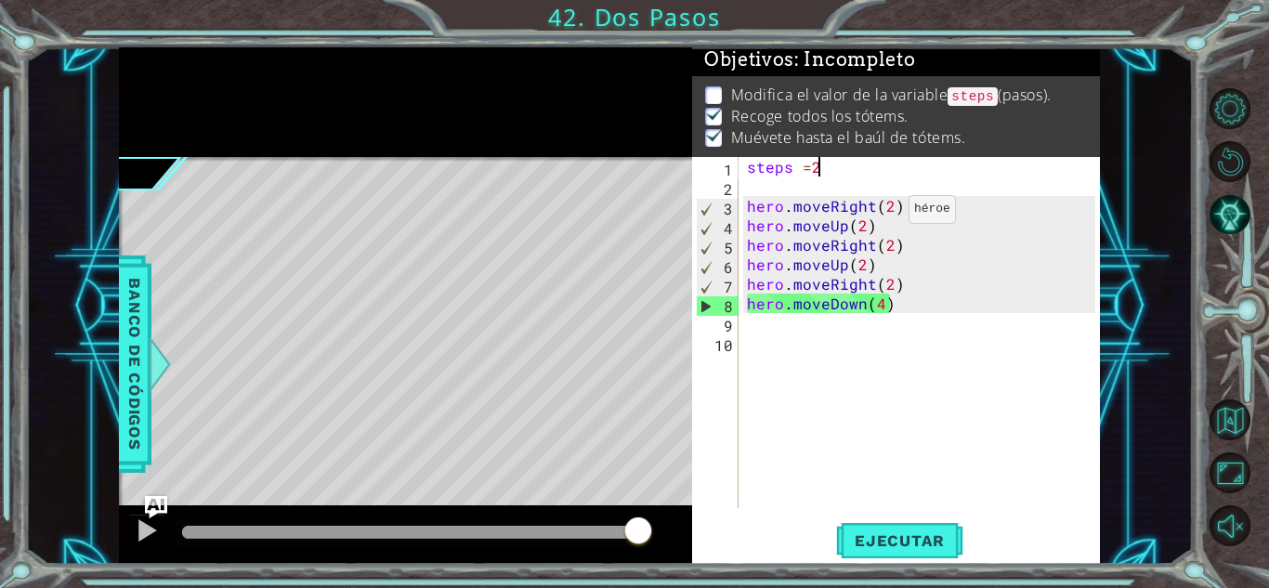
click at [884, 212] on div "steps = 2 hero . moveRight ( 2 ) hero . moveUp ( 2 ) hero . moveRight ( 2 ) her…" at bounding box center [923, 352] width 361 height 390
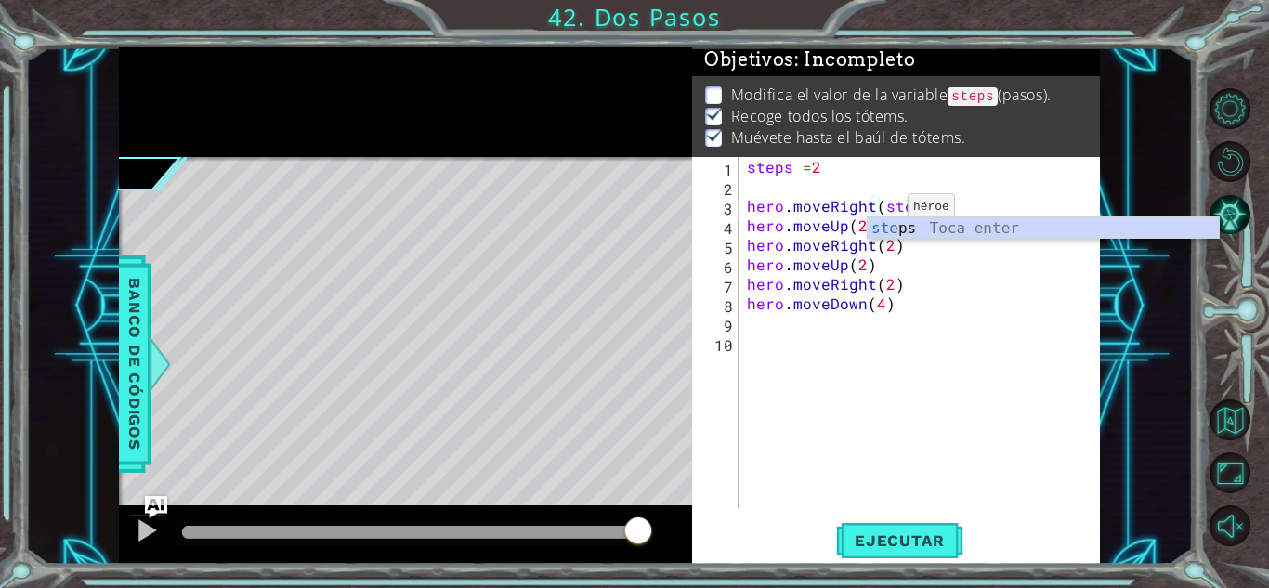
scroll to position [0, 10]
type textarea "hero.moveRight(steps)"
click at [873, 325] on div "steps = 2 hero . moveRight ( steps ) hero . moveUp ( 2 ) hero . moveRight ( 2 )…" at bounding box center [923, 352] width 361 height 390
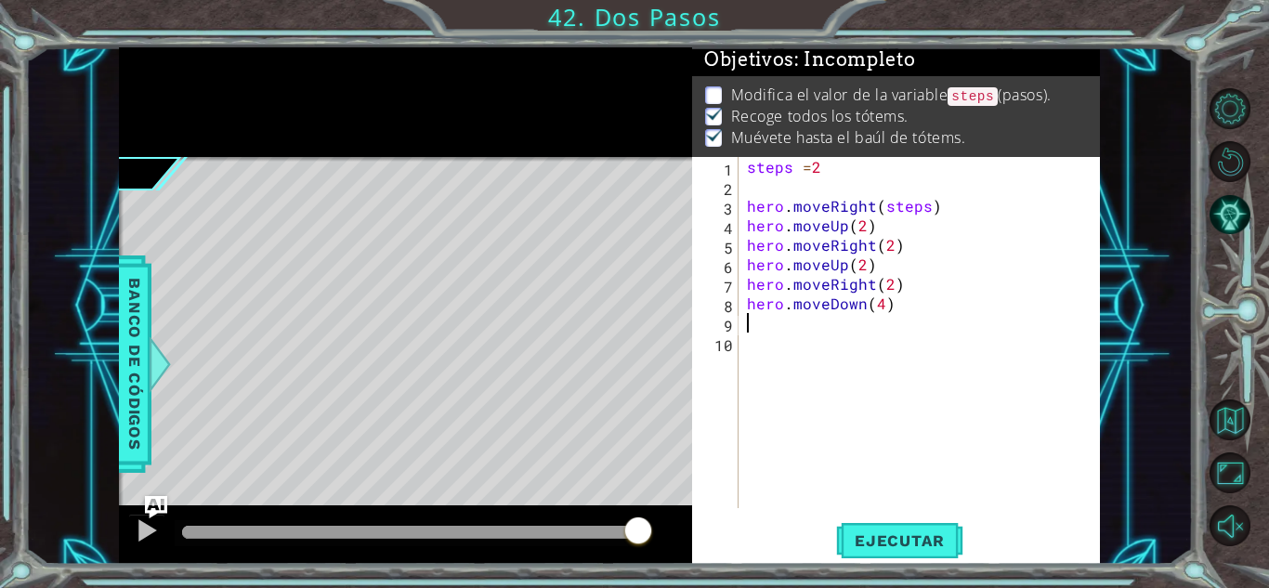
scroll to position [0, 0]
click at [885, 308] on div "steps = 2 hero . moveRight ( steps ) hero . moveUp ( 2 ) hero . moveRight ( 2 )…" at bounding box center [923, 352] width 361 height 390
click at [882, 307] on div "steps = 2 hero . moveRight ( steps ) hero . moveUp ( 2 ) hero . moveRight ( 2 )…" at bounding box center [923, 352] width 361 height 390
drag, startPoint x: 893, startPoint y: 305, endPoint x: 733, endPoint y: 289, distance: 160.5
click at [733, 289] on div "hero.moveDown(4) 1 2 3 4 5 6 7 8 9 10 steps = 2 hero . moveRight ( steps ) hero…" at bounding box center [893, 332] width 403 height 351
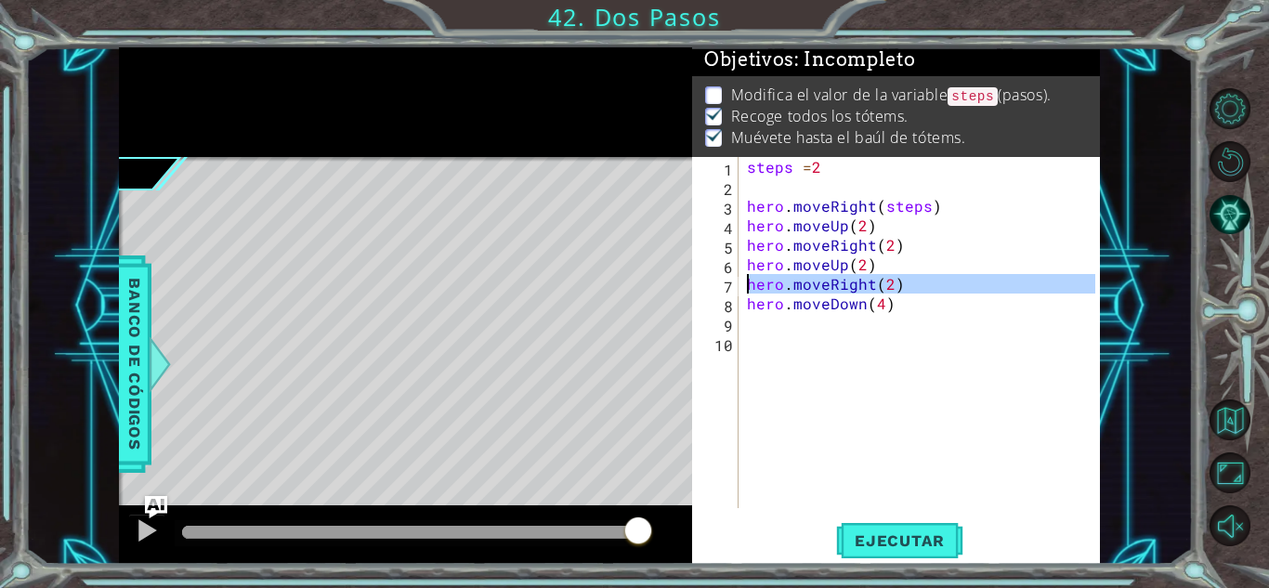
click at [733, 289] on div "7" at bounding box center [717, 287] width 43 height 20
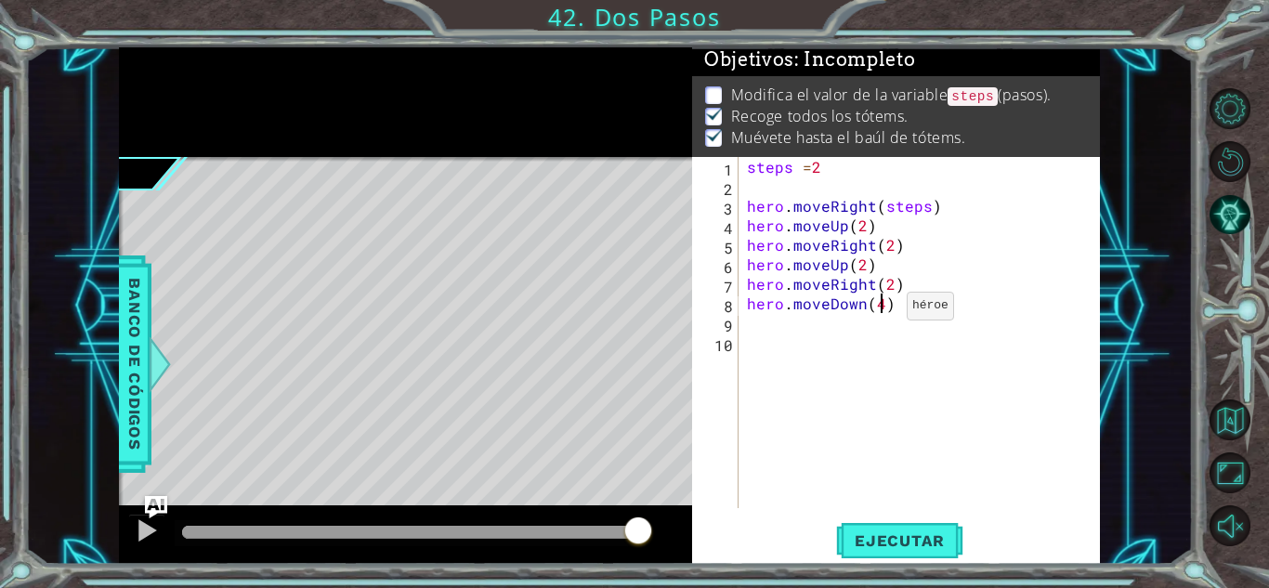
click at [883, 310] on div "steps = 2 hero . moveRight ( steps ) hero . moveUp ( 2 ) hero . moveRight ( 2 )…" at bounding box center [923, 352] width 361 height 390
type textarea "hero.moveDown(4)"
drag, startPoint x: 893, startPoint y: 306, endPoint x: 742, endPoint y: 306, distance: 150.5
click at [742, 306] on div "hero.moveDown(4) 1 2 3 4 5 6 7 8 9 10 steps = 2 hero . moveRight ( steps ) hero…" at bounding box center [893, 332] width 403 height 351
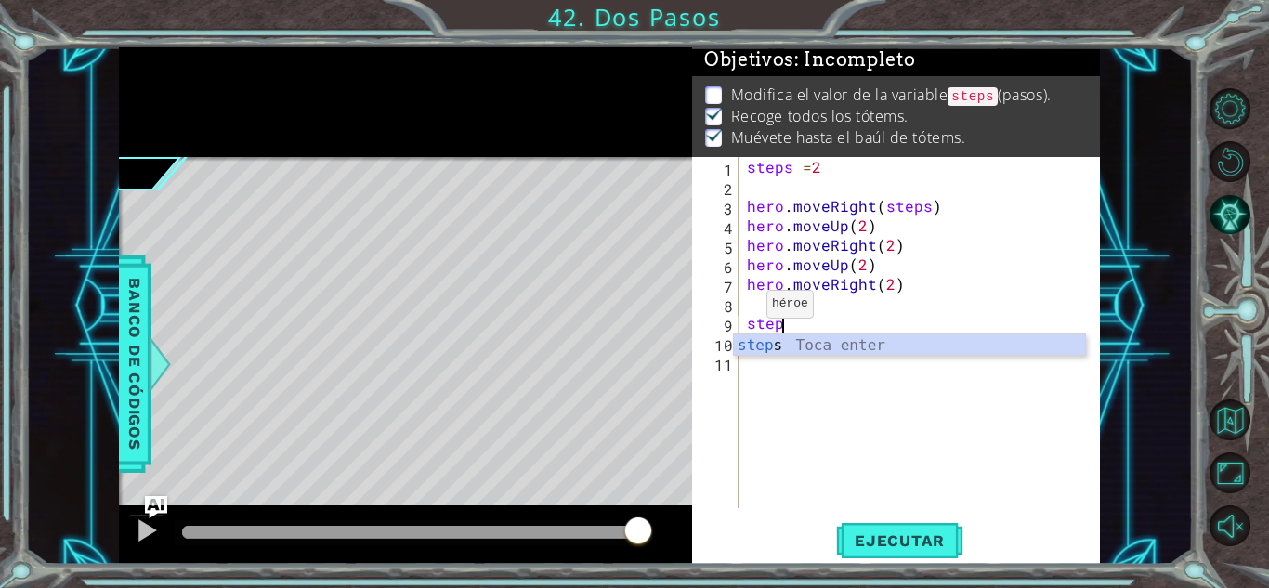
scroll to position [0, 2]
type textarea "steps=4"
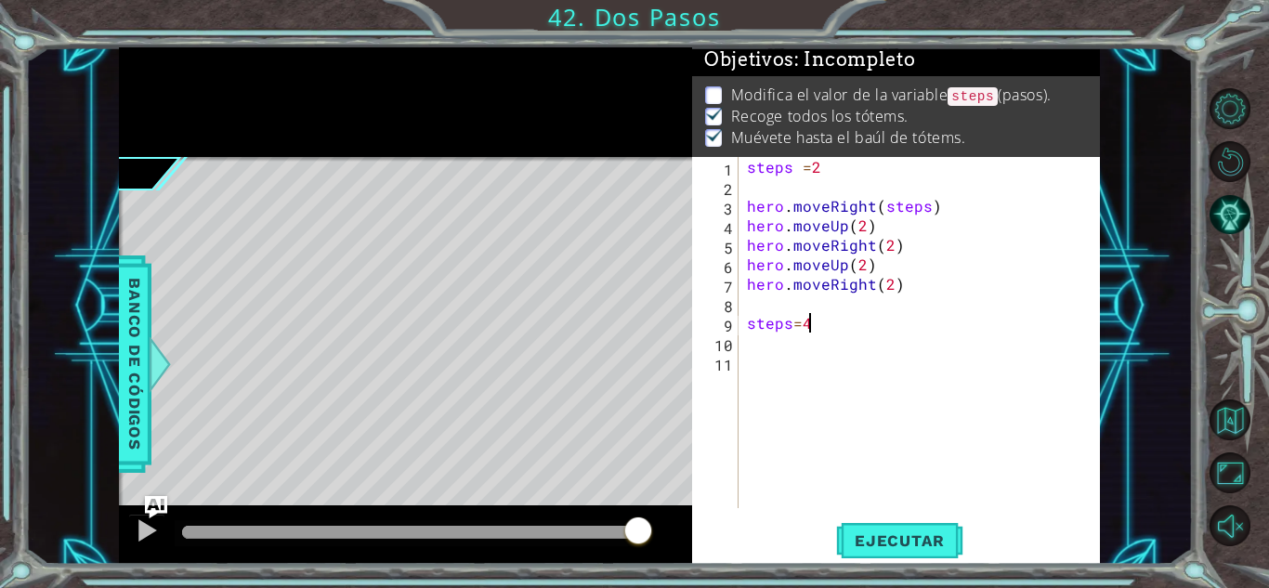
click at [819, 356] on div "steps = 2 hero . moveRight ( steps ) hero . moveUp ( 2 ) hero . moveRight ( 2 )…" at bounding box center [923, 352] width 361 height 390
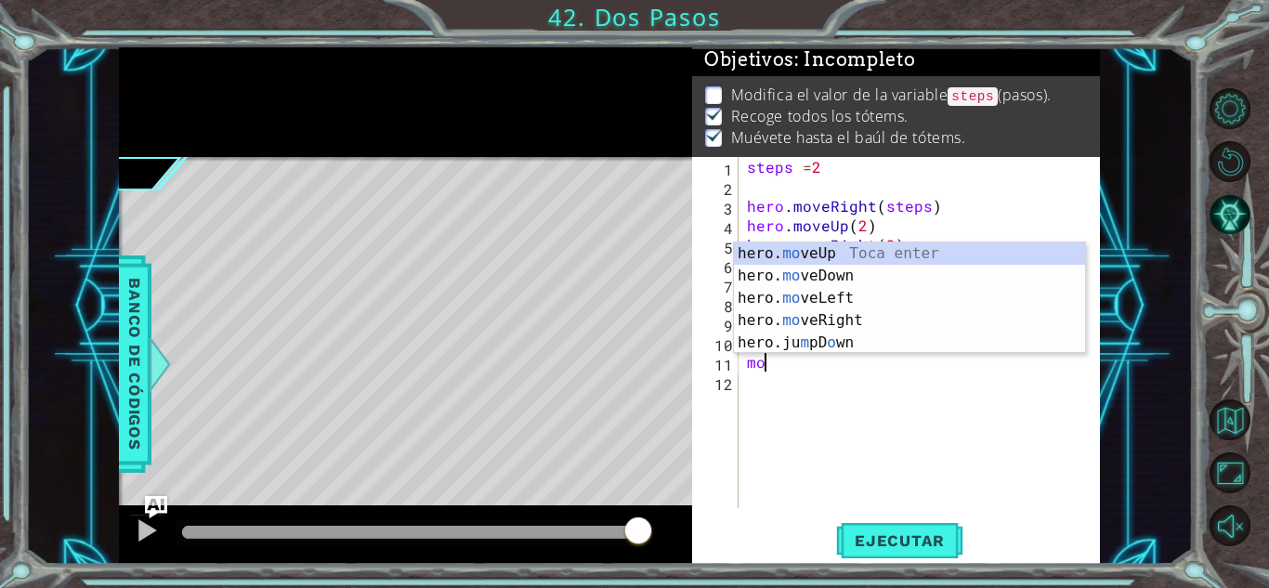
type textarea "m"
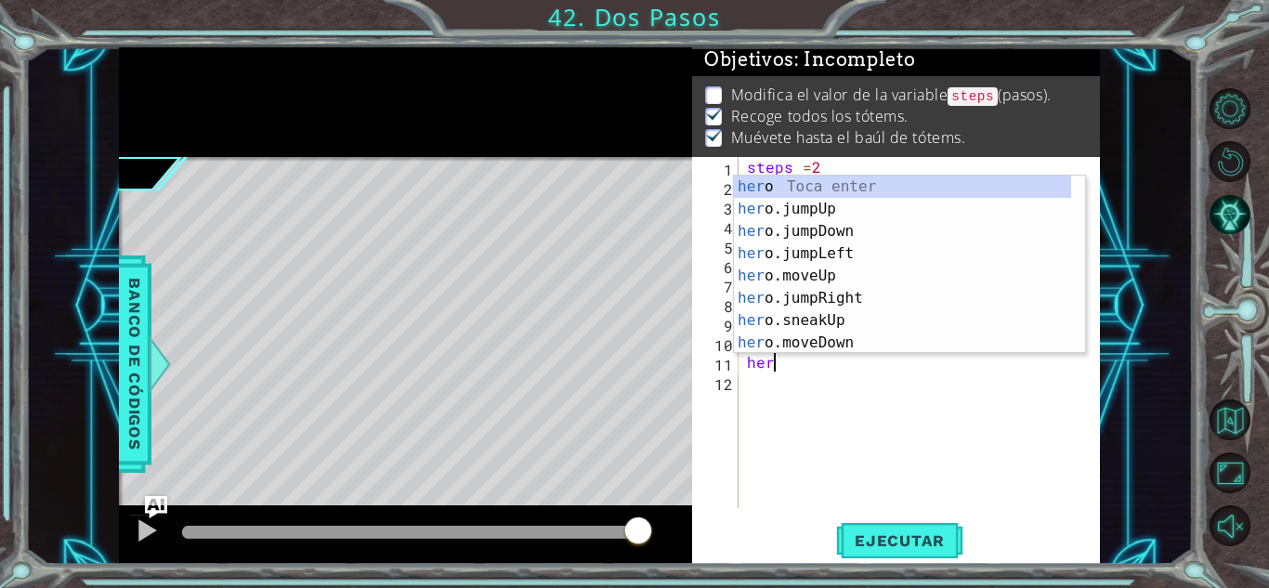
scroll to position [0, 1]
click at [822, 304] on div "hero Toca enter hero .jumpUp Toca enter hero .jumpDown Toca enter hero .jumpLef…" at bounding box center [902, 287] width 337 height 223
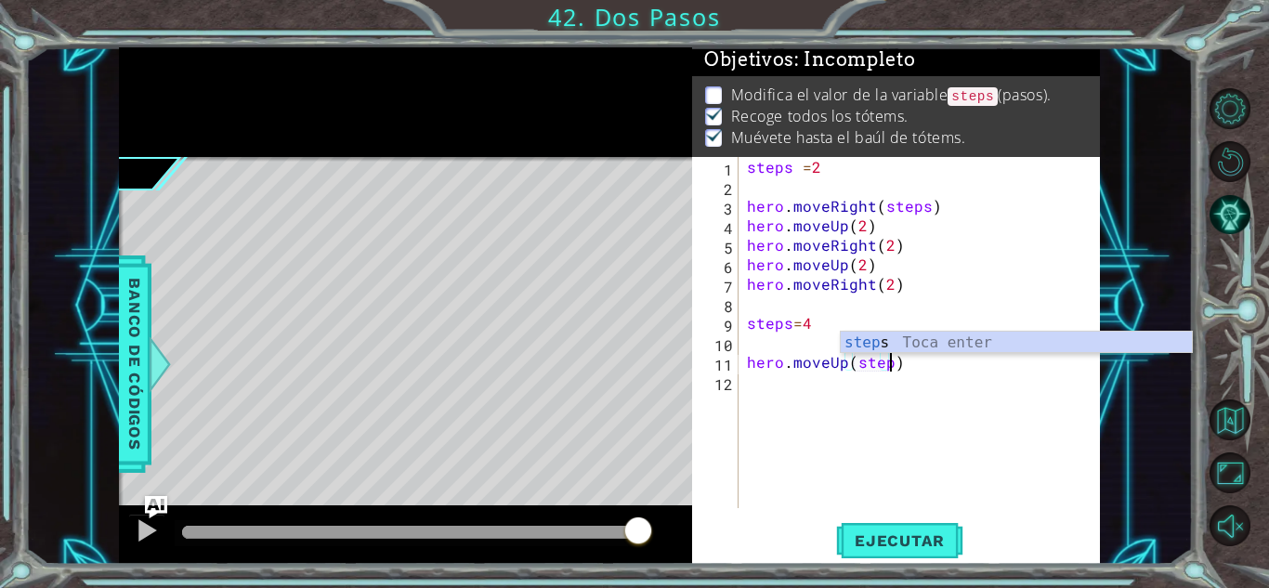
scroll to position [0, 8]
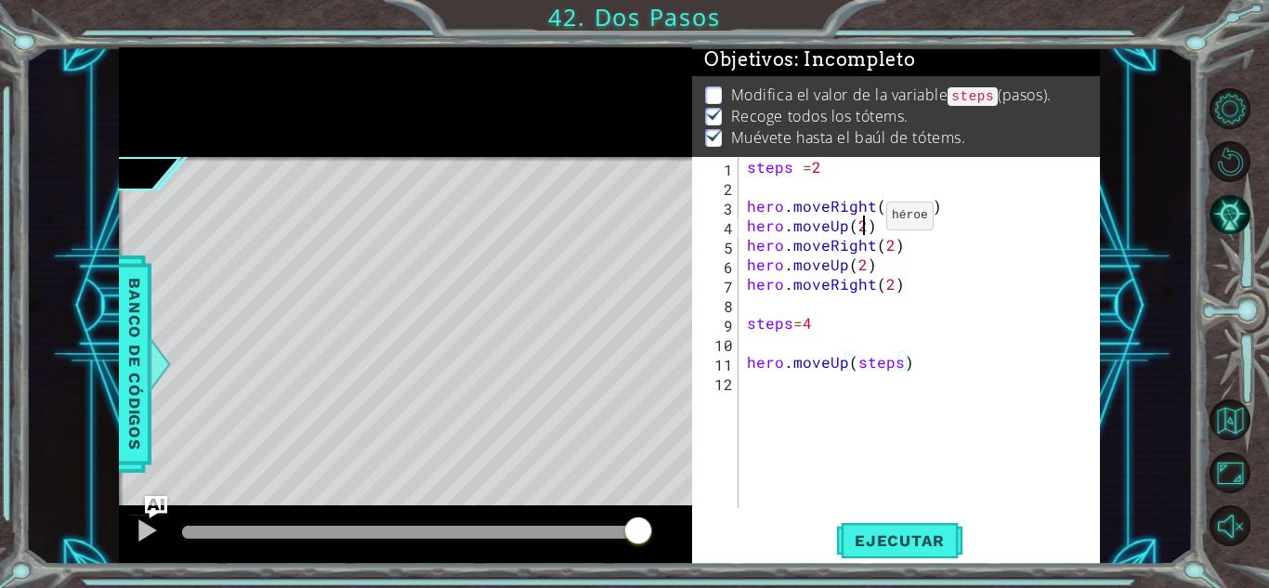
click at [863, 220] on div "steps = 2 hero . moveRight ( steps ) hero . moveUp ( 2 ) hero . moveRight ( 2 )…" at bounding box center [923, 352] width 361 height 390
click at [863, 221] on div "steps = 2 hero . moveRight ( steps ) hero . moveUp ( 2 ) hero . moveRight ( 2 )…" at bounding box center [923, 352] width 361 height 390
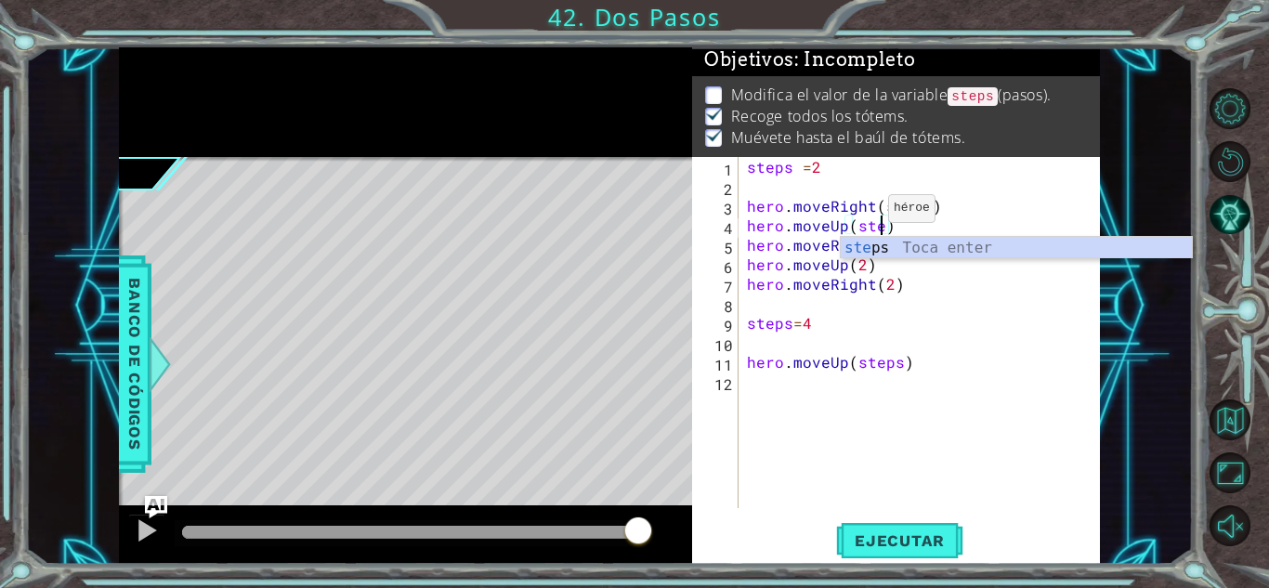
scroll to position [0, 8]
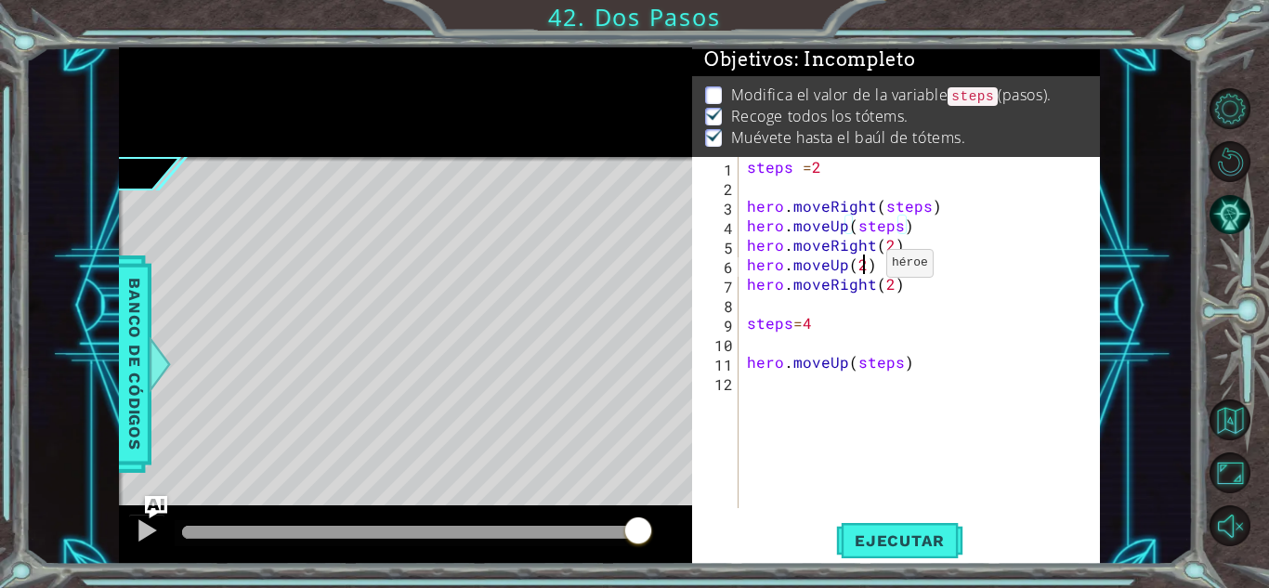
click at [863, 268] on div "steps = 2 hero . moveRight ( steps ) hero . moveUp ( steps ) hero . moveRight (…" at bounding box center [923, 352] width 361 height 390
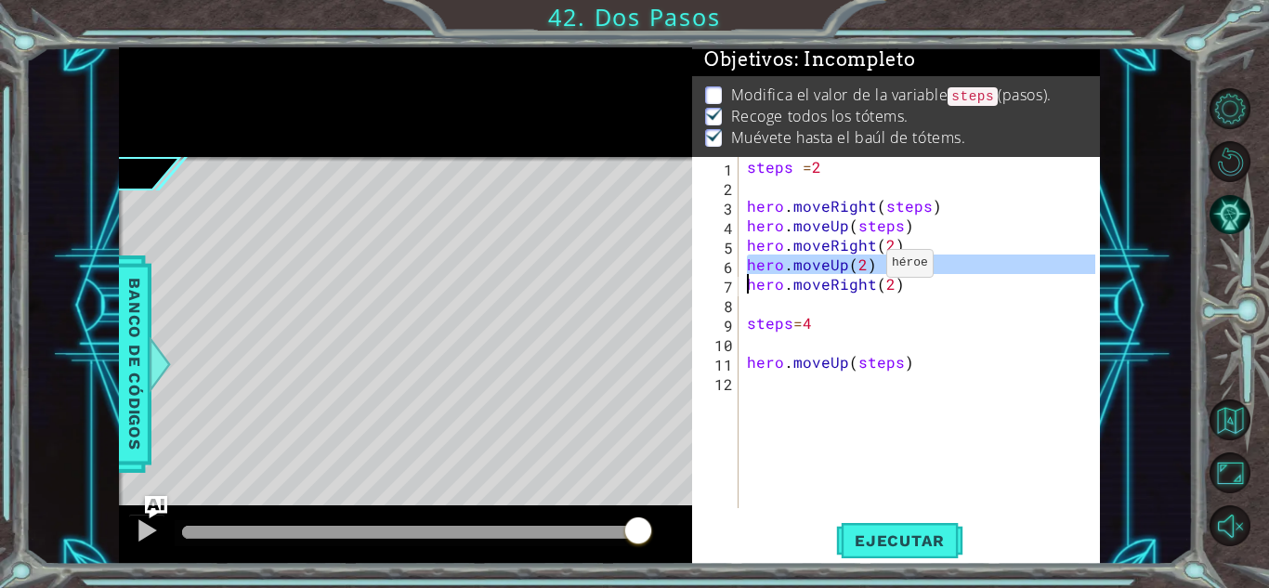
click at [863, 268] on div "steps = 2 hero . moveRight ( steps ) hero . moveUp ( steps ) hero . moveRight (…" at bounding box center [919, 332] width 352 height 351
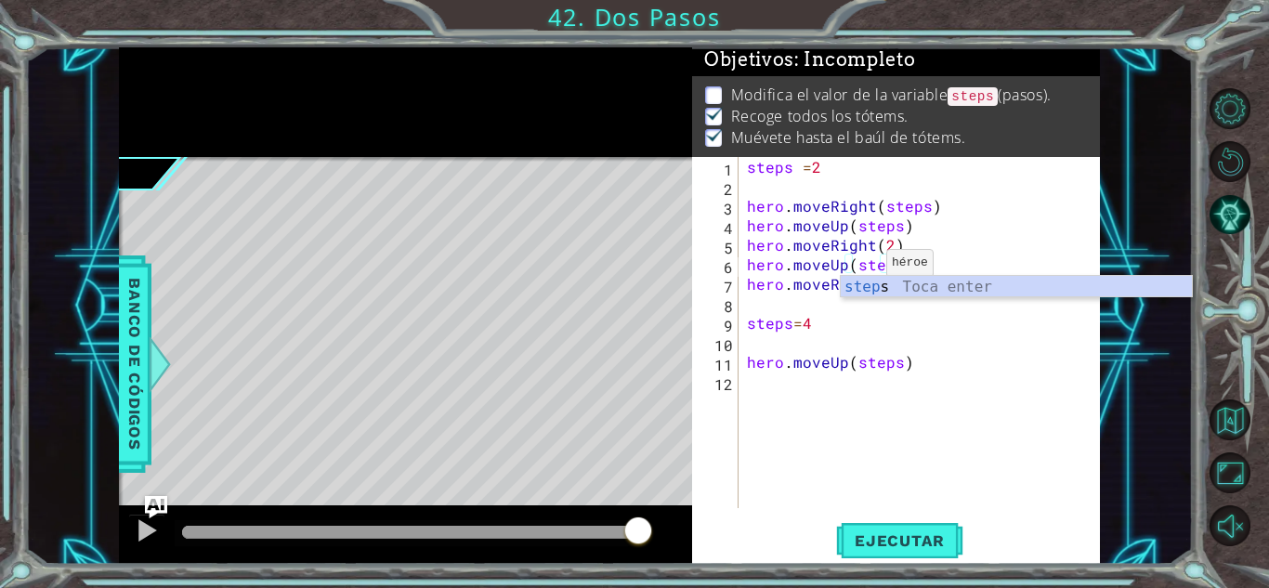
scroll to position [0, 8]
click at [886, 249] on div "steps = 2 hero . moveRight ( steps ) hero . moveUp ( steps ) hero . moveRight (…" at bounding box center [923, 352] width 361 height 390
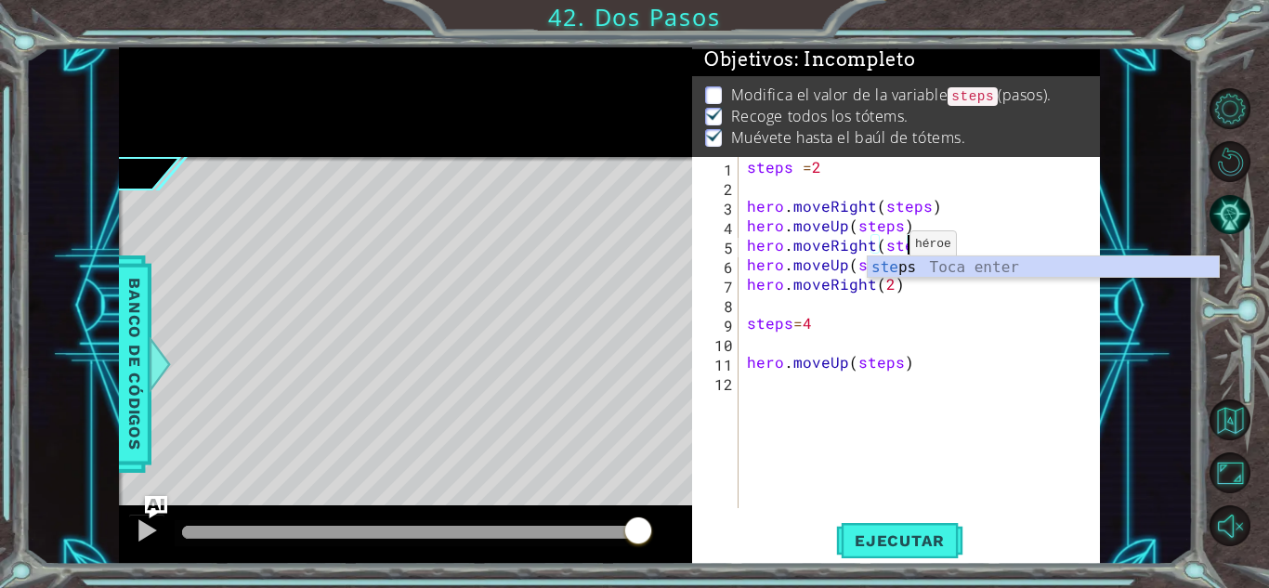
scroll to position [0, 10]
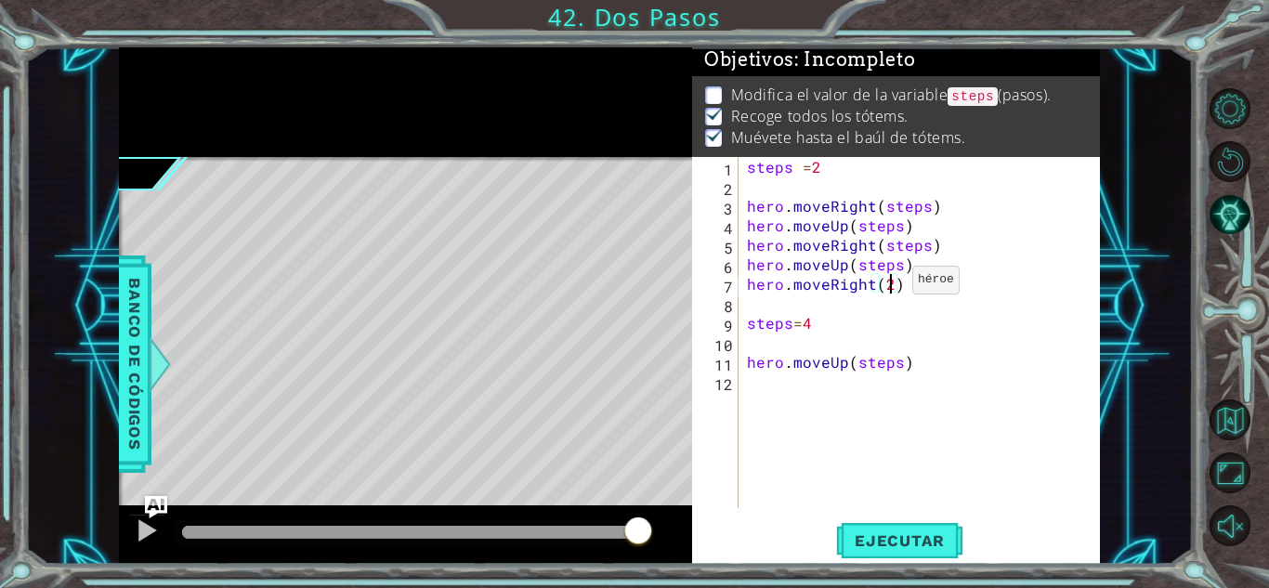
click at [889, 284] on div "steps = 2 hero . moveRight ( steps ) hero . moveUp ( steps ) hero . moveRight (…" at bounding box center [923, 352] width 361 height 390
click at [897, 539] on span "Ejecutar" at bounding box center [899, 540] width 127 height 19
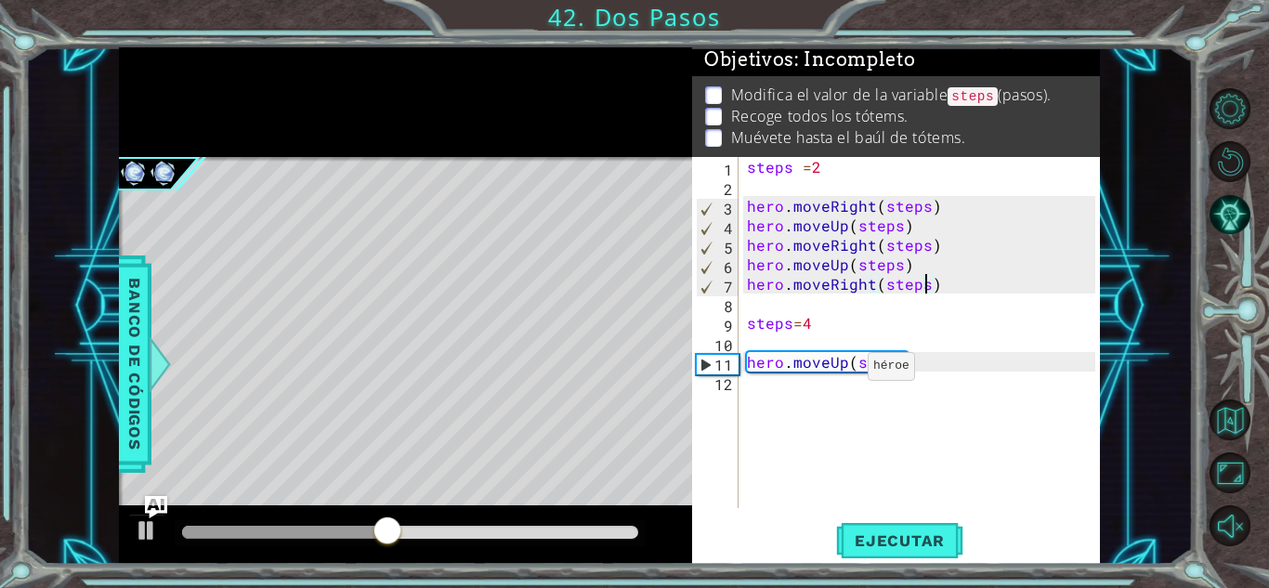
click at [844, 372] on div "steps = 2 hero . moveRight ( steps ) hero . moveUp ( steps ) hero . moveRight (…" at bounding box center [923, 352] width 361 height 390
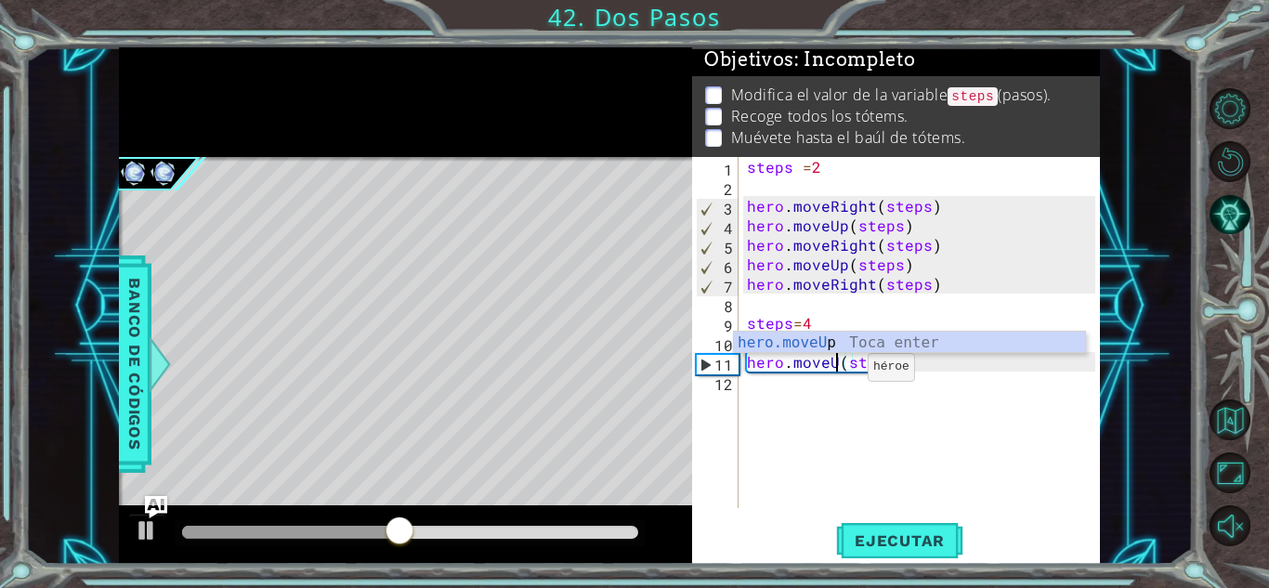
scroll to position [0, 8]
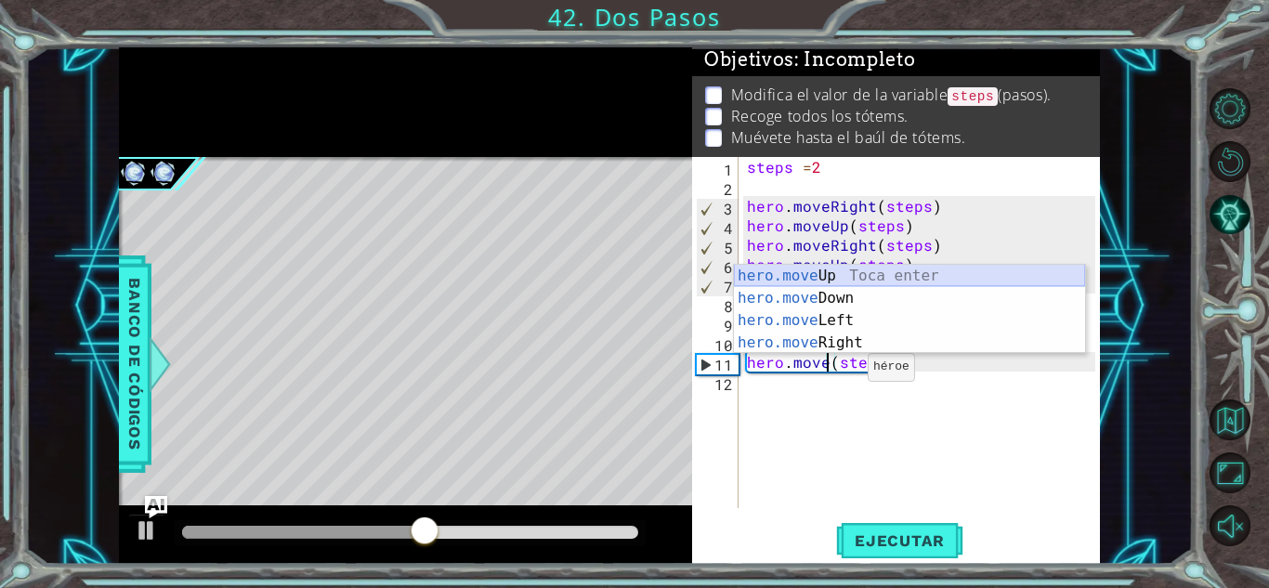
click at [839, 284] on div "hero.move Up Toca enter hero.move Down Toca enter hero.move Left Toca enter her…" at bounding box center [909, 332] width 351 height 134
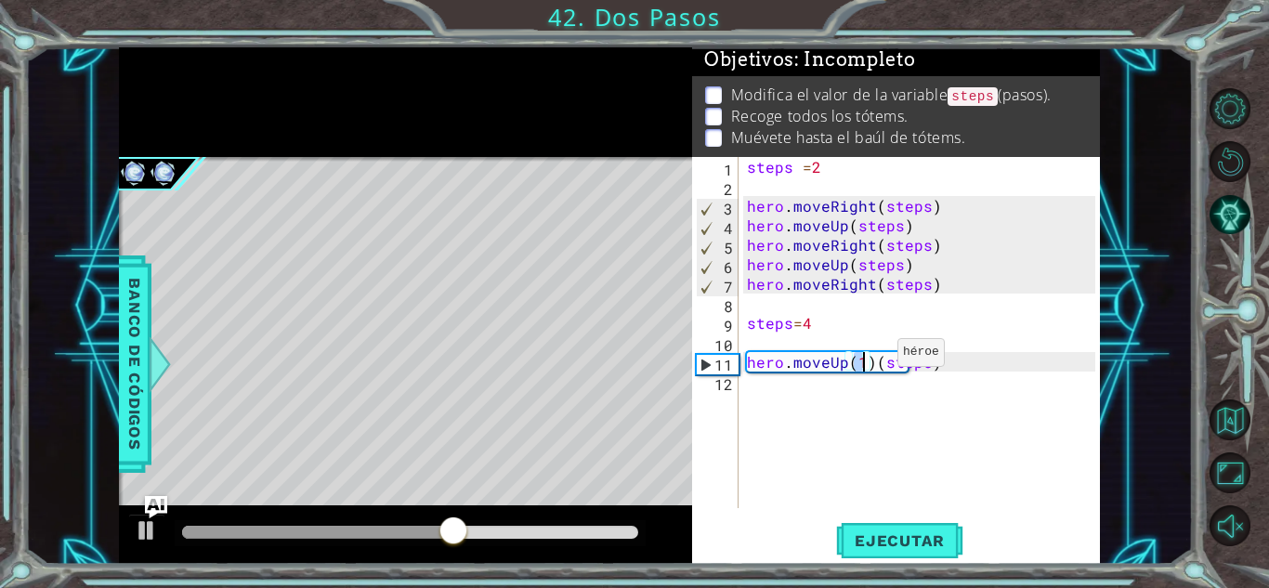
click at [874, 359] on div "steps = 2 hero . moveRight ( steps ) hero . moveUp ( steps ) hero . moveRight (…" at bounding box center [923, 352] width 361 height 390
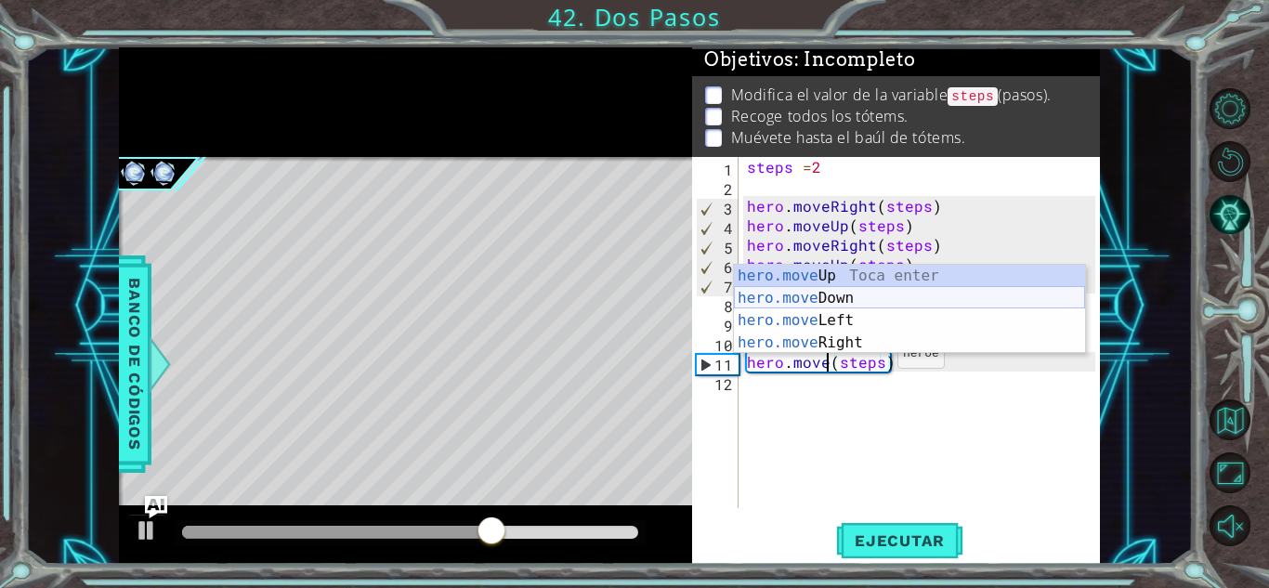
click at [805, 296] on div "hero.move Up Toca enter hero.move Down Toca enter hero.move Left Toca enter her…" at bounding box center [909, 332] width 351 height 134
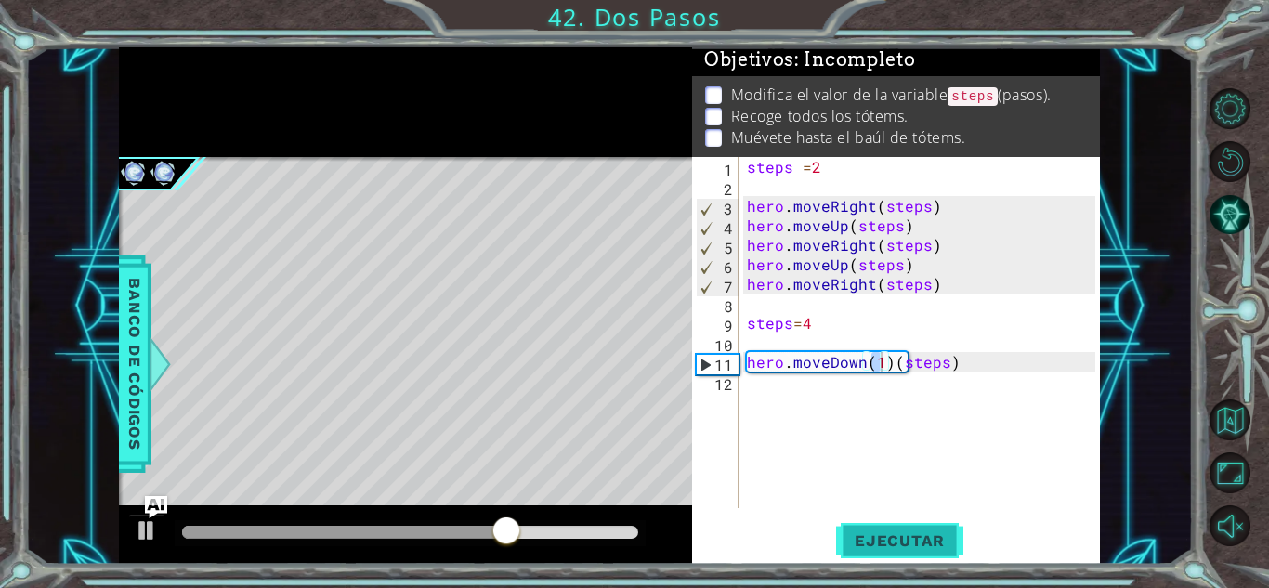
click at [871, 545] on span "Ejecutar" at bounding box center [899, 540] width 127 height 19
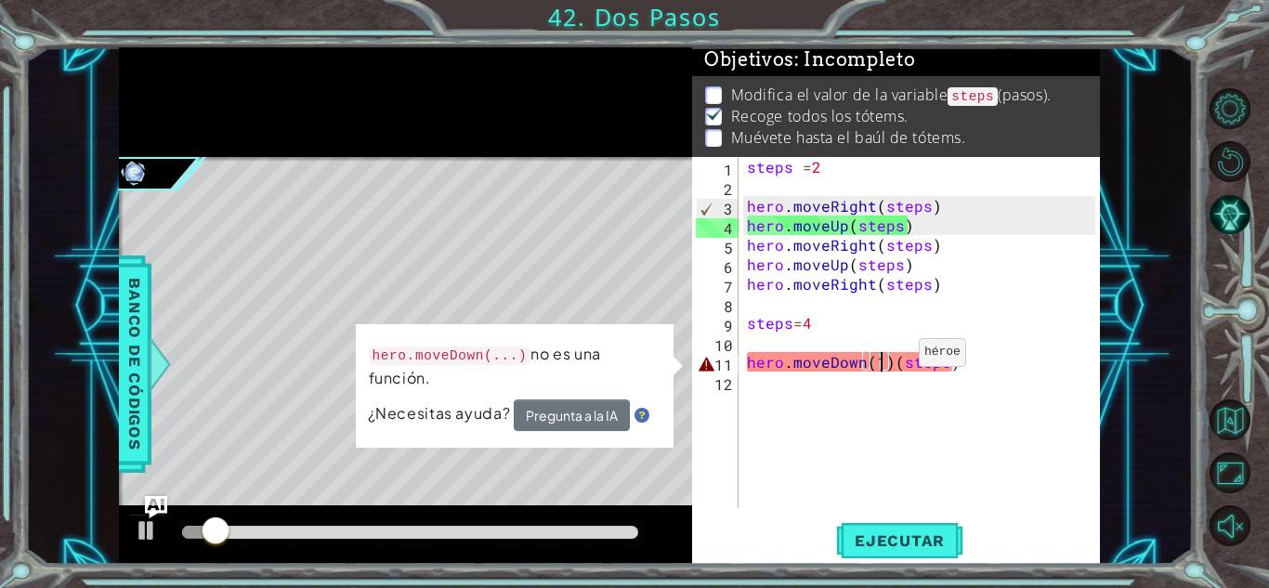
click at [895, 358] on div "steps = 2 hero . moveRight ( steps ) hero . moveUp ( steps ) hero . moveRight (…" at bounding box center [923, 352] width 361 height 390
click at [892, 359] on div "steps = 2 hero . moveRight ( steps ) hero . moveUp ( steps ) hero . moveRight (…" at bounding box center [923, 352] width 361 height 390
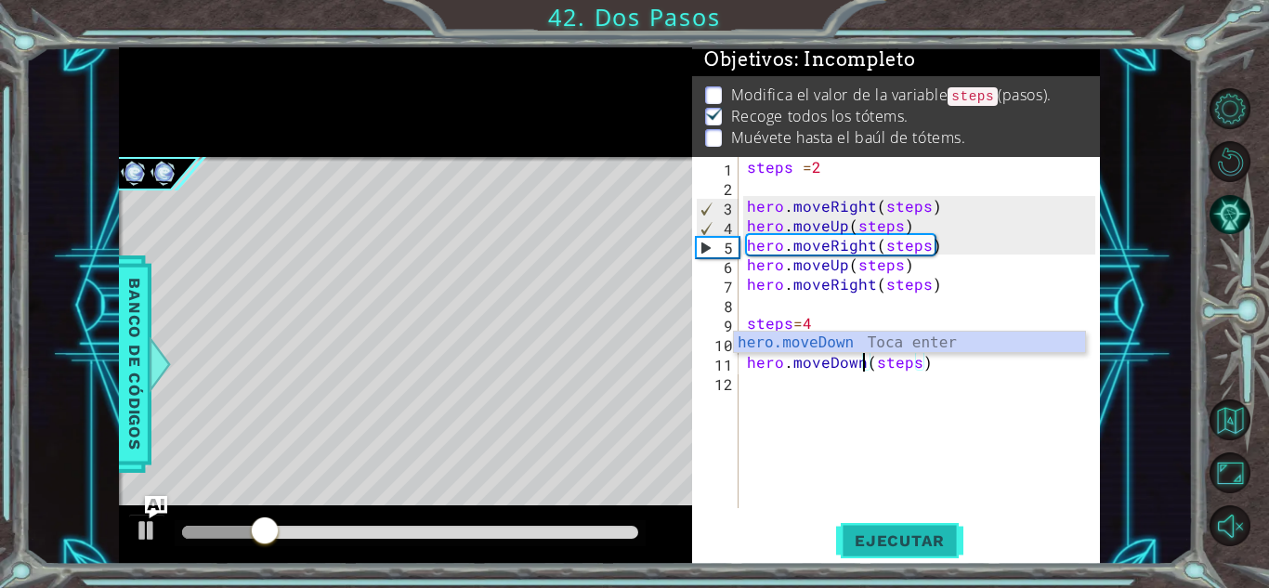
click at [899, 532] on span "Ejecutar" at bounding box center [899, 540] width 127 height 19
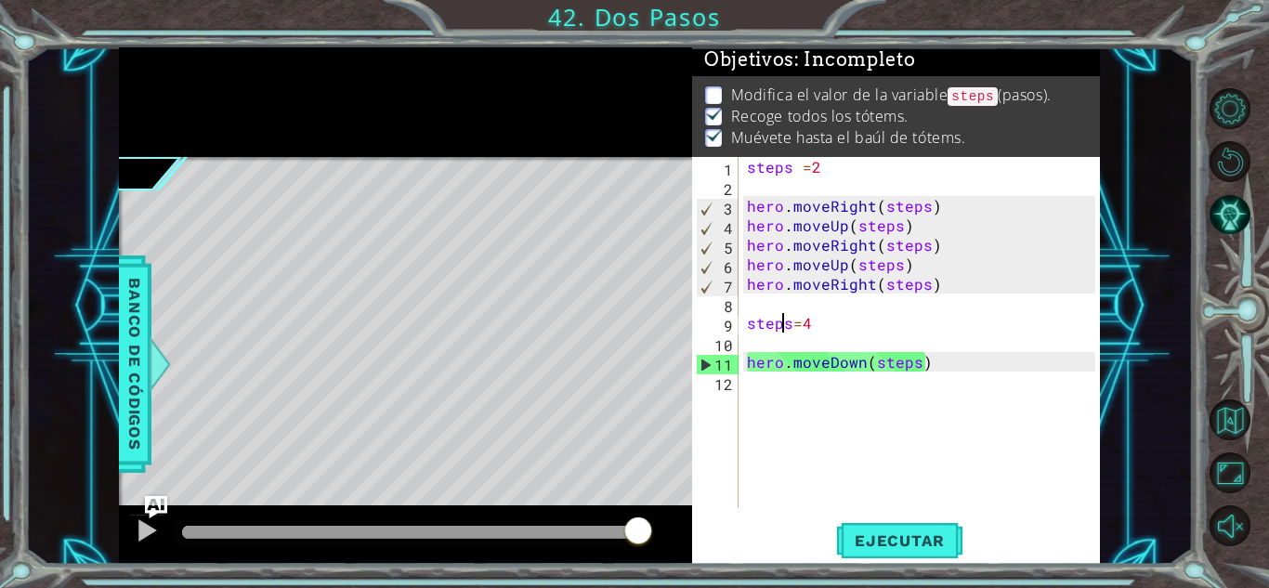
click at [787, 319] on div "steps = 2 hero . moveRight ( steps ) hero . moveUp ( steps ) hero . moveRight (…" at bounding box center [923, 352] width 361 height 390
click at [792, 326] on div "steps = 2 hero . moveRight ( steps ) hero . moveUp ( steps ) hero . moveRight (…" at bounding box center [923, 352] width 361 height 390
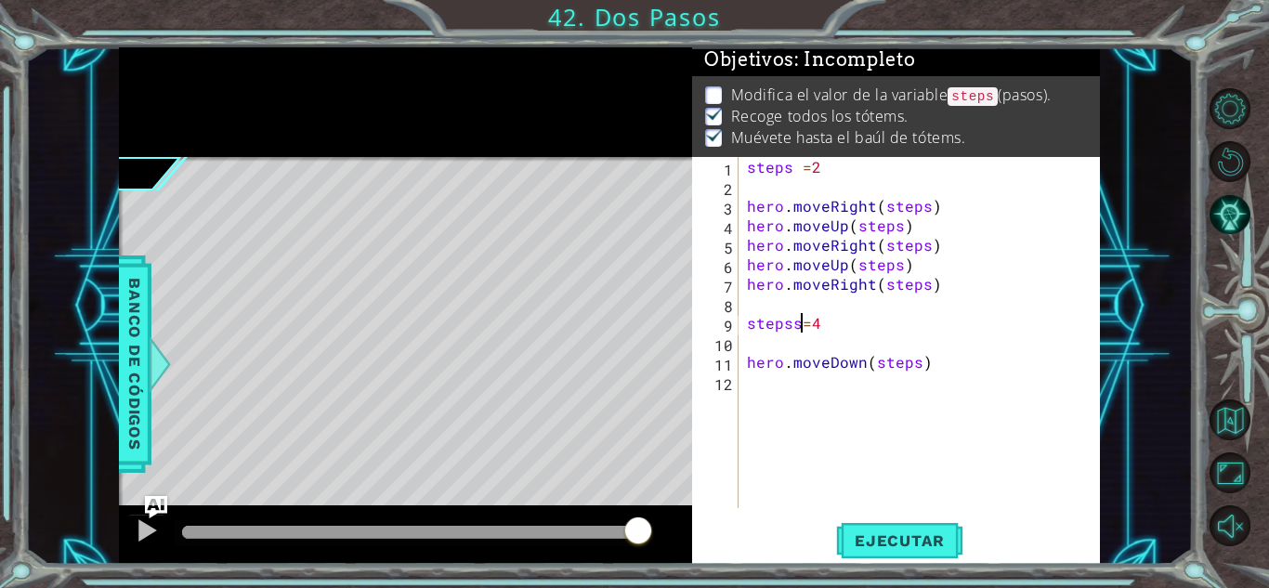
click at [913, 366] on div "steps = 2 hero . moveRight ( steps ) hero . moveUp ( steps ) hero . moveRight (…" at bounding box center [923, 352] width 361 height 390
click at [901, 520] on button "Ejecutar" at bounding box center [899, 540] width 127 height 41
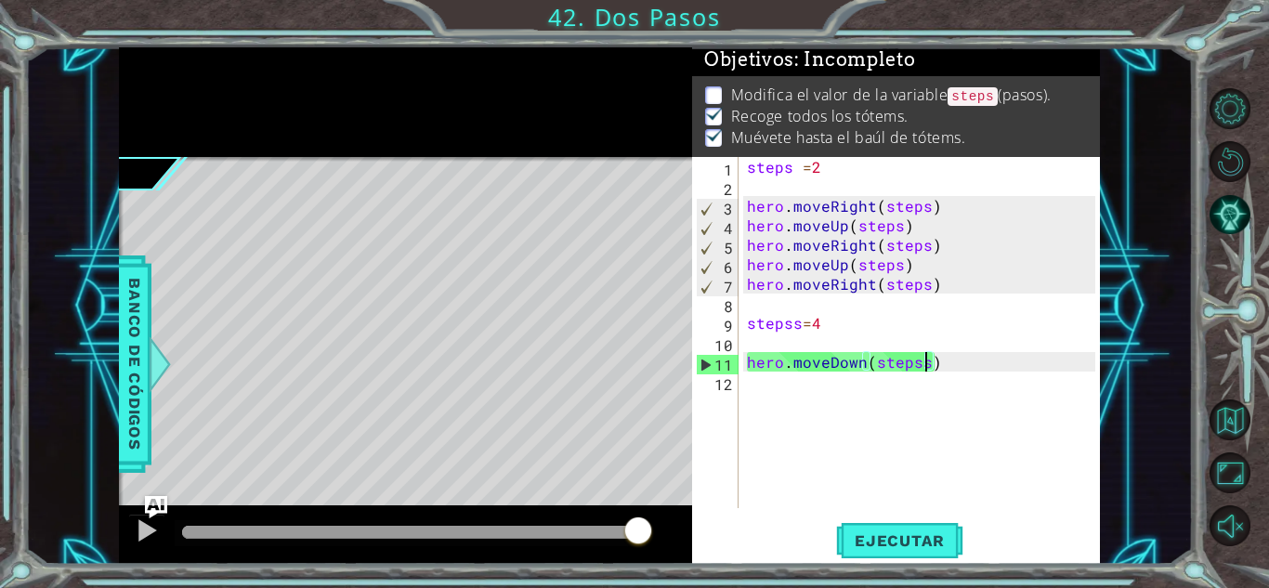
click at [878, 165] on div "steps = 2 hero . moveRight ( steps ) hero . moveUp ( steps ) hero . moveRight (…" at bounding box center [923, 352] width 361 height 390
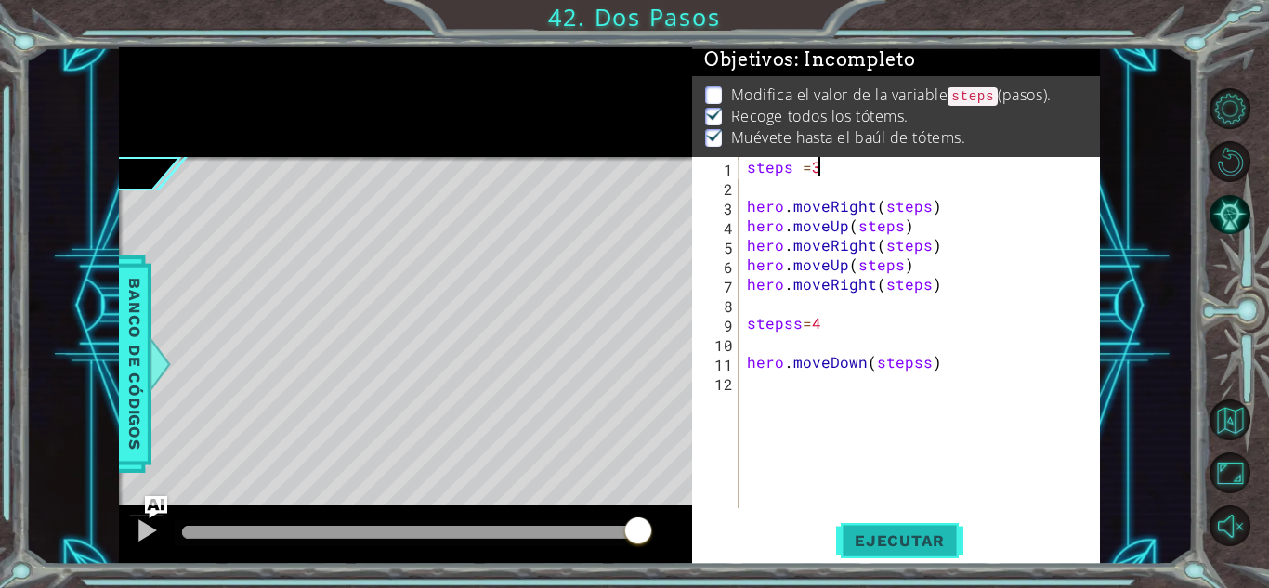
type textarea "steps =3"
click at [887, 536] on span "Ejecutar" at bounding box center [899, 540] width 127 height 19
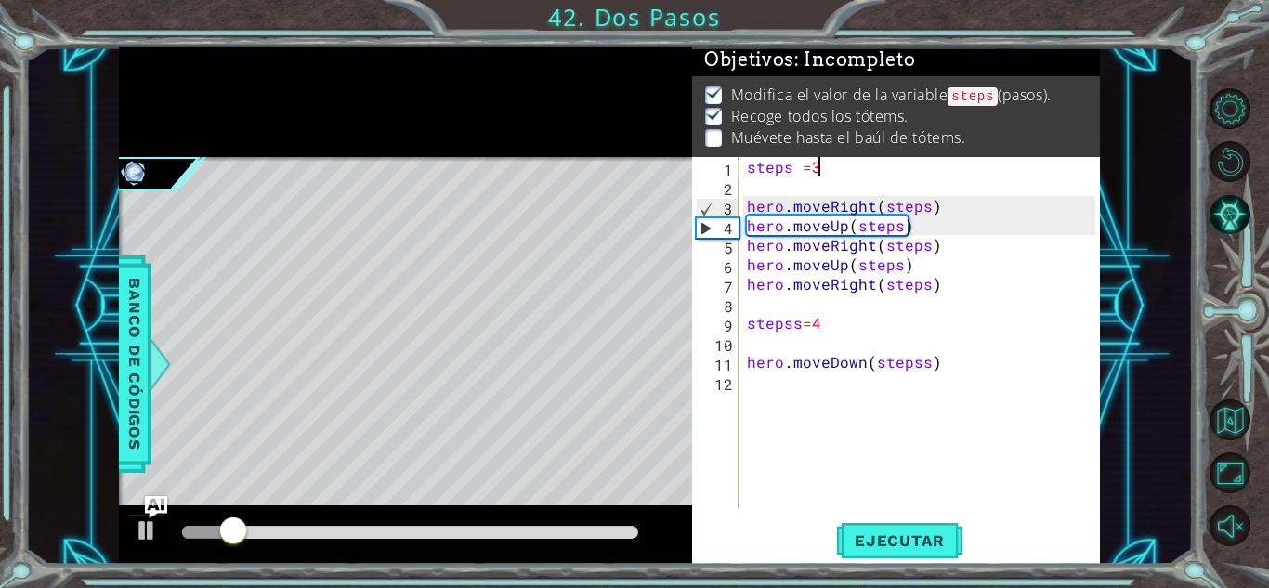
click at [940, 179] on div "steps = 3 hero . moveRight ( steps ) hero . moveUp ( steps ) hero . moveRight (…" at bounding box center [923, 352] width 361 height 390
click at [897, 404] on div "steps = 3 hero . moveRight ( steps ) hero . moveUp ( steps ) hero . moveRight (…" at bounding box center [923, 352] width 361 height 390
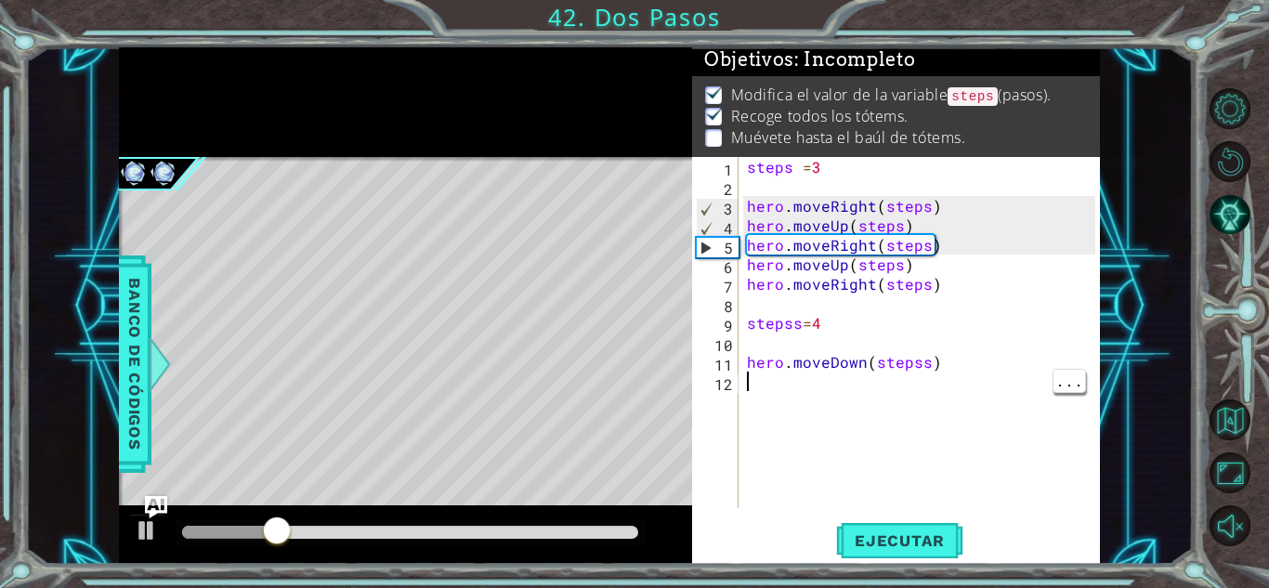
click at [995, 281] on div "steps = 3 hero . moveRight ( steps ) hero . moveUp ( steps ) hero . moveRight (…" at bounding box center [923, 352] width 361 height 390
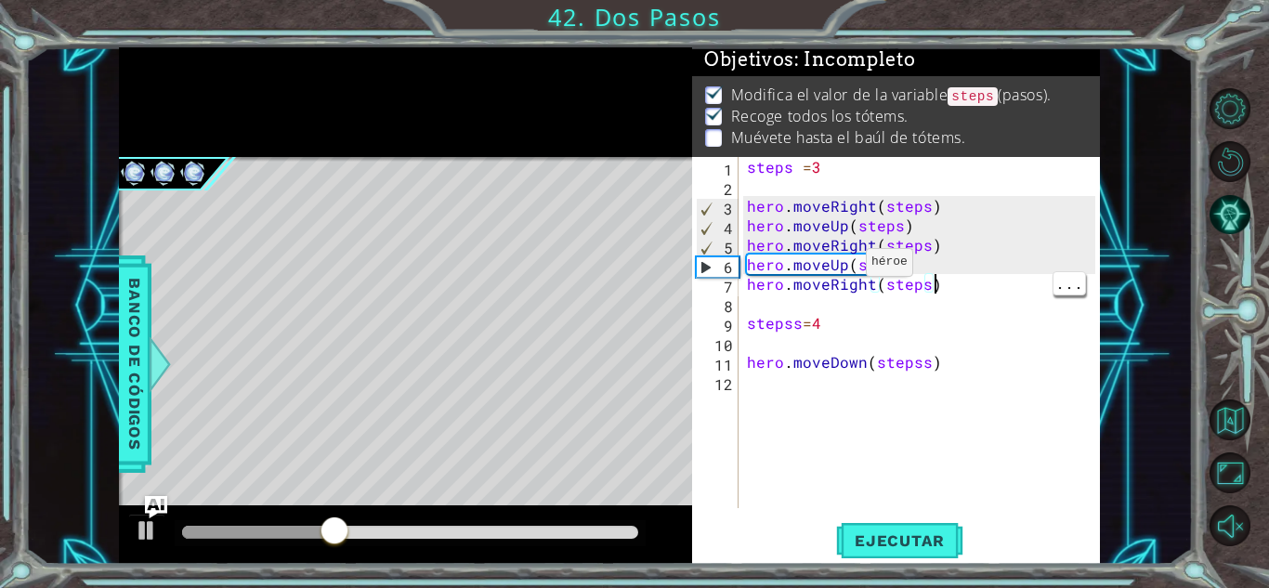
click at [842, 267] on div "steps = 3 hero . moveRight ( steps ) hero . moveUp ( steps ) hero . moveRight (…" at bounding box center [923, 352] width 361 height 390
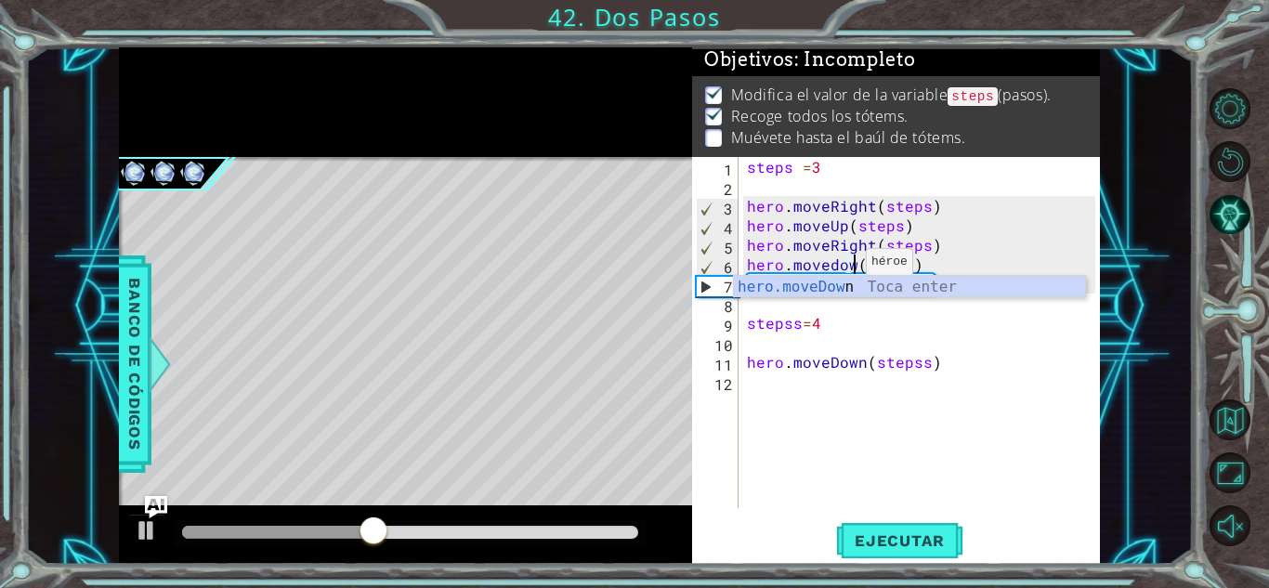
scroll to position [0, 7]
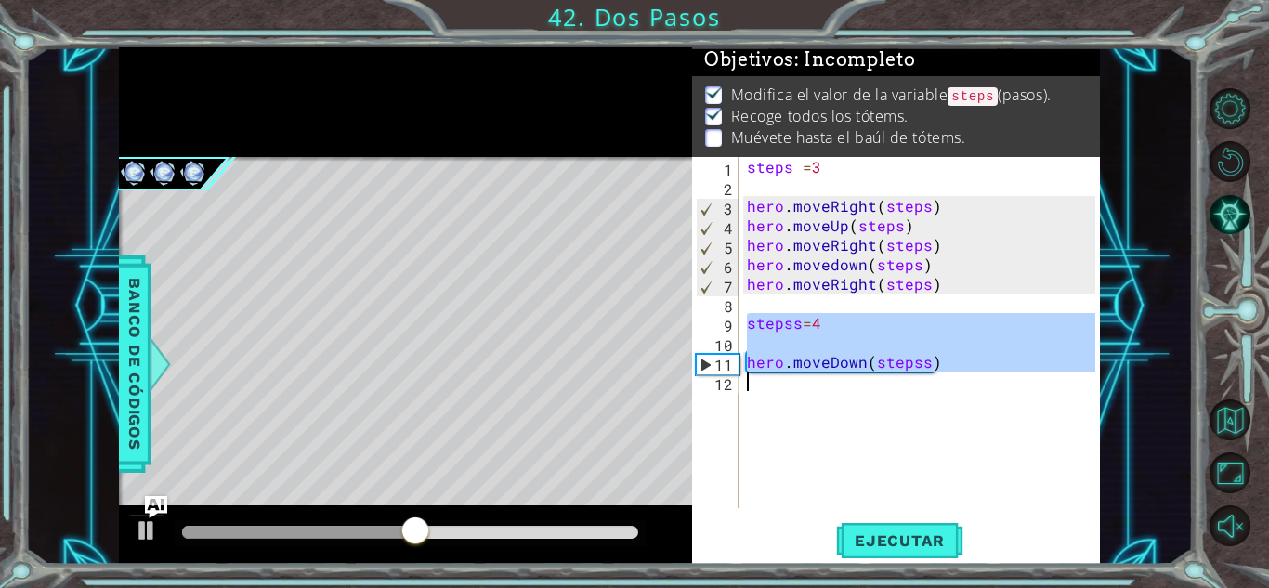
drag, startPoint x: 746, startPoint y: 321, endPoint x: 1053, endPoint y: 400, distance: 317.4
click at [1053, 400] on div "steps = 3 hero . moveRight ( steps ) hero . moveUp ( steps ) hero . moveRight (…" at bounding box center [923, 352] width 361 height 390
type textarea "hero.moveDown(stepss)"
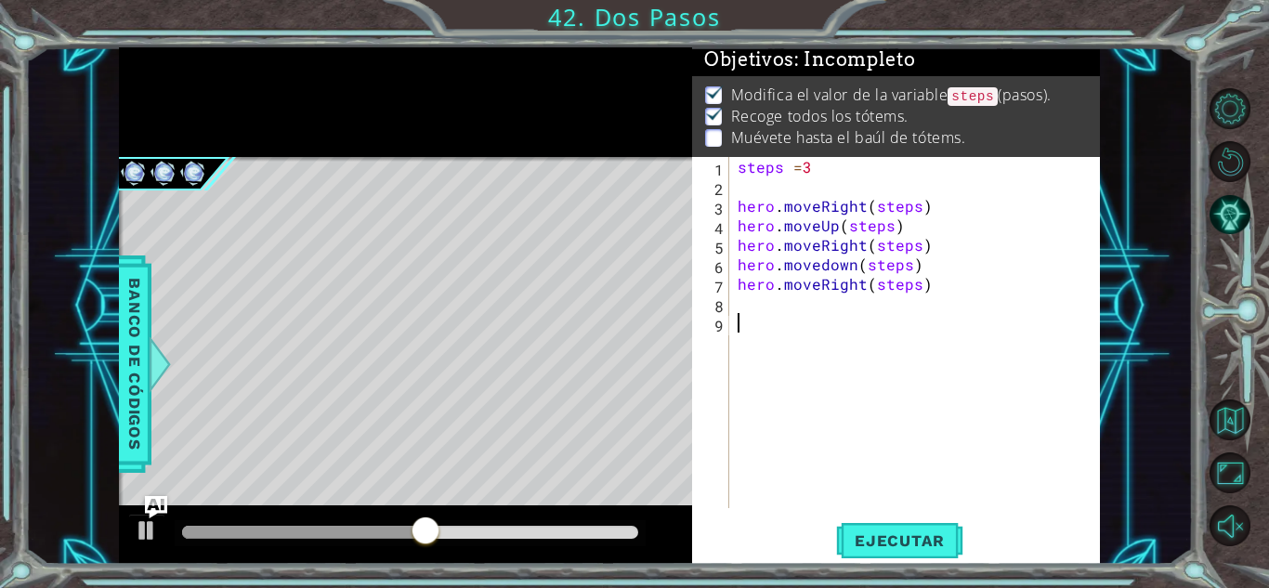
scroll to position [0, 0]
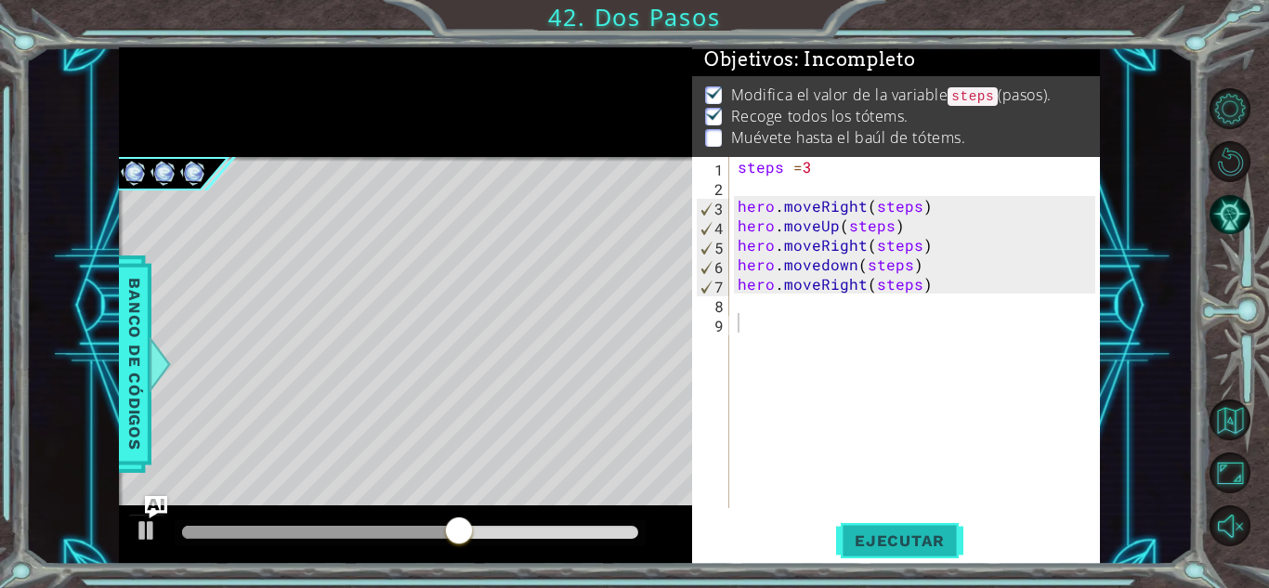
click at [920, 533] on span "Ejecutar" at bounding box center [899, 540] width 127 height 19
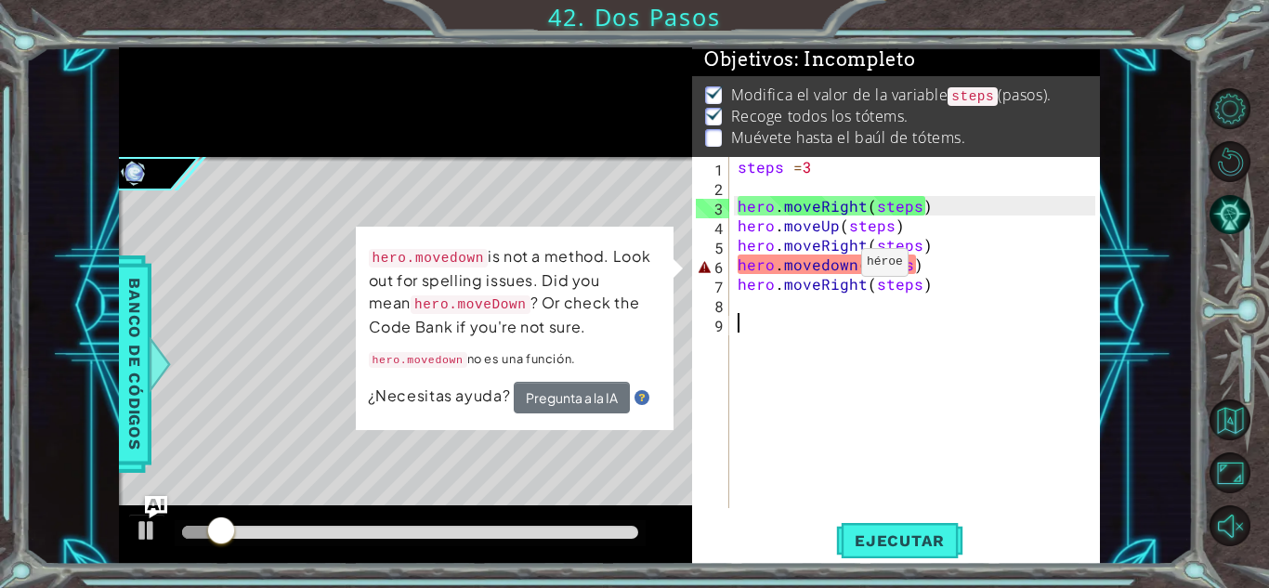
click at [828, 267] on div "steps = 3 hero . moveRight ( steps ) hero . moveUp ( steps ) hero . moveRight (…" at bounding box center [919, 352] width 370 height 390
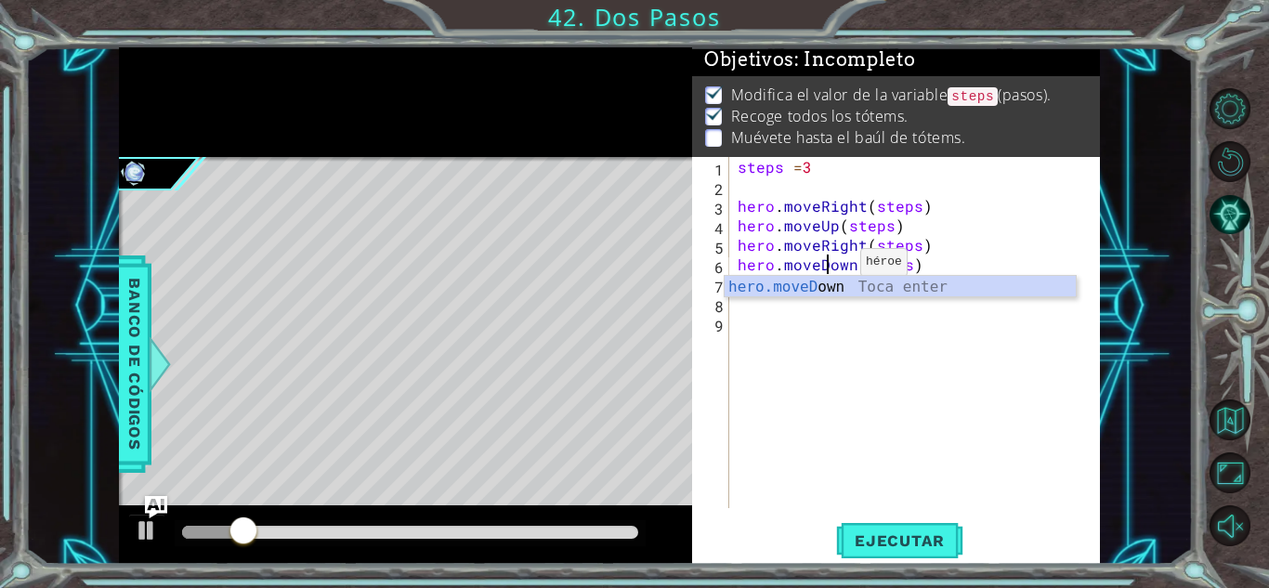
scroll to position [0, 6]
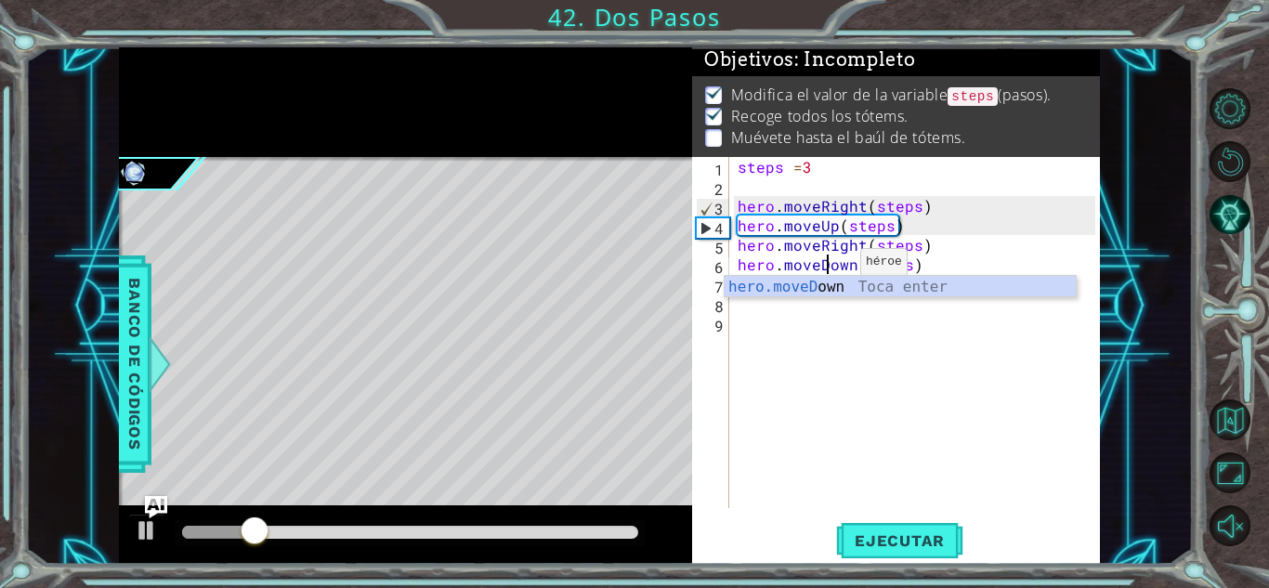
type textarea "hero.moveDown(steps)"
click at [934, 550] on button "Ejecutar" at bounding box center [899, 540] width 127 height 41
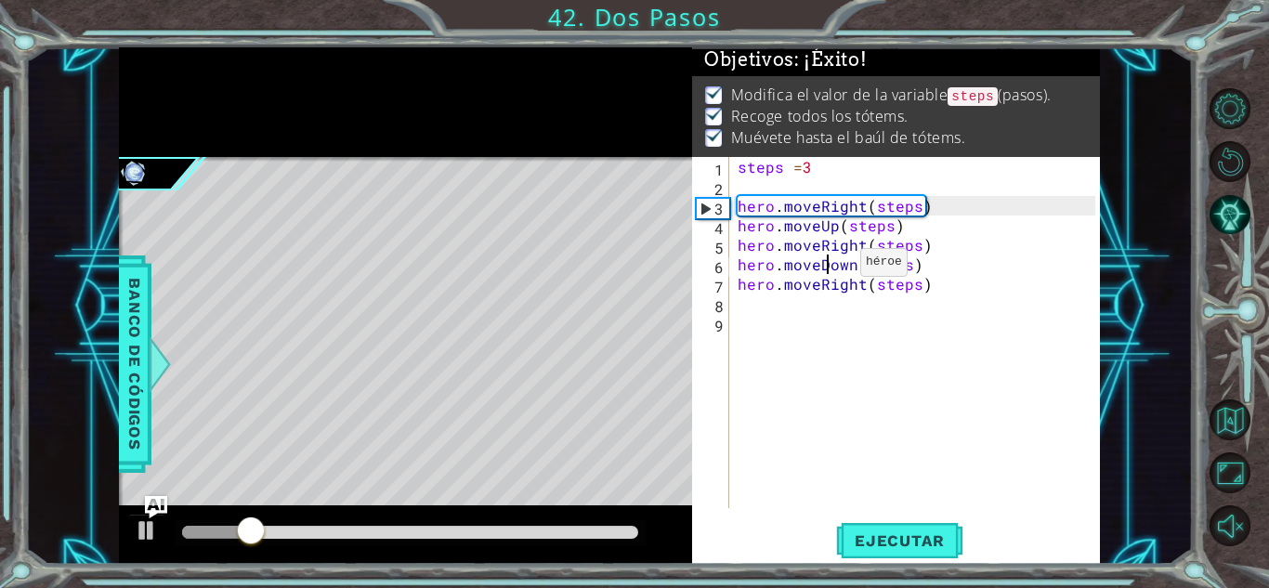
click at [1144, 421] on div "1 ההההההההההההההההההההההההההההההההההההההההההההההההההההההההההההההההההההההההההההה…" at bounding box center [609, 305] width 1168 height 517
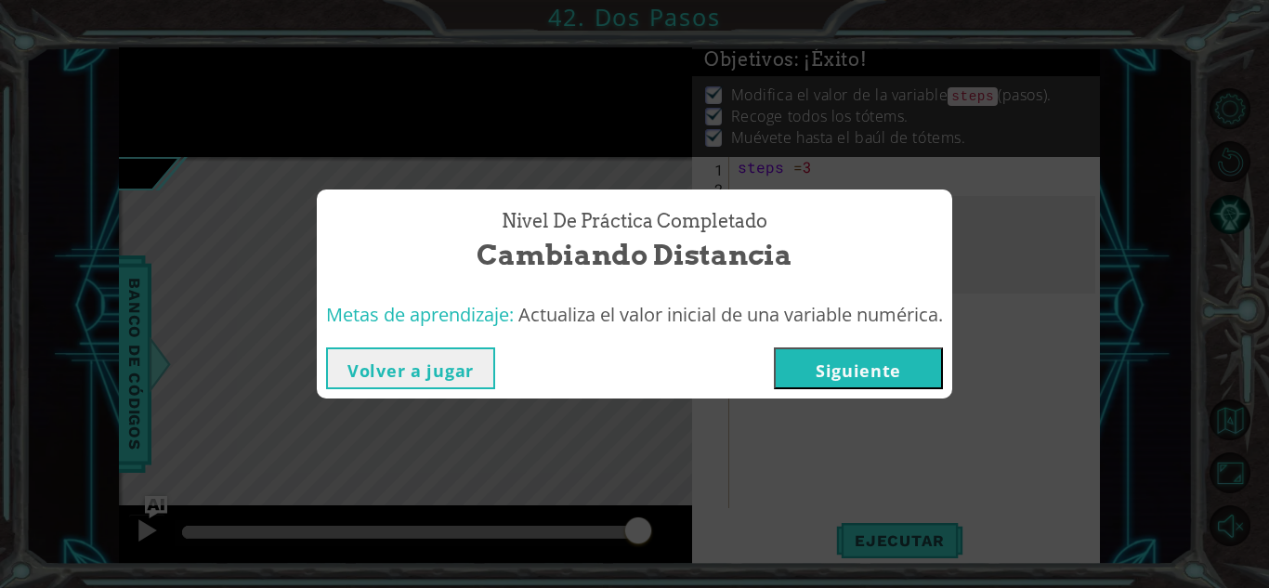
drag, startPoint x: 944, startPoint y: 289, endPoint x: 921, endPoint y: 290, distance: 22.3
click at [921, 290] on div "Nivel de práctica Completado Cambiando Distancia" at bounding box center [634, 240] width 635 height 103
click at [912, 354] on button "Siguiente" at bounding box center [858, 368] width 169 height 42
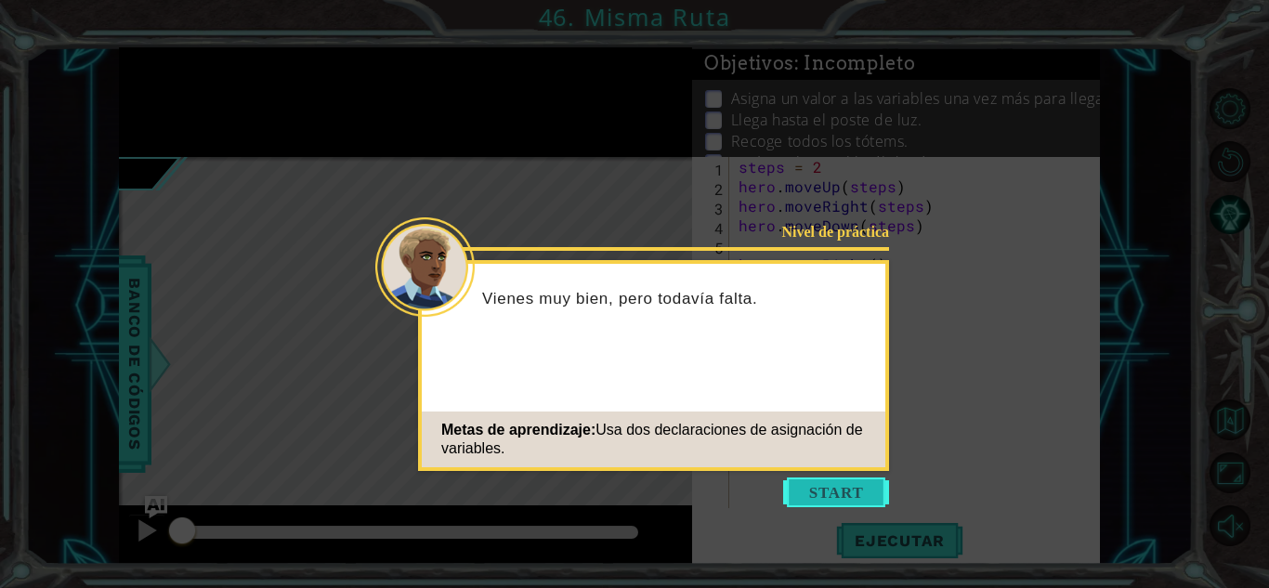
click at [812, 490] on button "Start" at bounding box center [836, 492] width 106 height 30
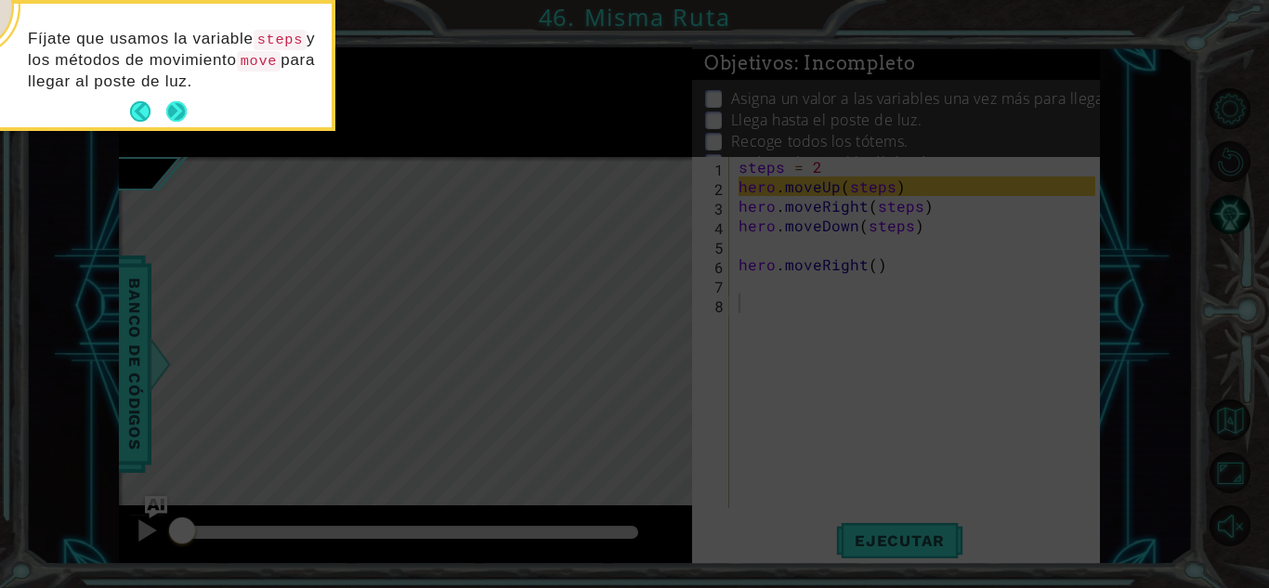
click at [181, 111] on button "Next" at bounding box center [177, 112] width 31 height 31
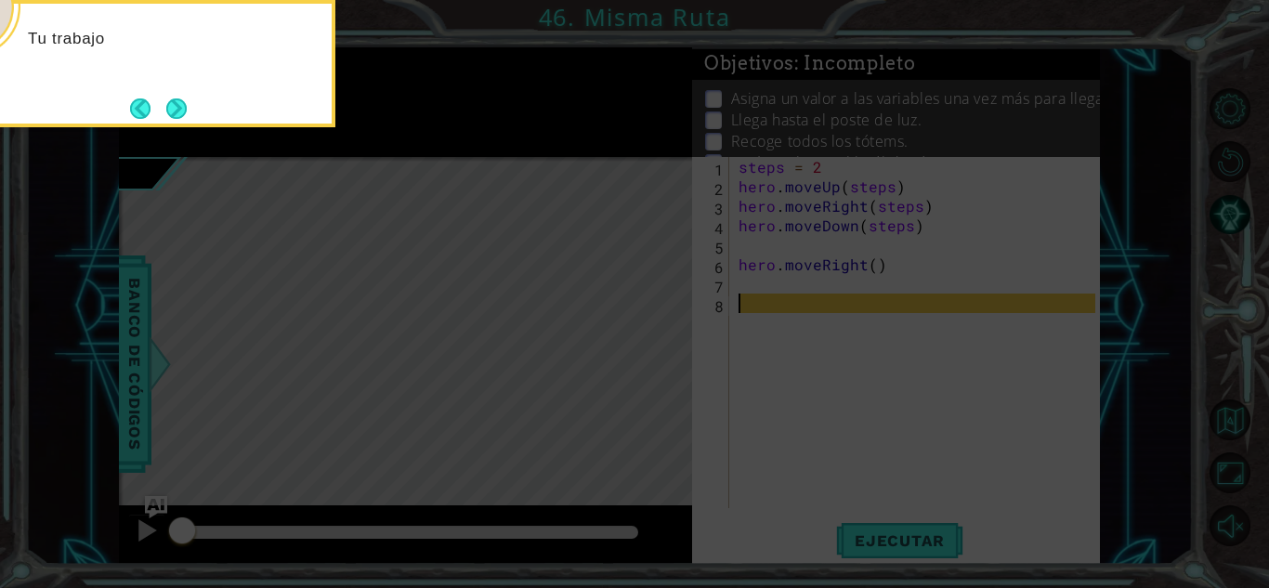
click at [181, 111] on button "Next" at bounding box center [176, 109] width 22 height 22
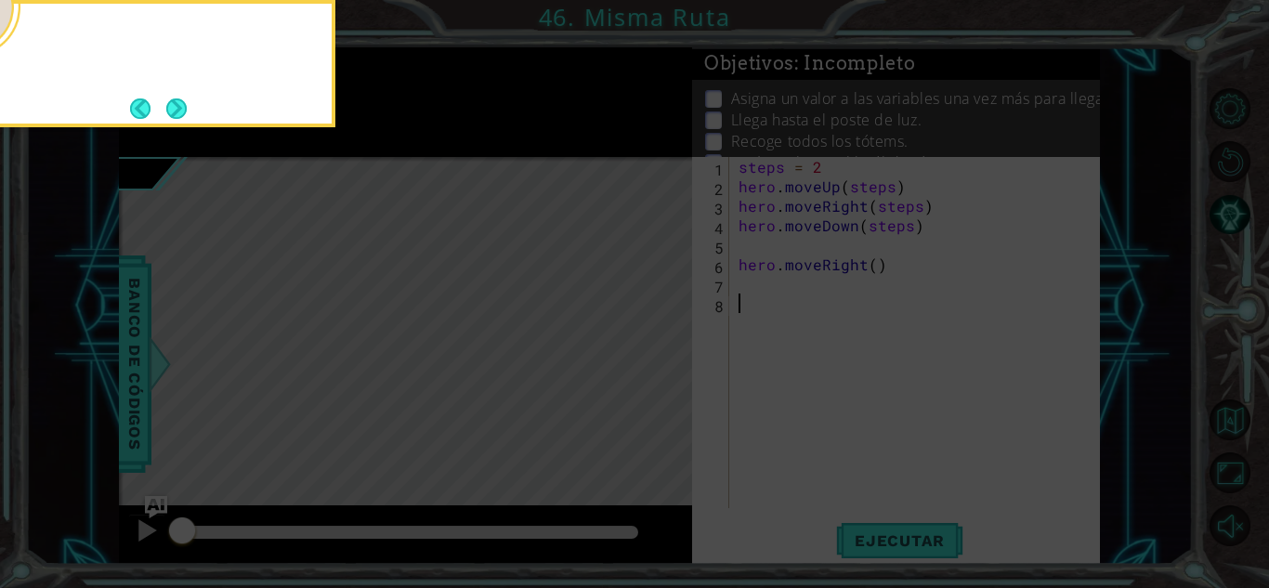
click at [181, 111] on button "Next" at bounding box center [177, 108] width 33 height 33
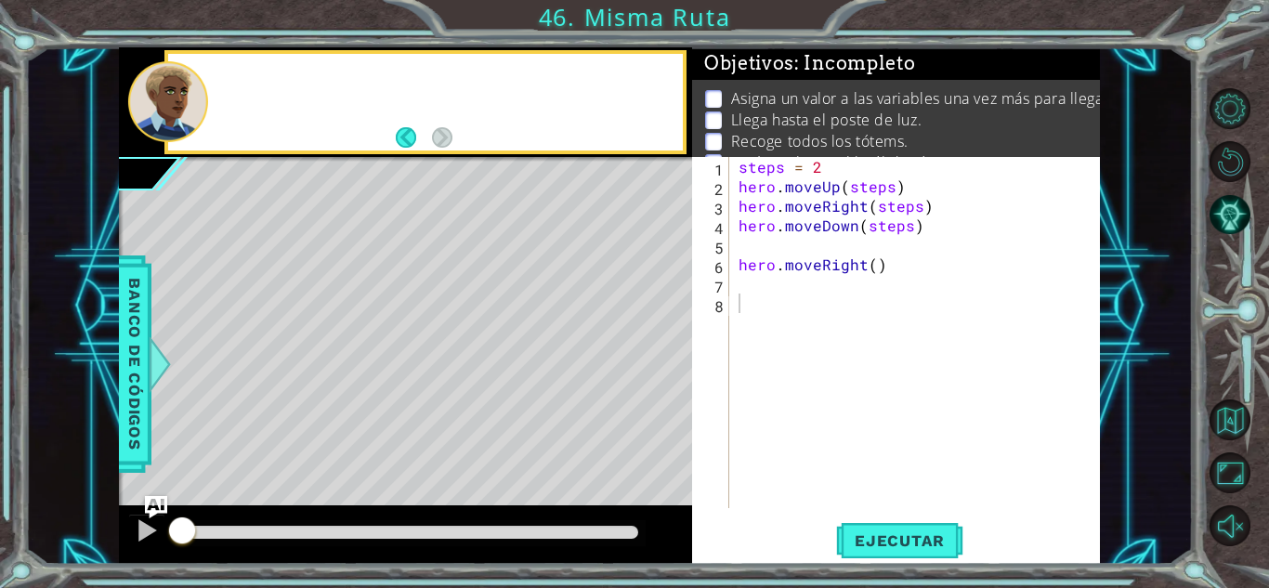
click at [181, 111] on div at bounding box center [168, 101] width 80 height 81
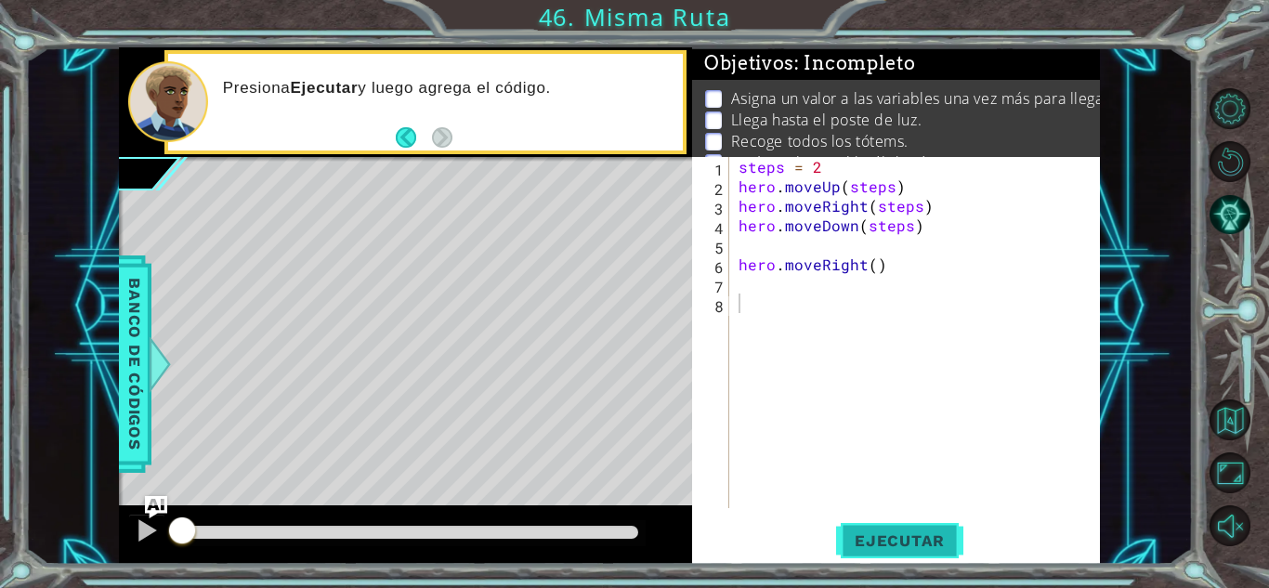
click at [915, 542] on span "Ejecutar" at bounding box center [899, 540] width 127 height 19
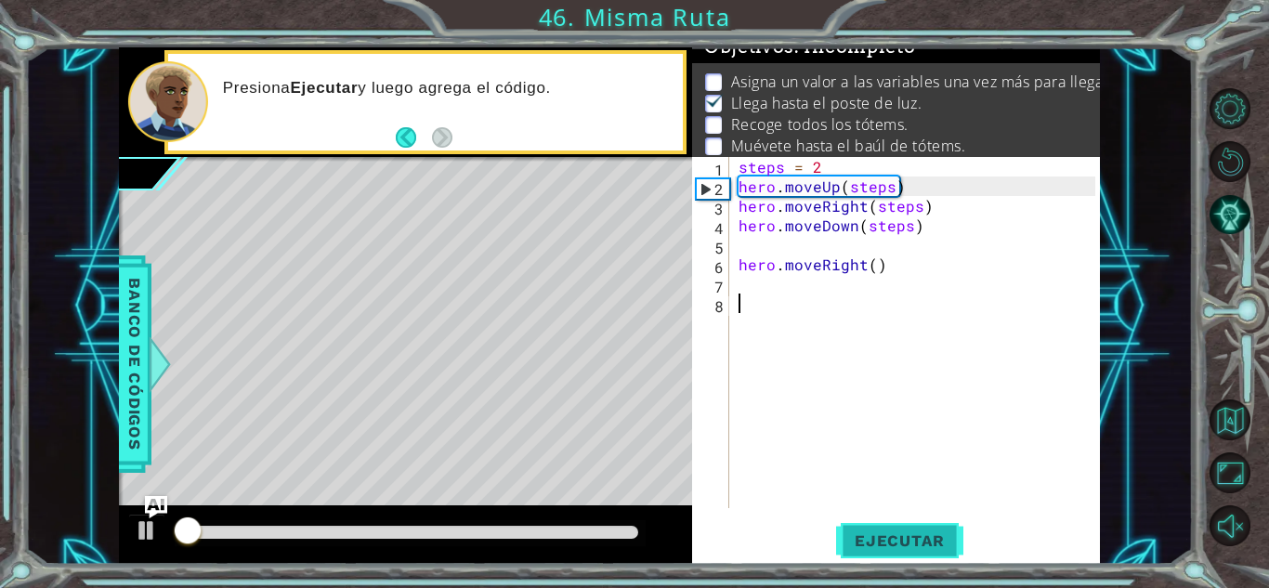
scroll to position [25, 0]
